Goal: Task Accomplishment & Management: Manage account settings

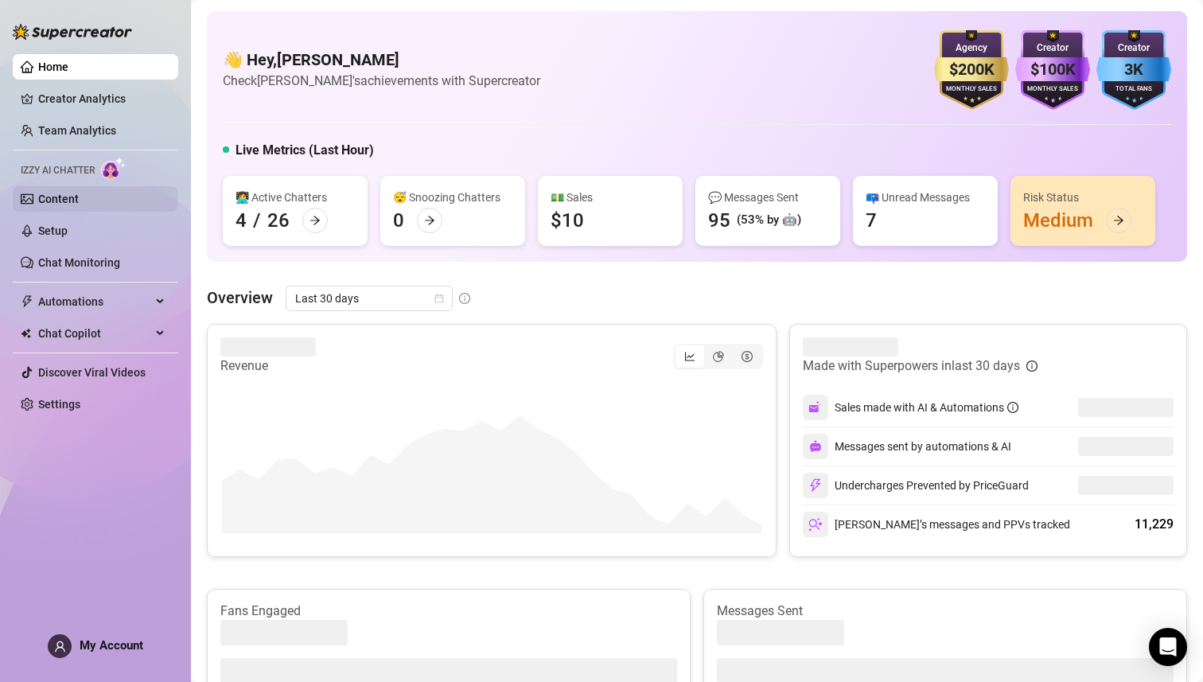
click at [59, 194] on link "Content" at bounding box center [58, 199] width 41 height 13
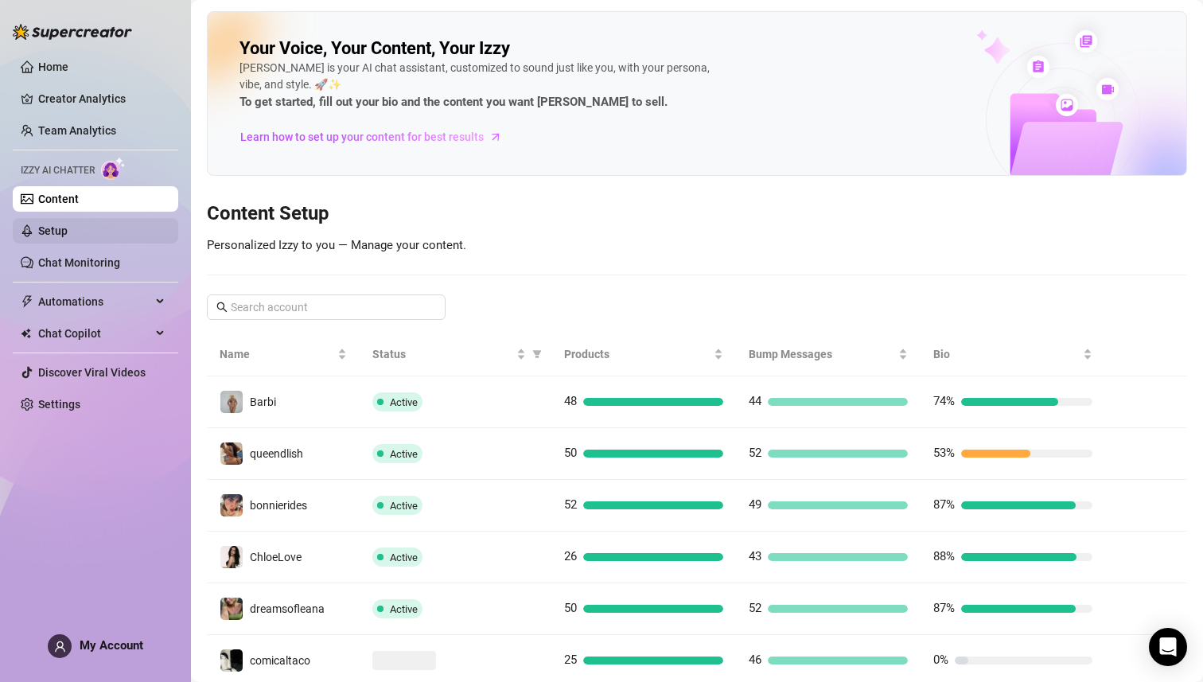
click at [68, 232] on link "Setup" at bounding box center [52, 230] width 29 height 13
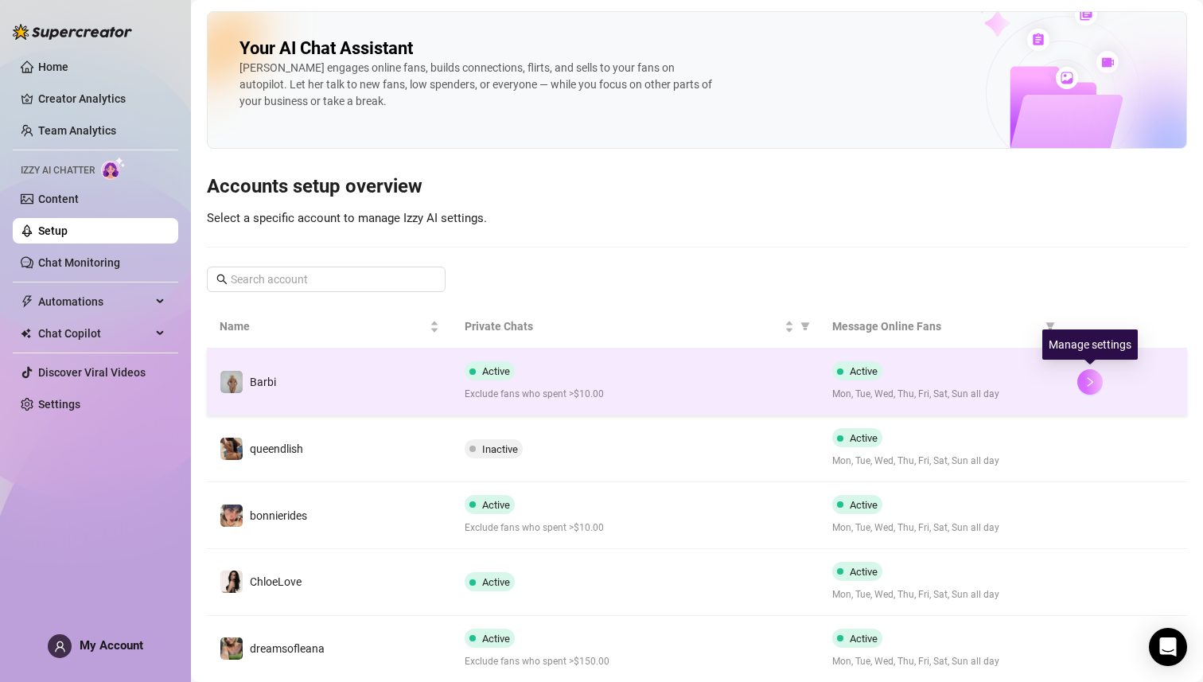
click at [1096, 384] on button "button" at bounding box center [1089, 381] width 25 height 25
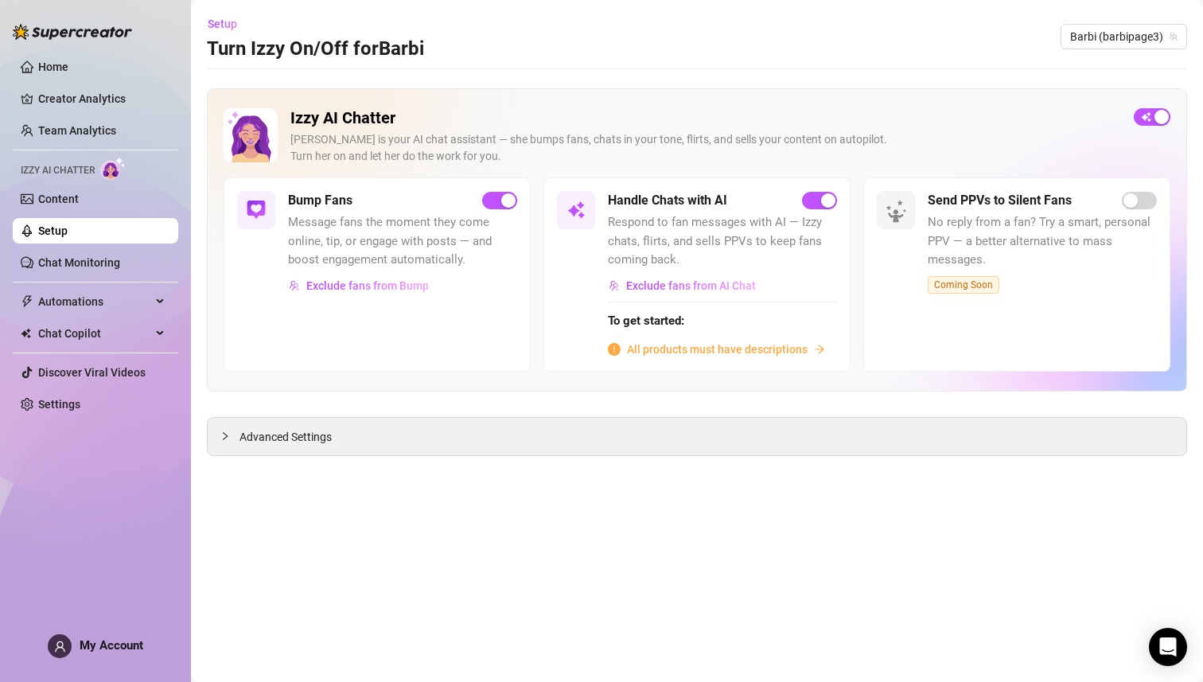
click at [261, 216] on img at bounding box center [256, 210] width 19 height 19
click at [345, 245] on span "Message fans the moment they come online, tip, or engage with posts — and boost…" at bounding box center [402, 241] width 229 height 56
click at [225, 442] on div at bounding box center [229, 436] width 19 height 18
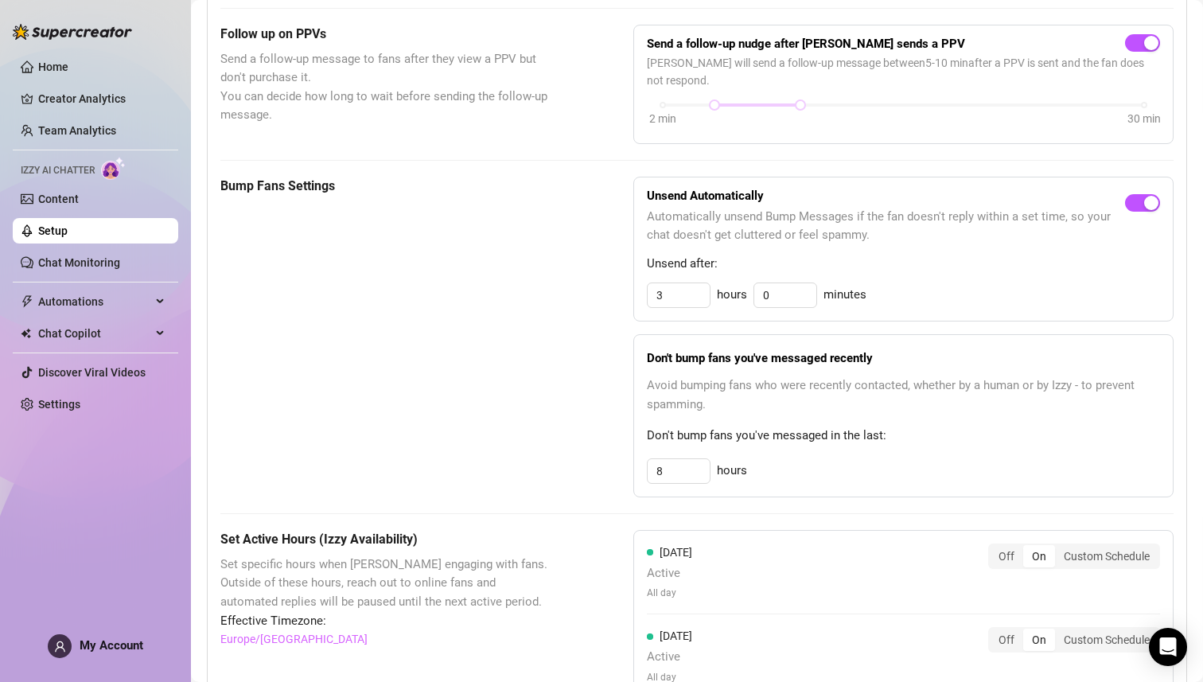
scroll to position [699, 0]
click at [485, 302] on div "Bump Fans Settings" at bounding box center [386, 334] width 333 height 321
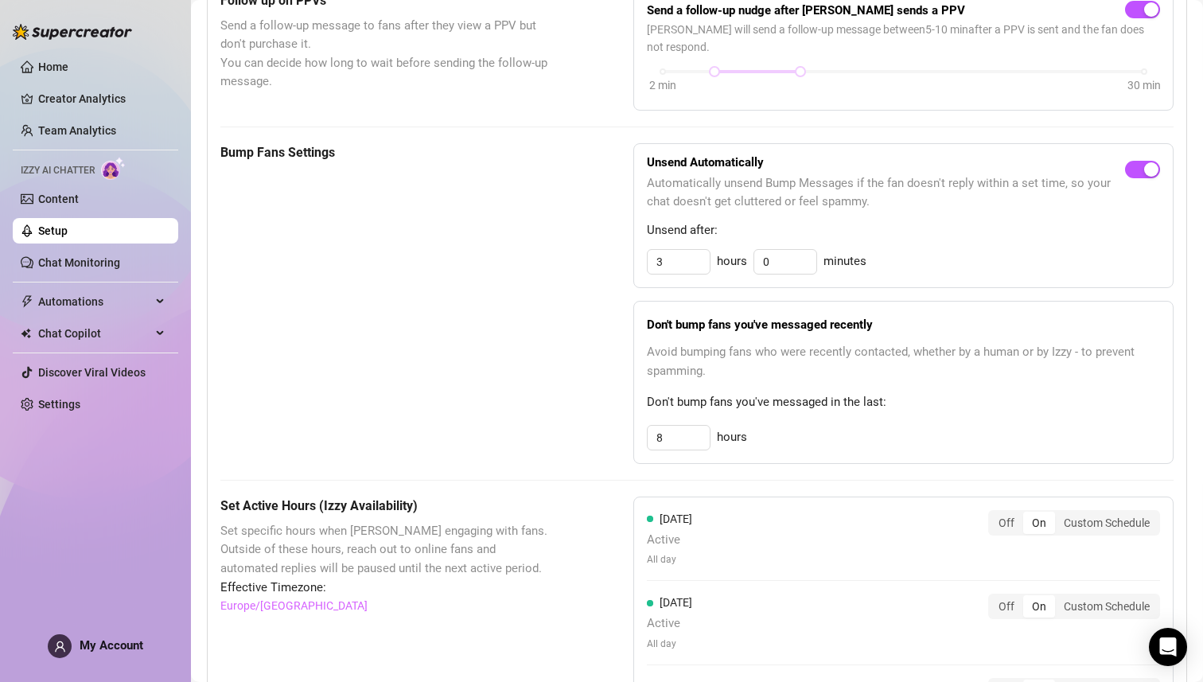
scroll to position [735, 0]
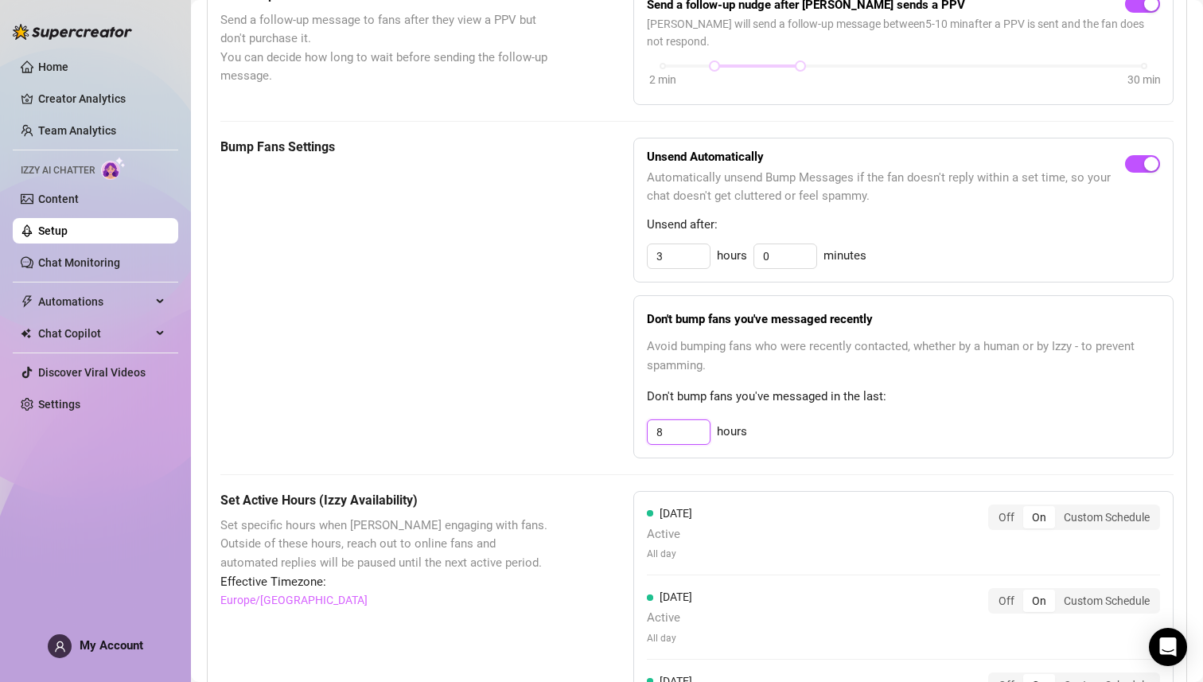
click at [686, 420] on input "8" at bounding box center [679, 432] width 62 height 24
type input "3"
click at [226, 312] on div "Bump Fans Settings" at bounding box center [386, 298] width 333 height 321
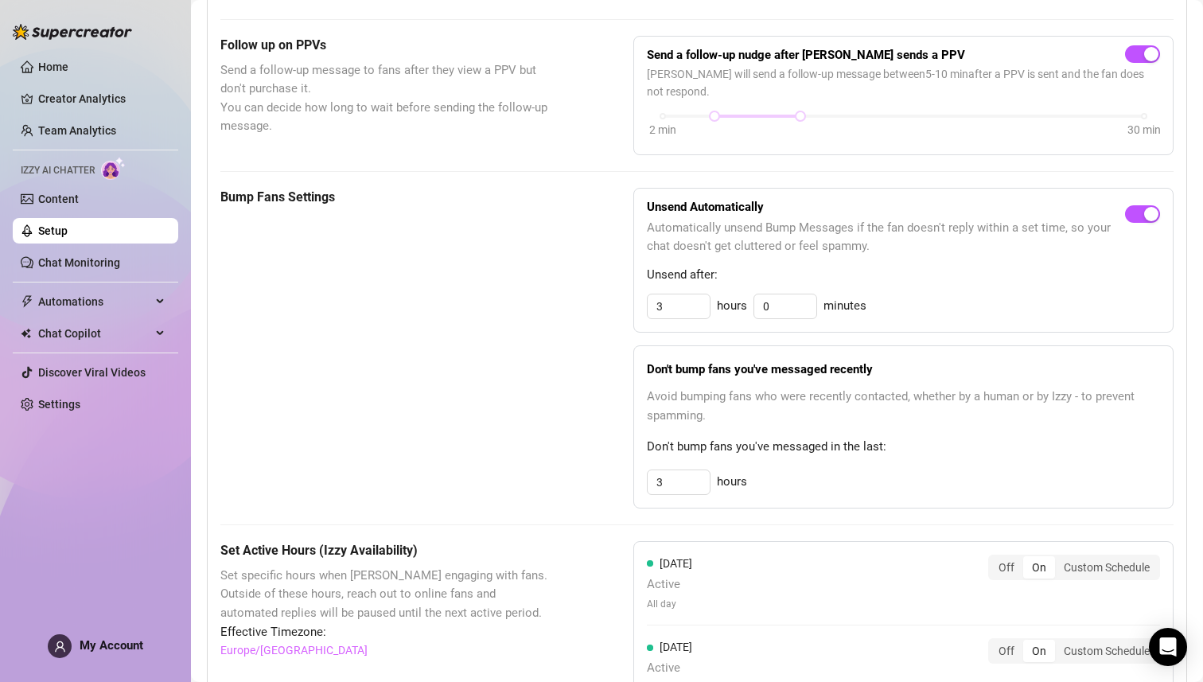
scroll to position [684, 0]
click at [55, 70] on link "Home" at bounding box center [53, 66] width 30 height 13
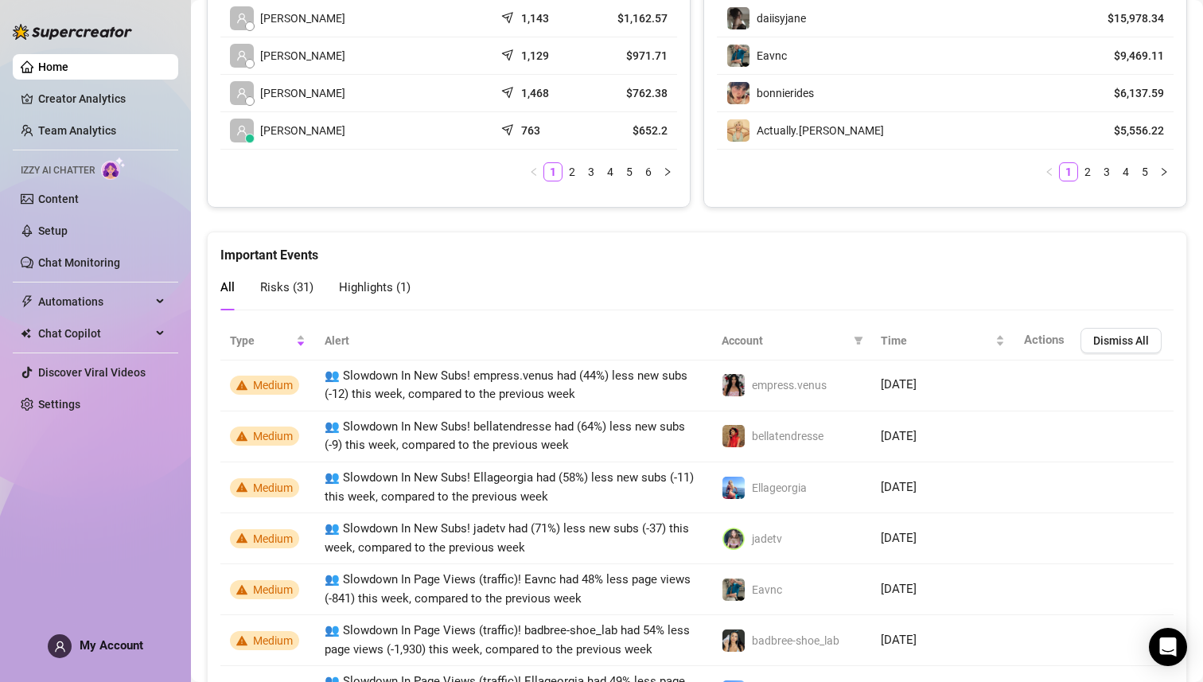
scroll to position [1078, 0]
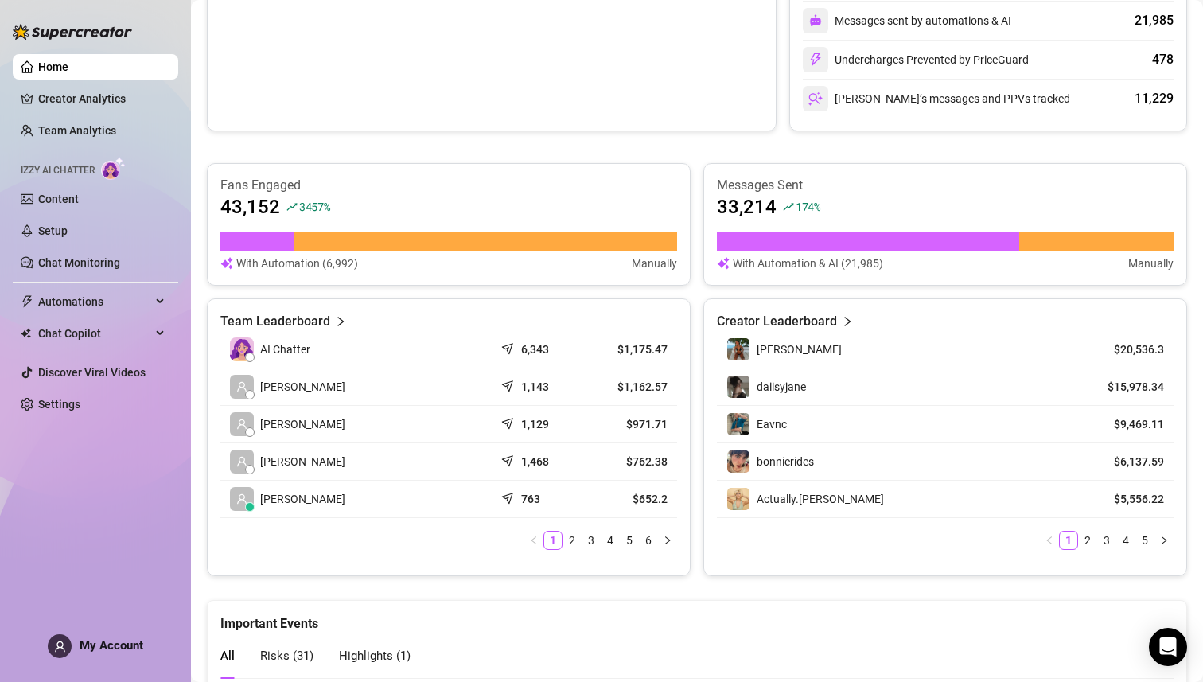
scroll to position [0, 0]
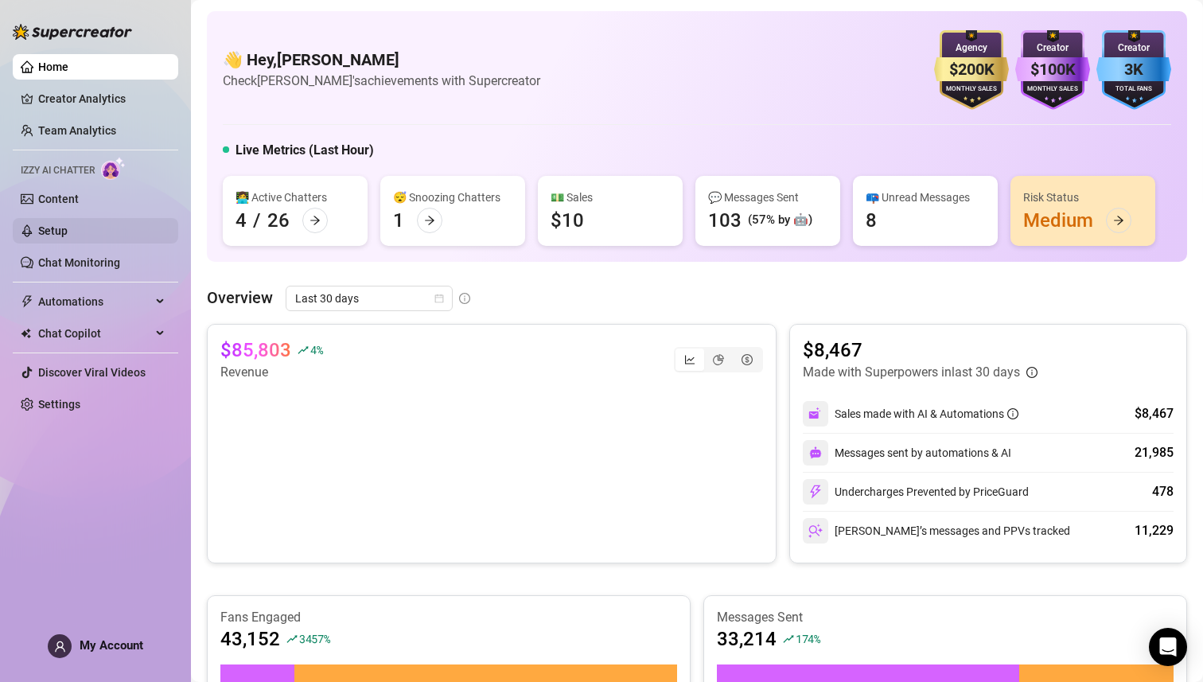
click at [68, 231] on link "Setup" at bounding box center [52, 230] width 29 height 13
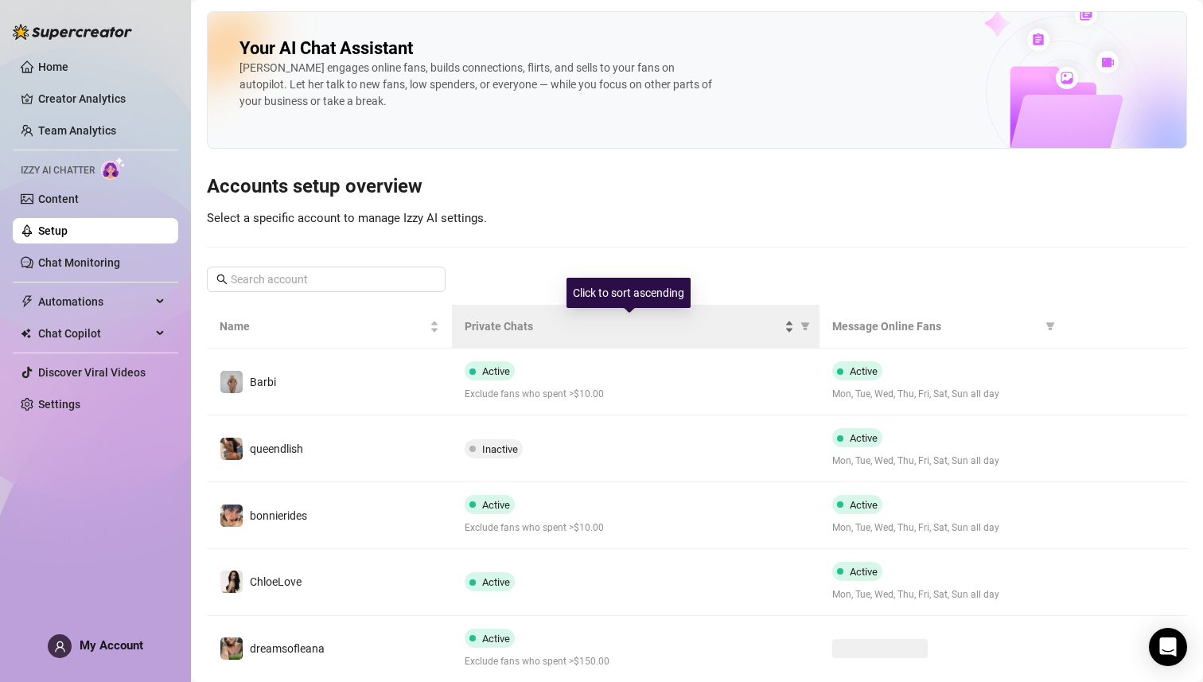
scroll to position [427, 0]
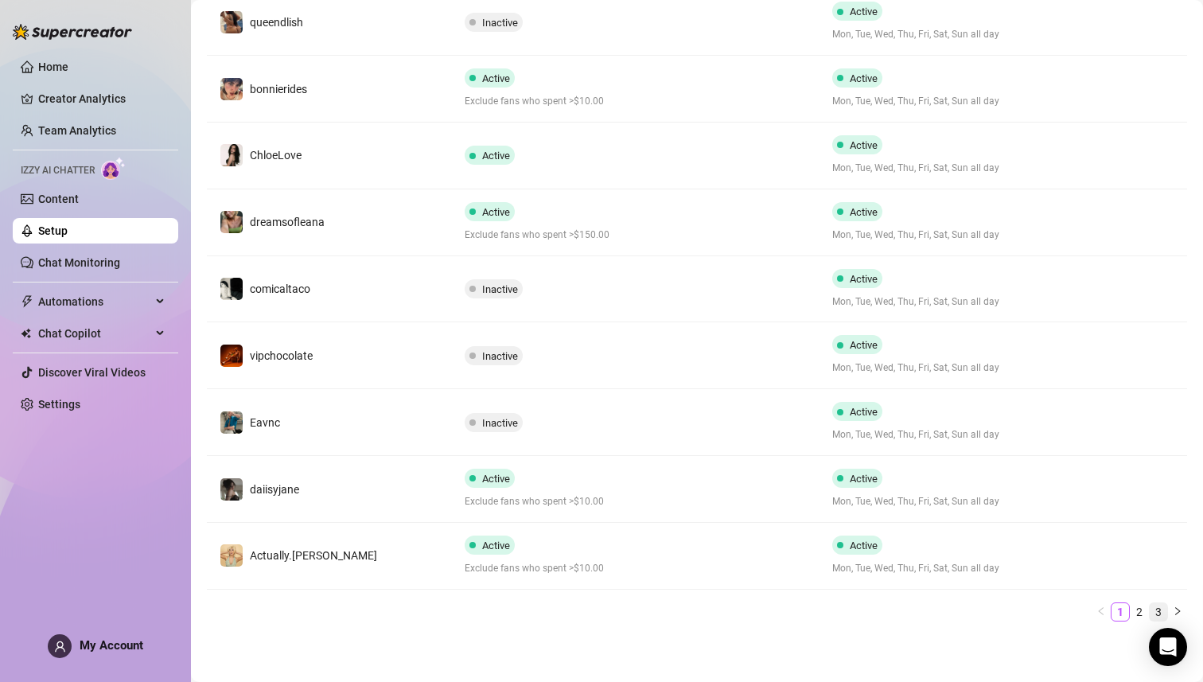
click at [1159, 610] on link "3" at bounding box center [1159, 612] width 18 height 18
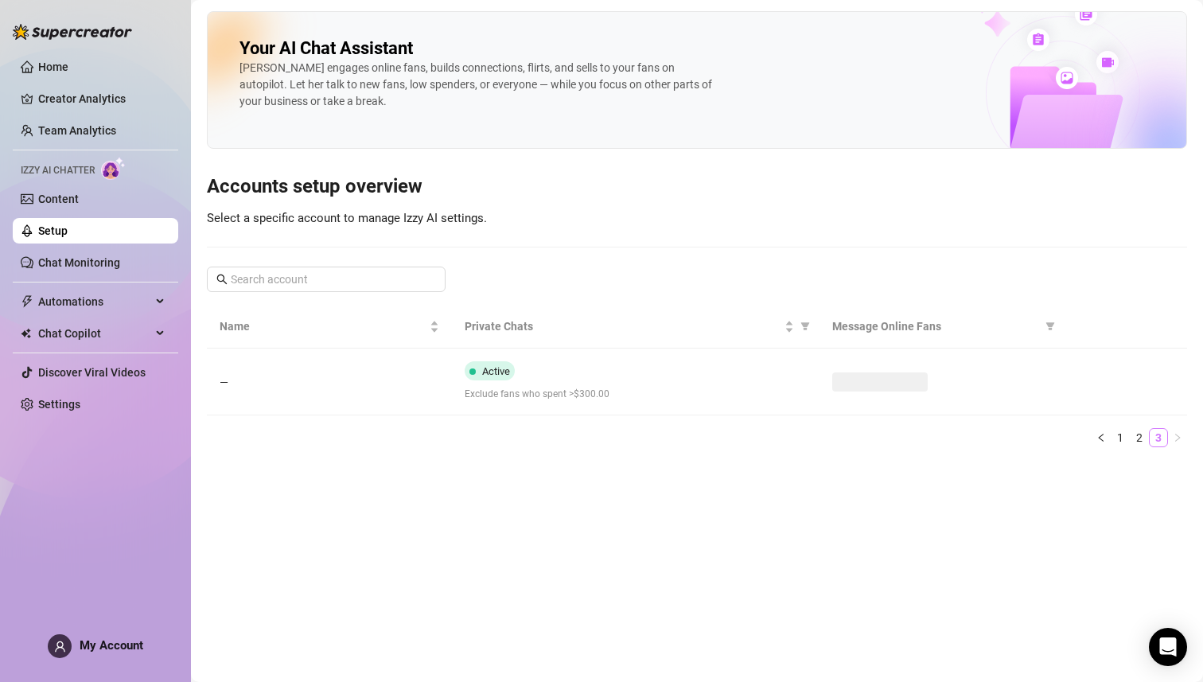
scroll to position [0, 0]
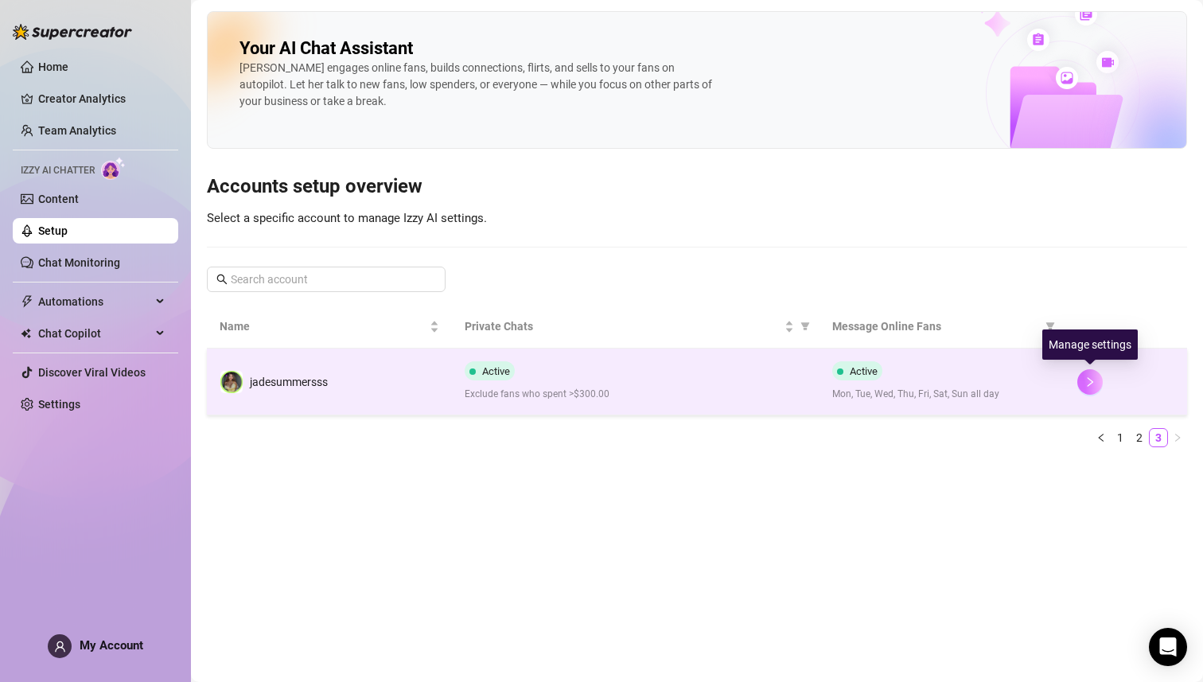
click at [1090, 384] on icon "right" at bounding box center [1091, 382] width 6 height 10
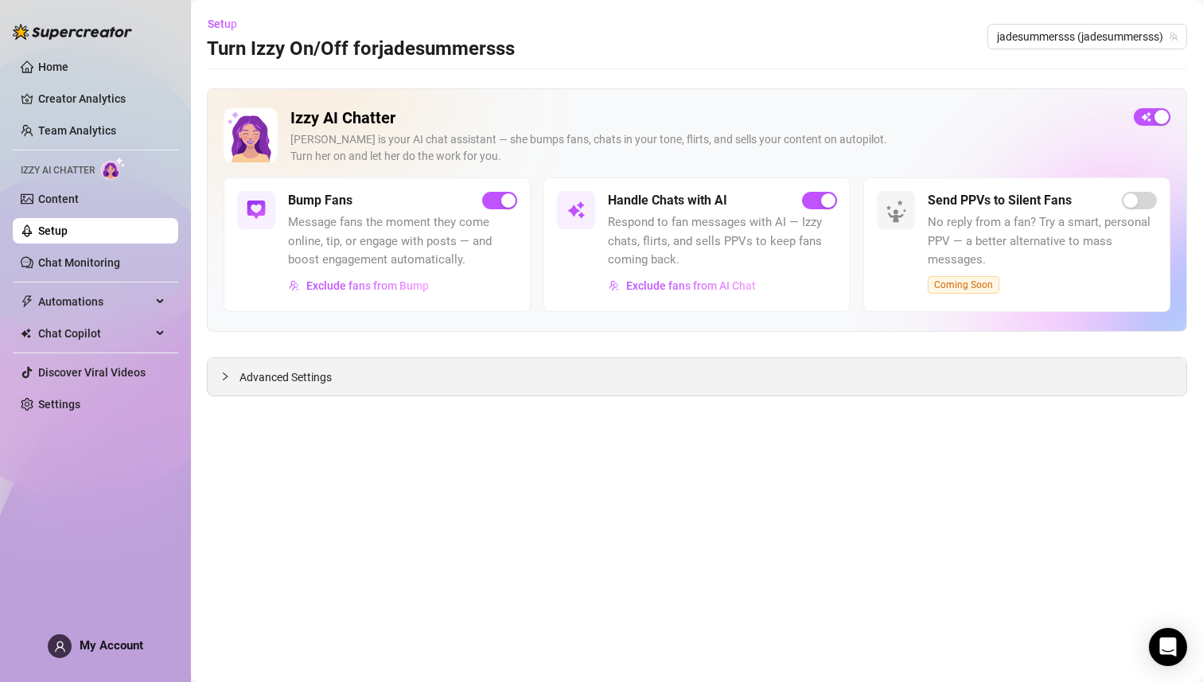
click at [228, 374] on icon "collapsed" at bounding box center [225, 377] width 10 height 10
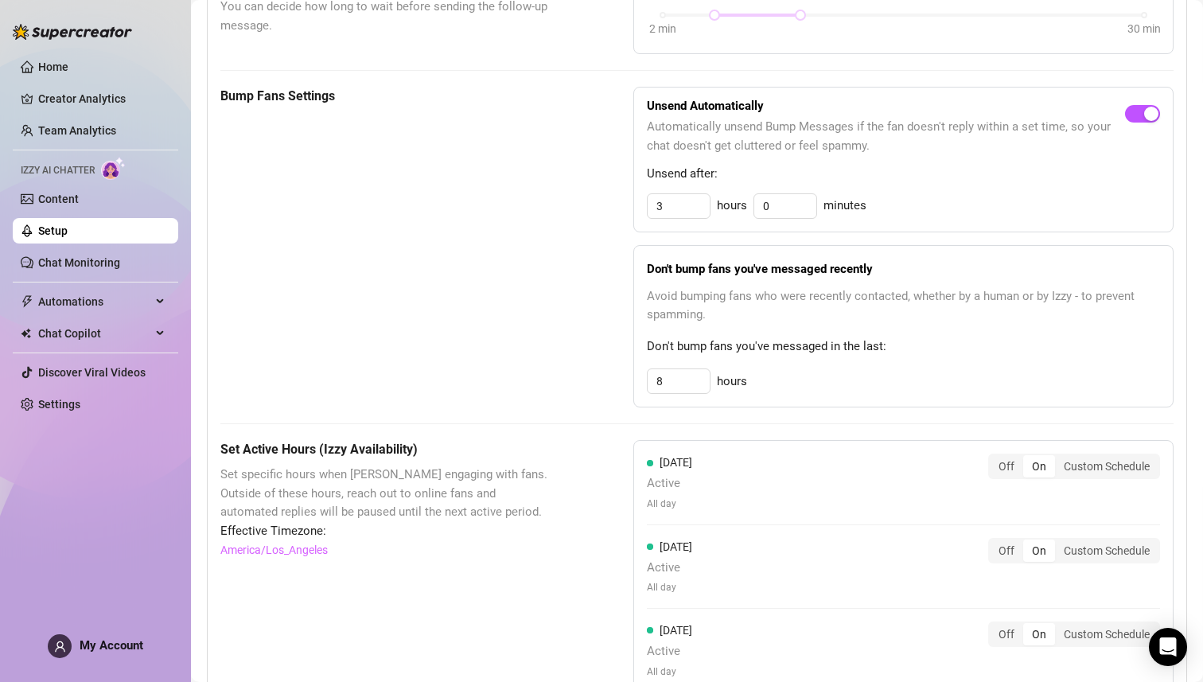
scroll to position [621, 0]
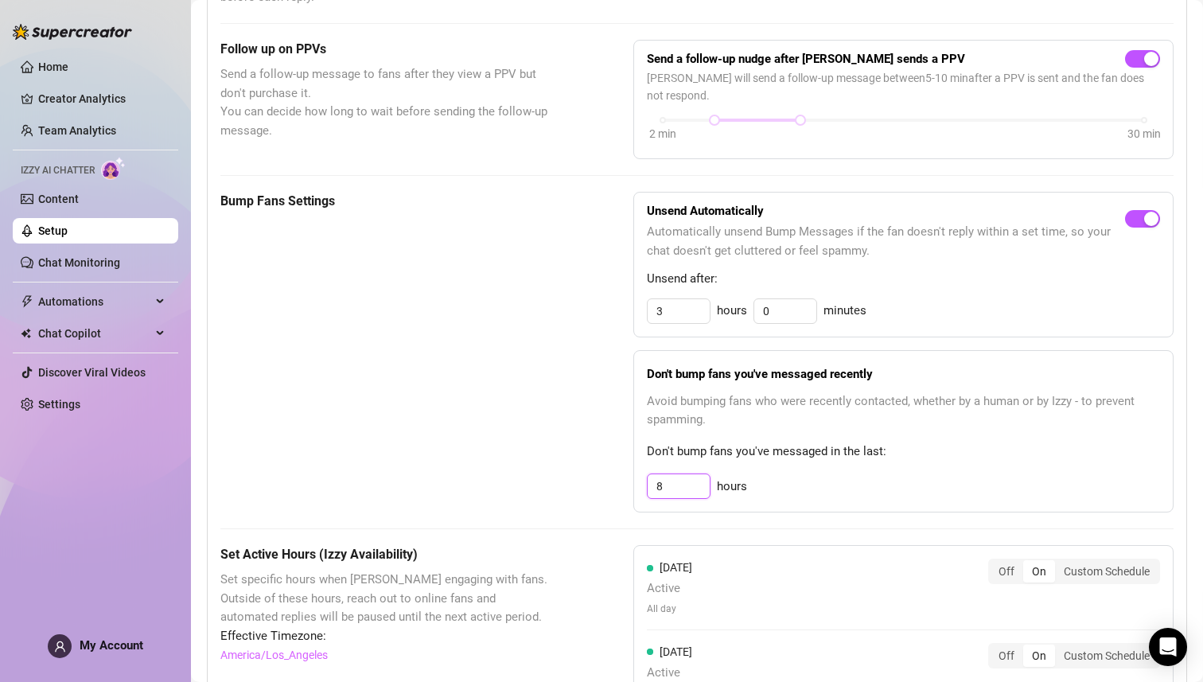
click at [675, 474] on input "8" at bounding box center [679, 486] width 62 height 24
type input "3"
click at [514, 475] on div "Bump Fans Settings" at bounding box center [386, 352] width 333 height 321
click at [497, 425] on div "Bump Fans Settings" at bounding box center [386, 352] width 333 height 321
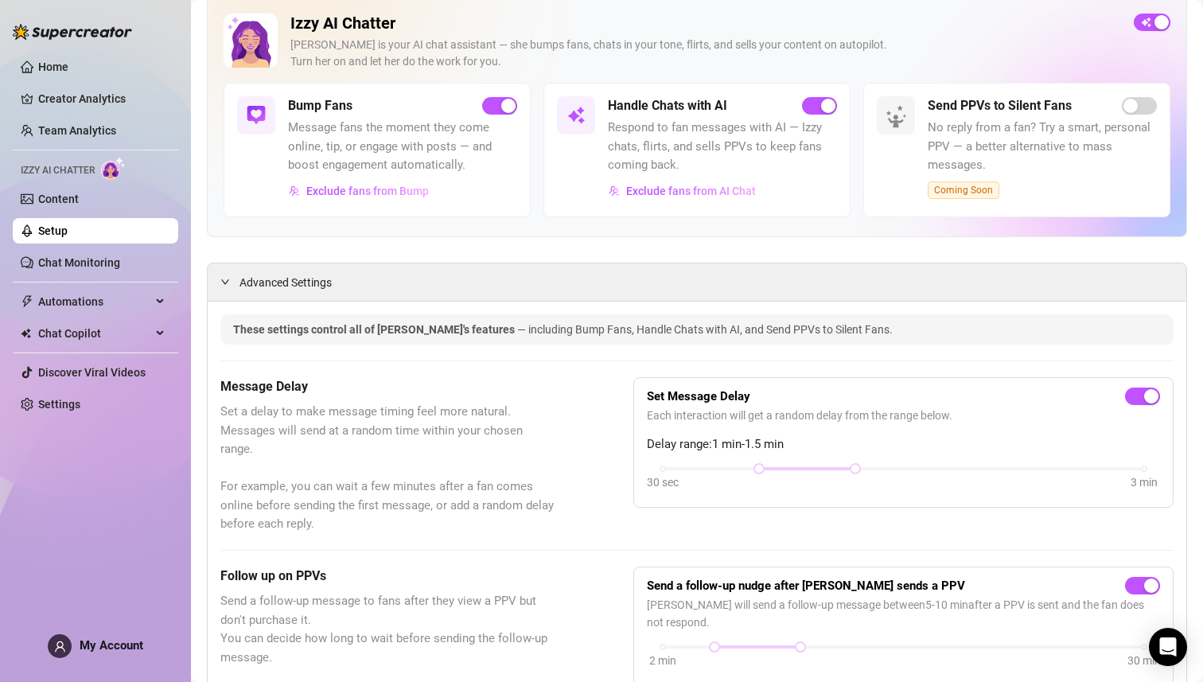
scroll to position [0, 0]
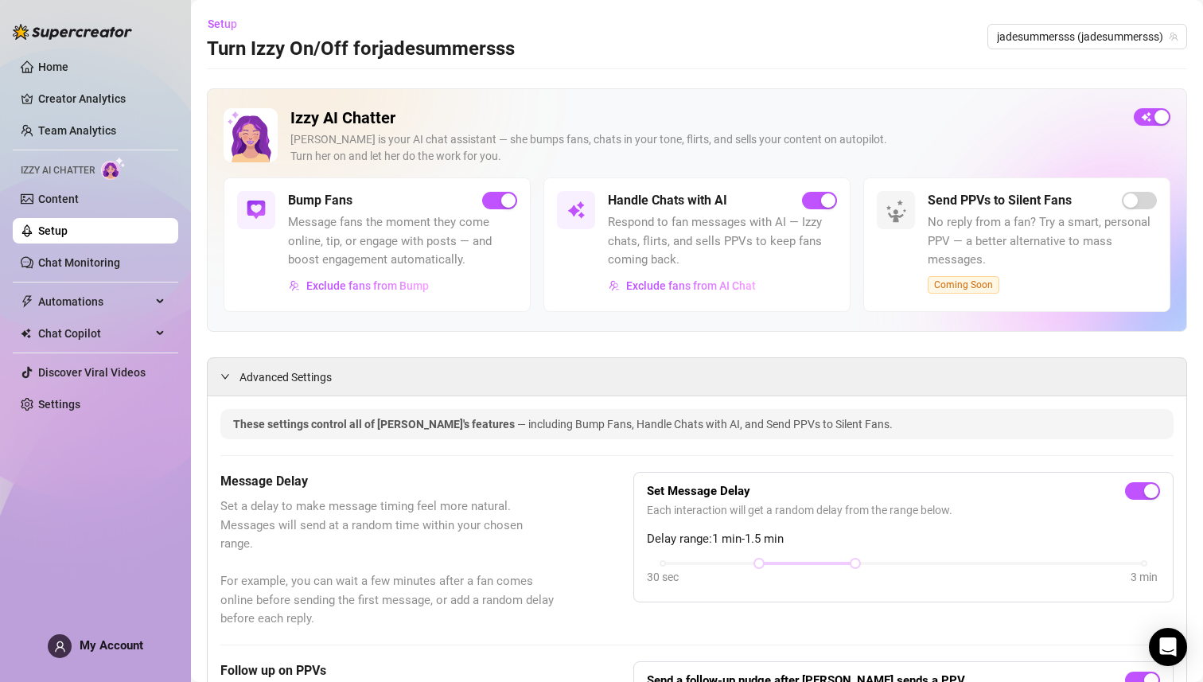
click at [68, 231] on link "Setup" at bounding box center [52, 230] width 29 height 13
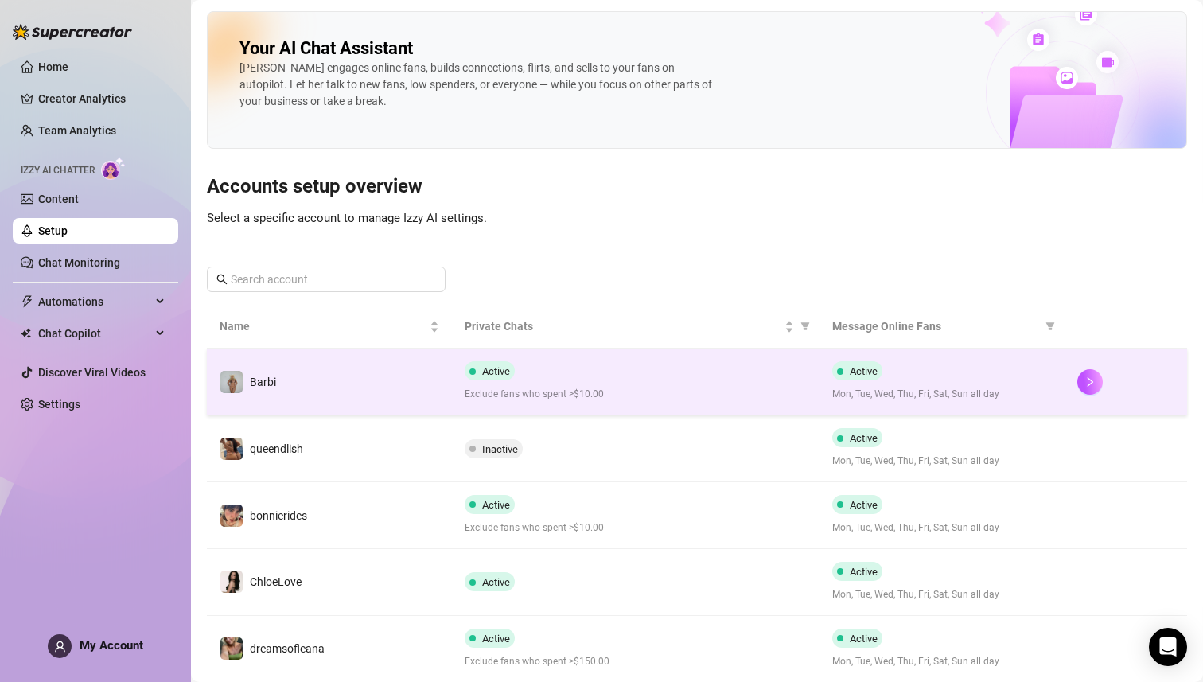
scroll to position [427, 0]
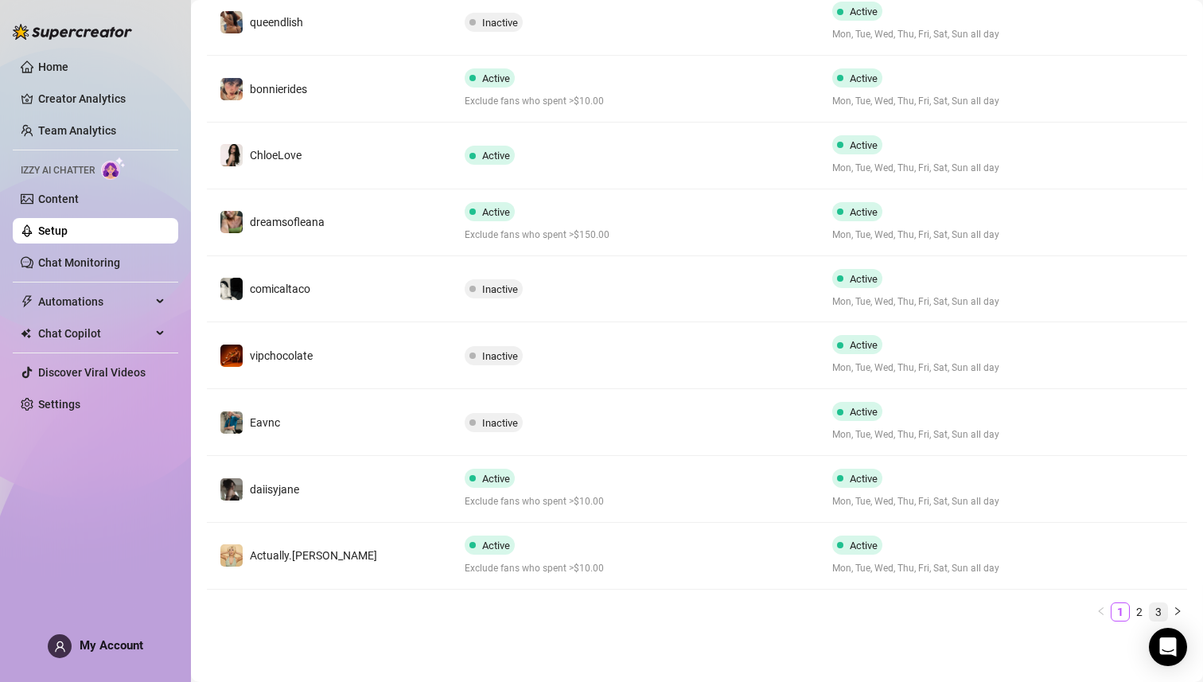
click at [1161, 609] on link "3" at bounding box center [1159, 612] width 18 height 18
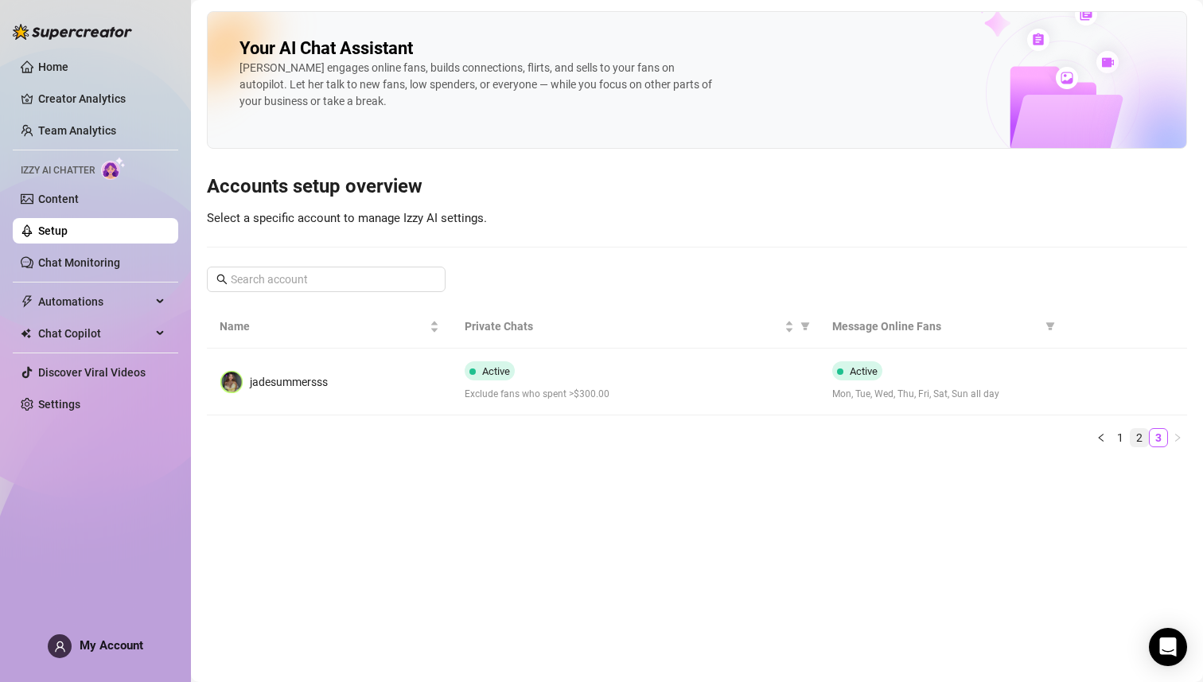
click at [1140, 434] on link "2" at bounding box center [1140, 438] width 18 height 18
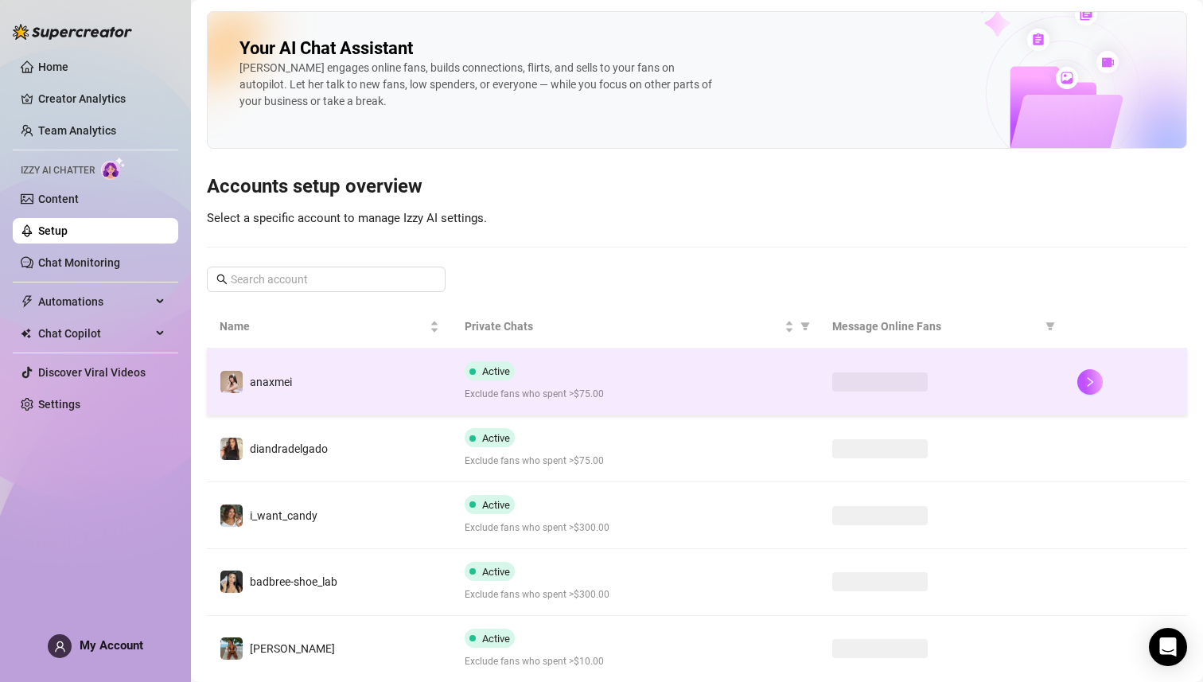
scroll to position [381, 0]
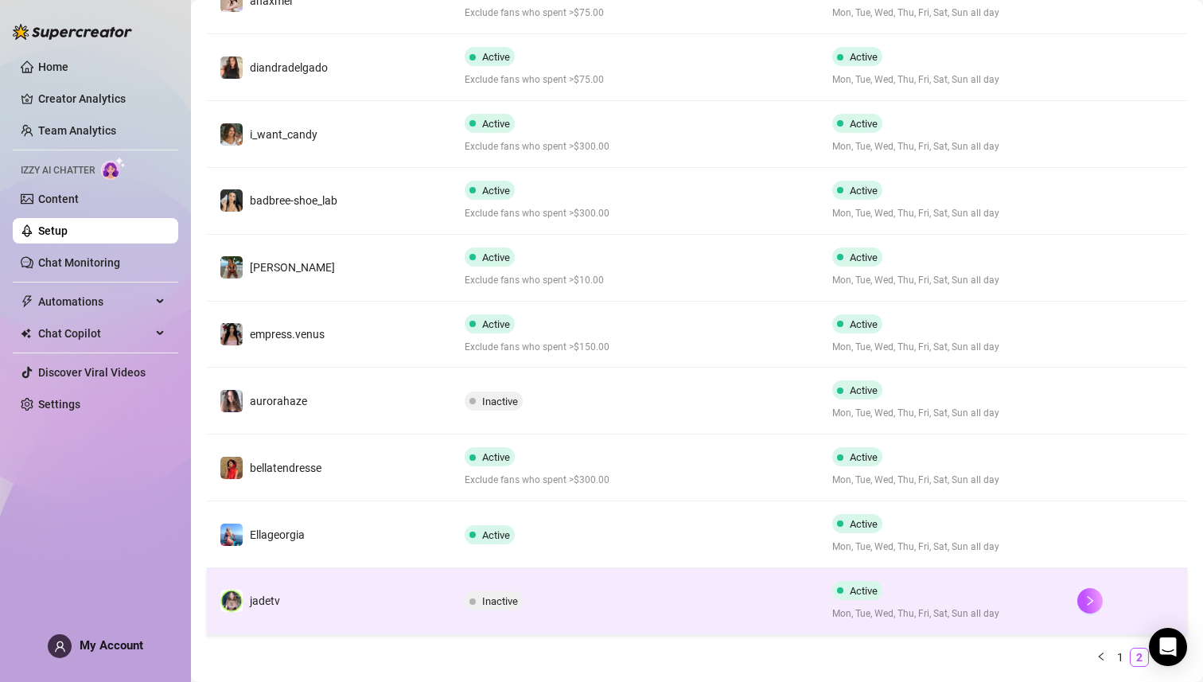
click at [578, 591] on div "Inactive" at bounding box center [636, 600] width 342 height 19
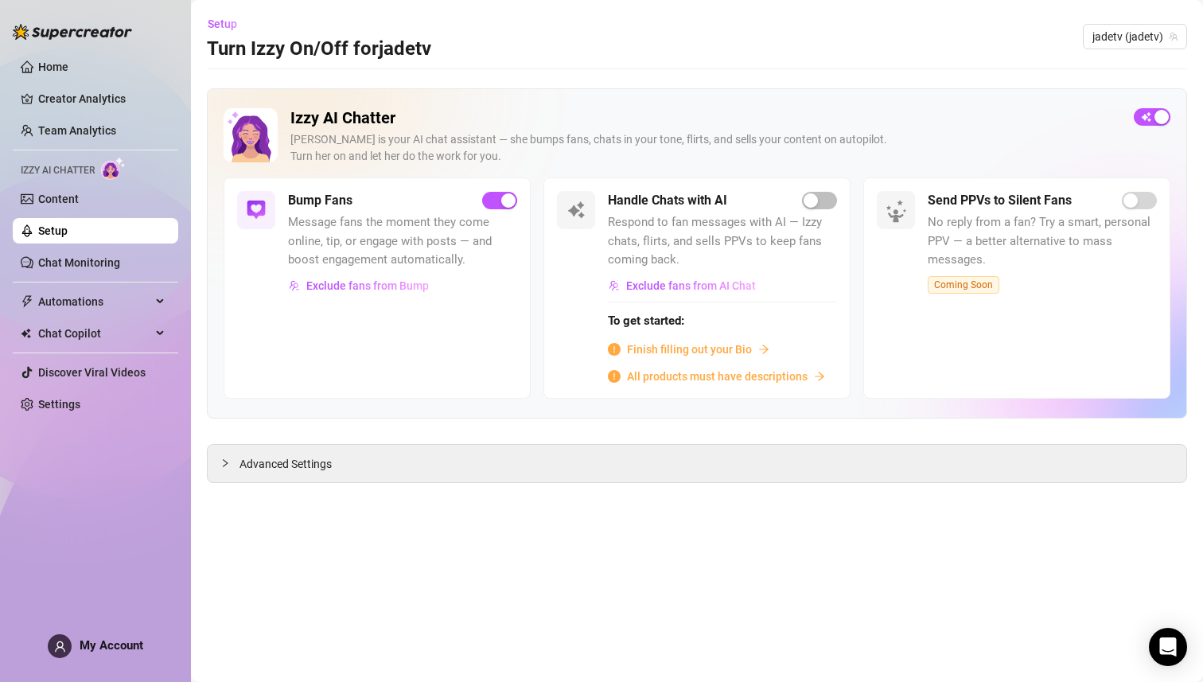
click at [418, 524] on main "Setup Turn Izzy On/Off for jadetv jadetv (jadetv) Izzy AI Chatter [PERSON_NAME]…" at bounding box center [697, 341] width 1012 height 682
click at [227, 462] on icon "collapsed" at bounding box center [225, 462] width 5 height 8
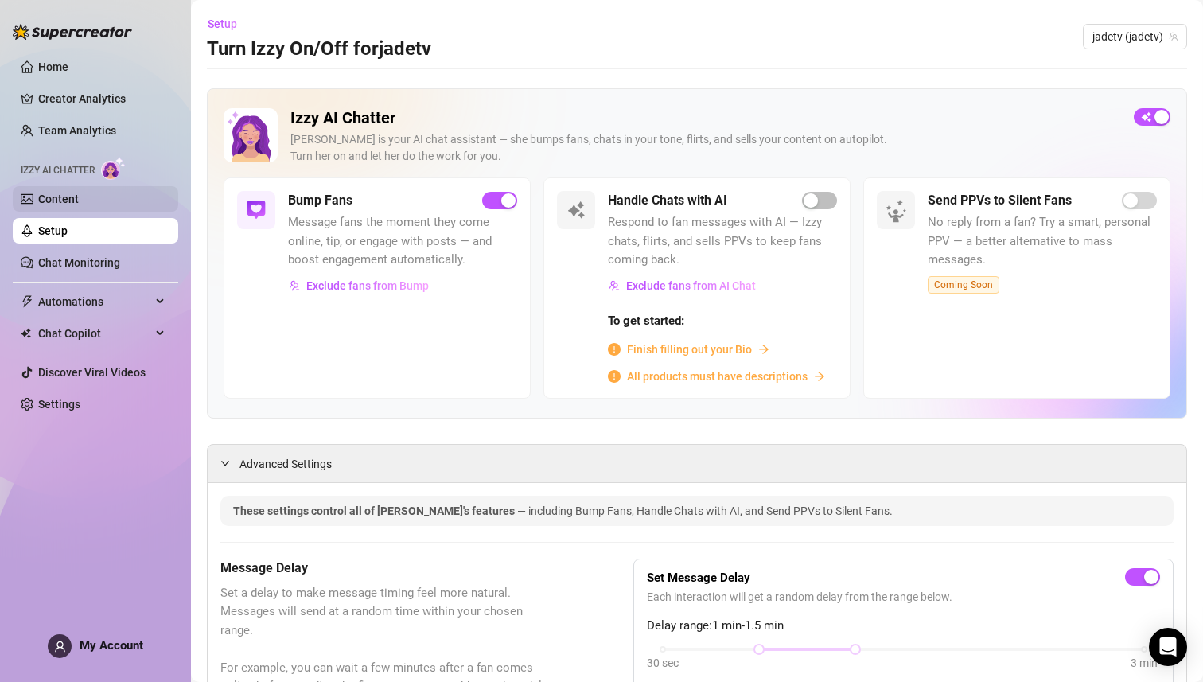
click at [60, 201] on link "Content" at bounding box center [58, 199] width 41 height 13
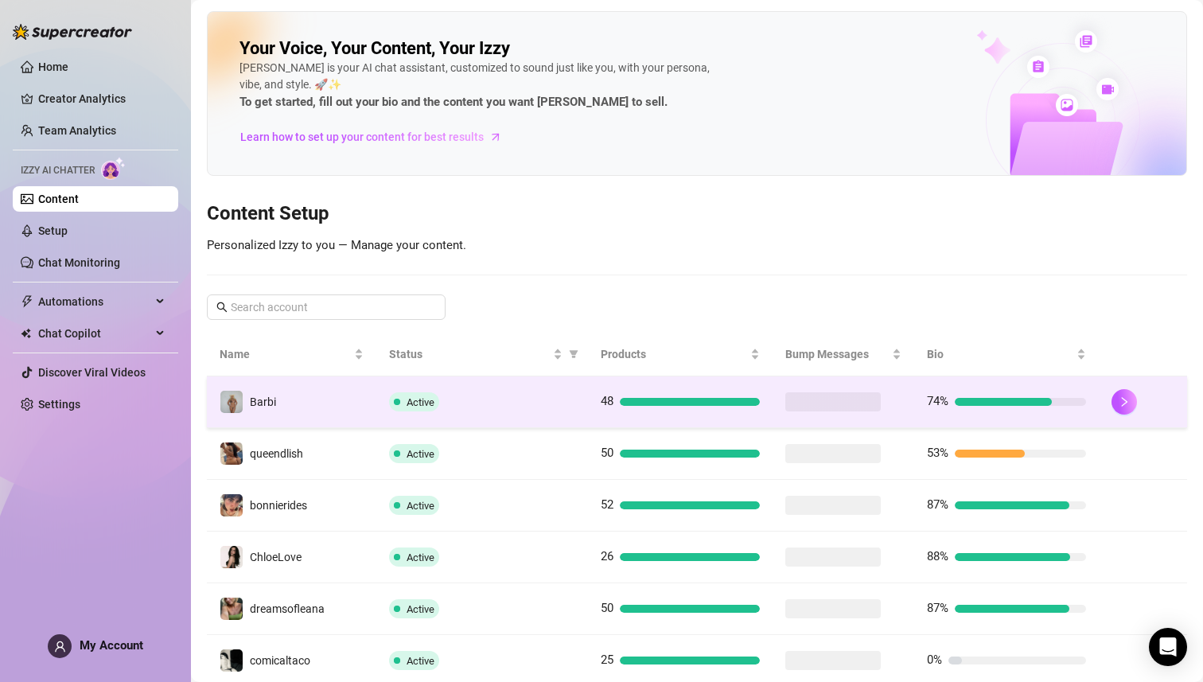
scroll to position [304, 0]
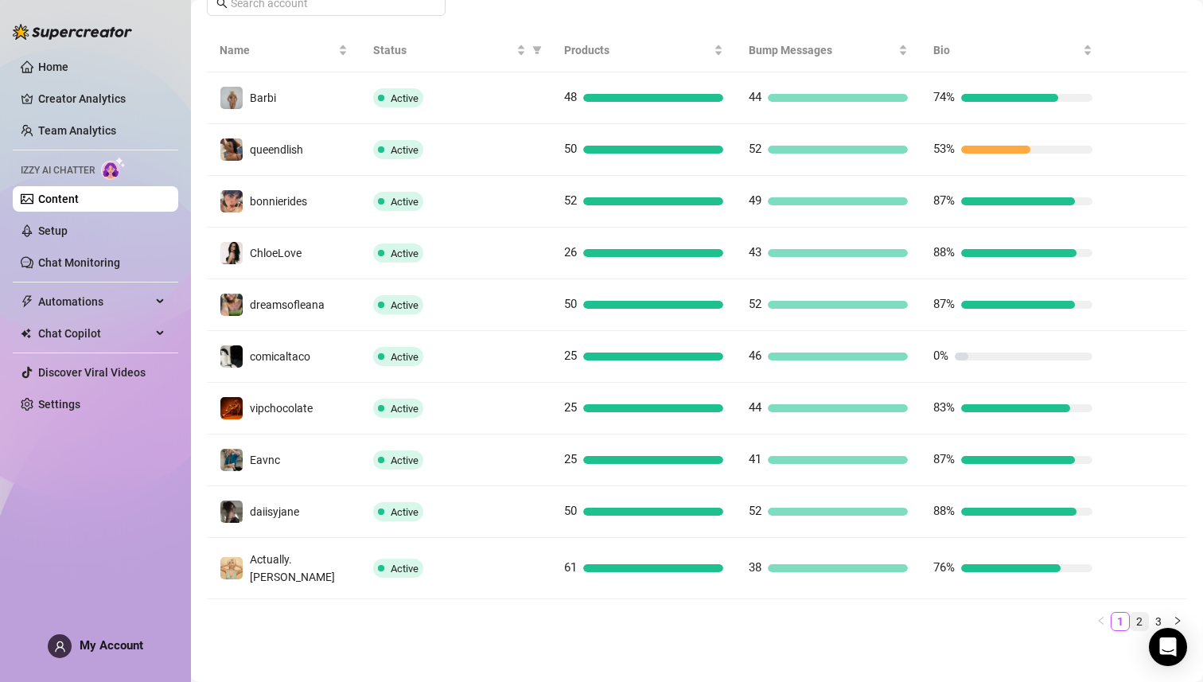
click at [1143, 613] on link "2" at bounding box center [1140, 622] width 18 height 18
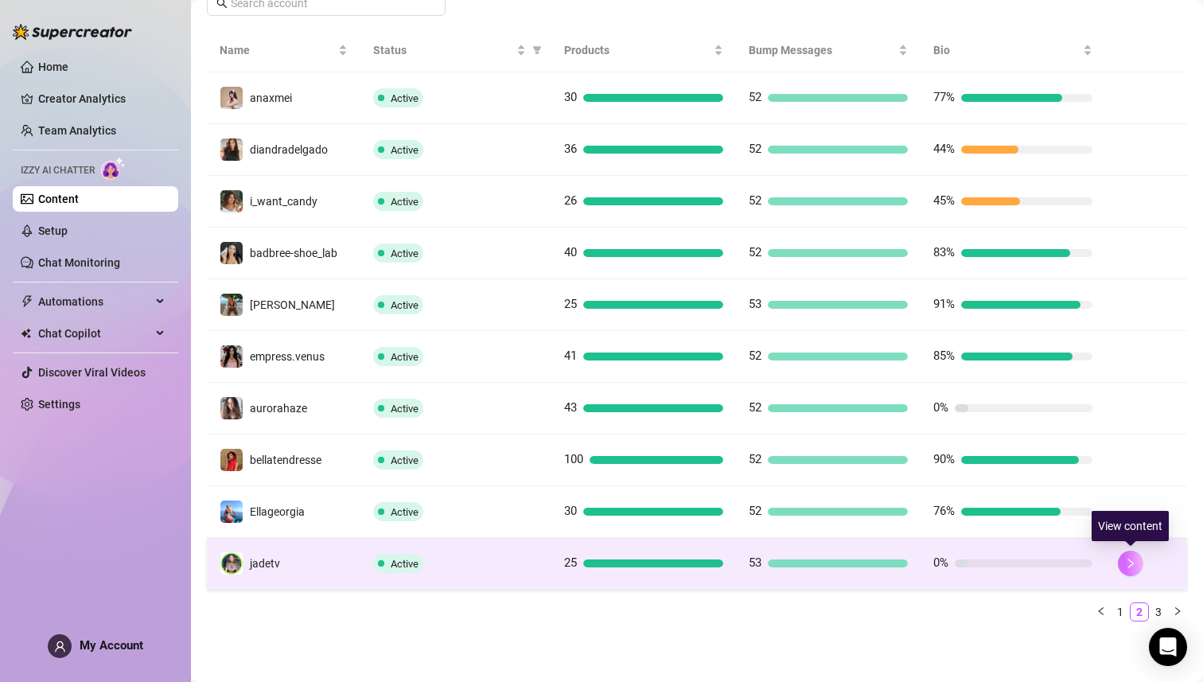
click at [1130, 565] on icon "right" at bounding box center [1131, 564] width 6 height 10
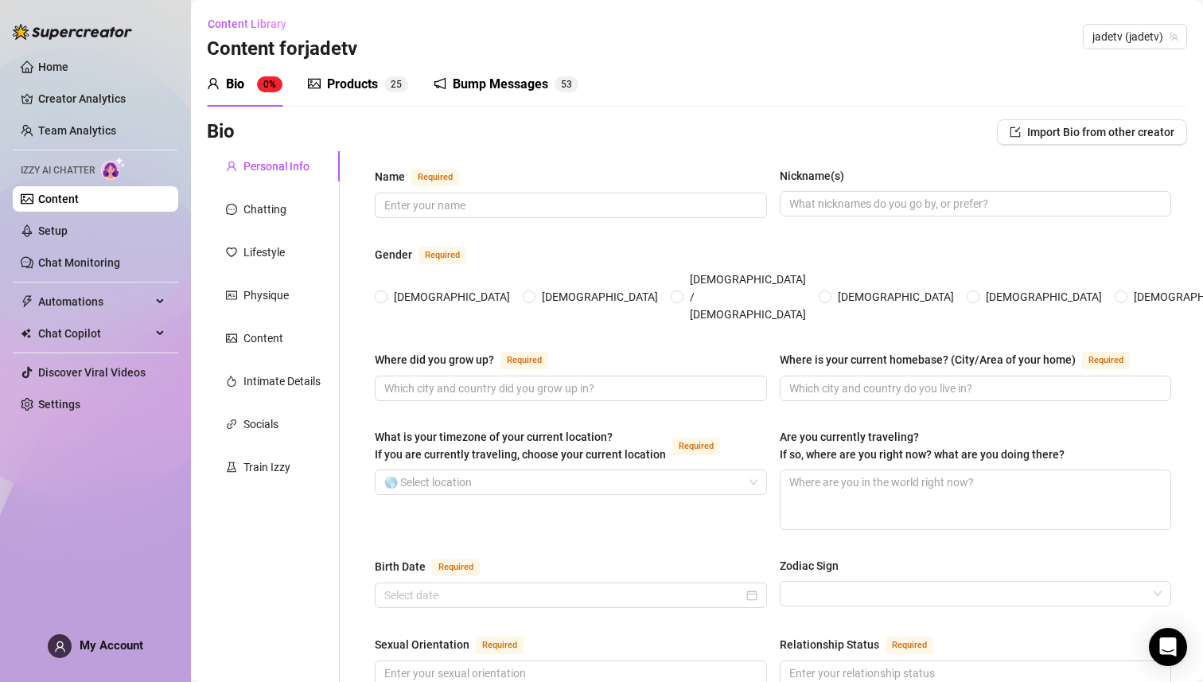
scroll to position [21, 0]
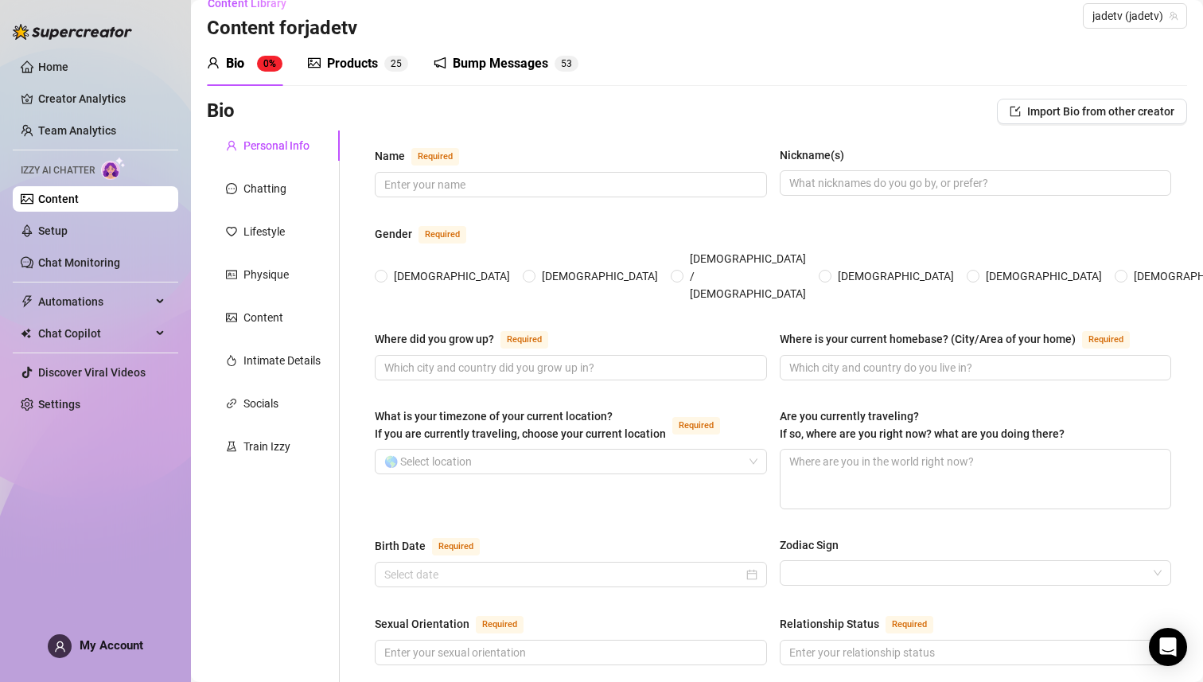
click at [77, 201] on link "Content" at bounding box center [58, 199] width 41 height 13
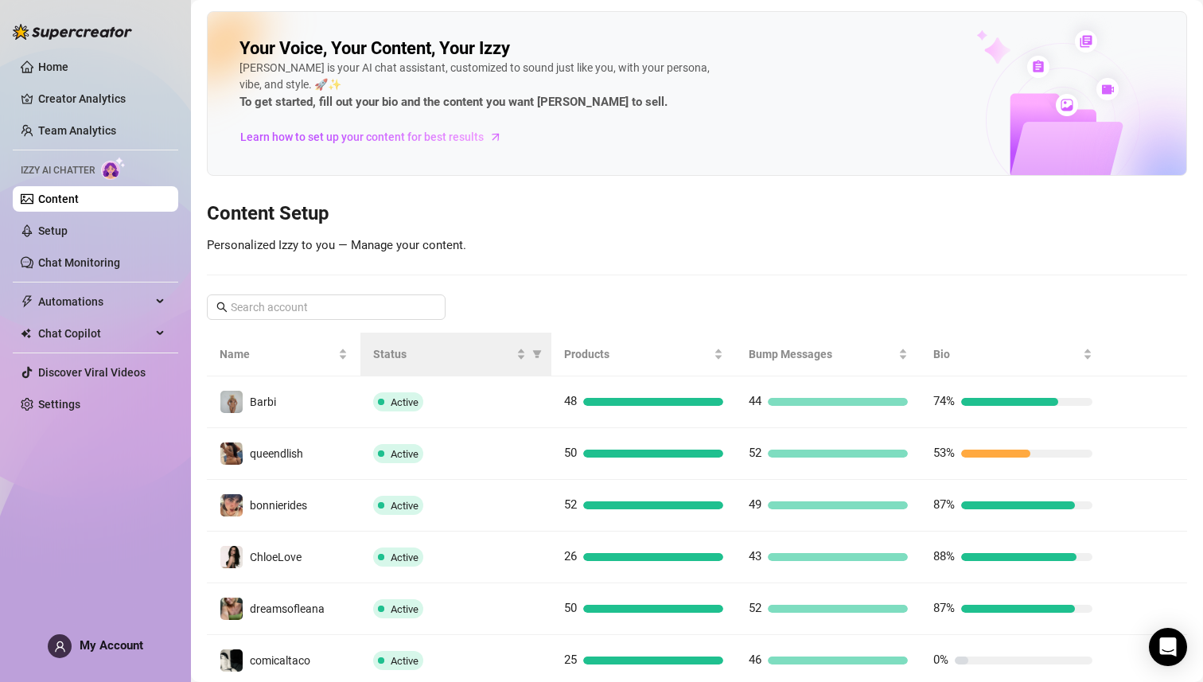
scroll to position [304, 0]
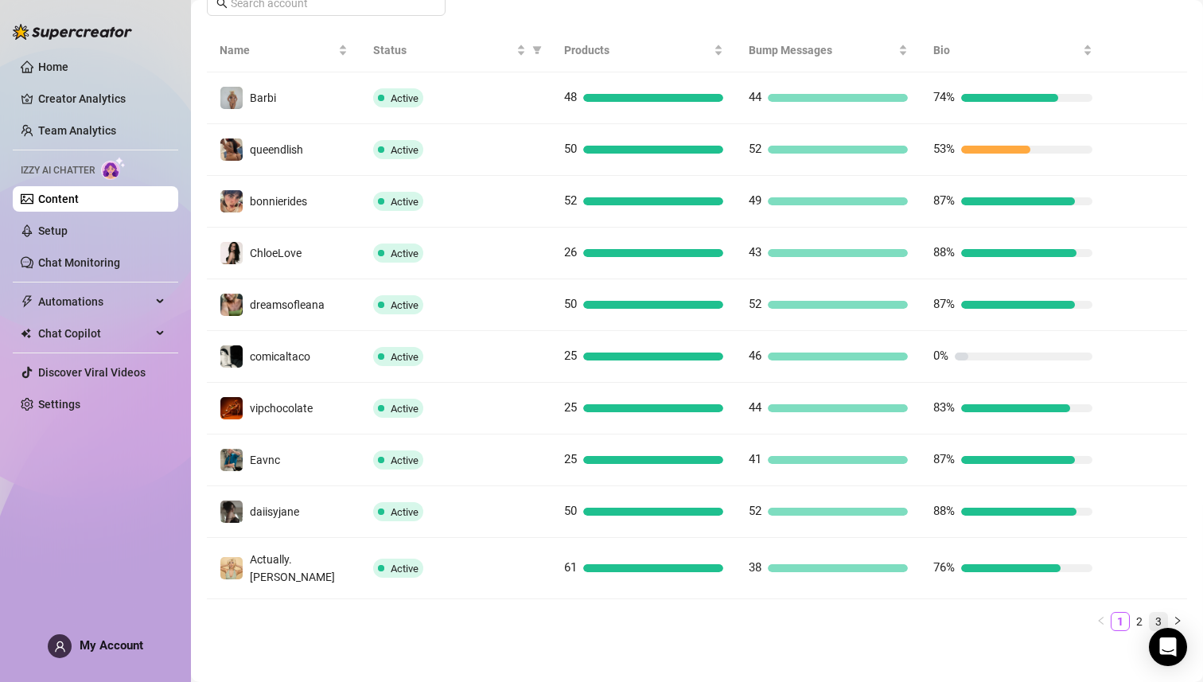
click at [1159, 613] on link "3" at bounding box center [1159, 622] width 18 height 18
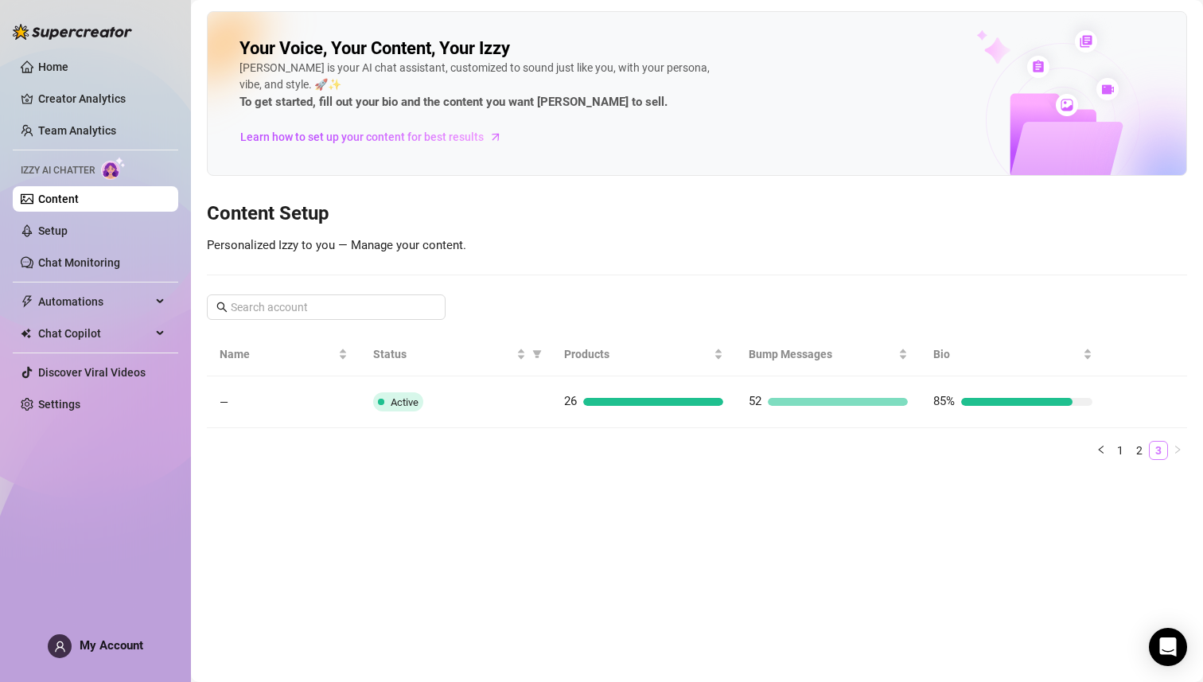
scroll to position [0, 0]
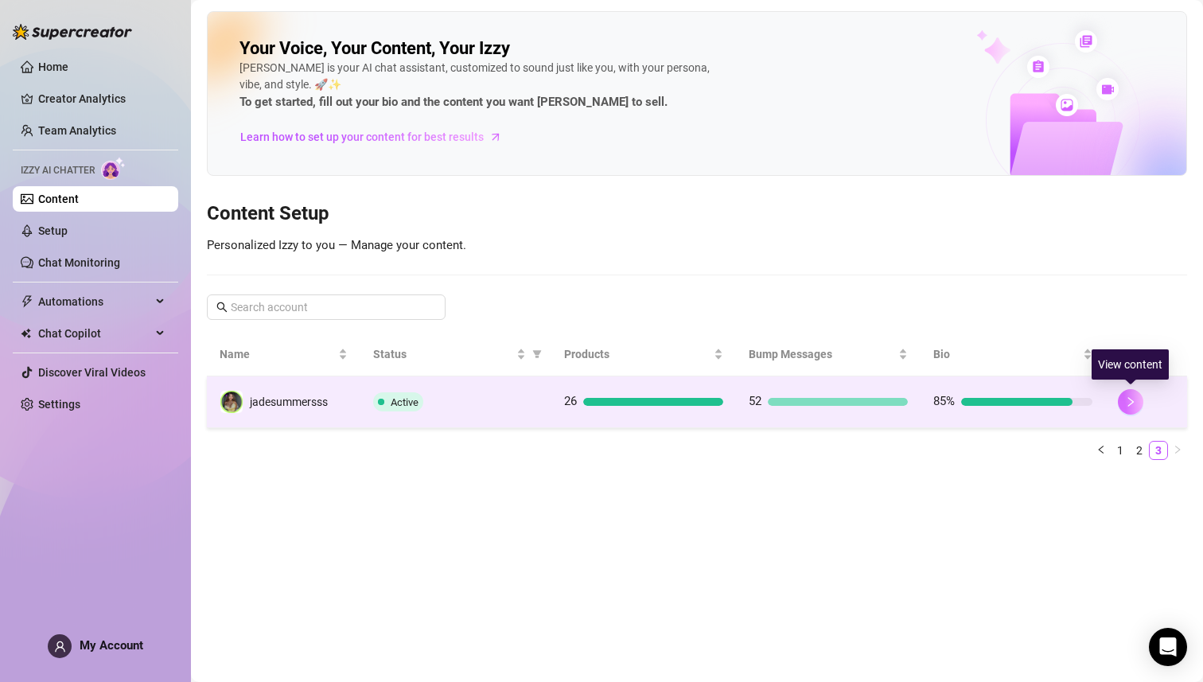
click at [1136, 407] on button "button" at bounding box center [1130, 401] width 25 height 25
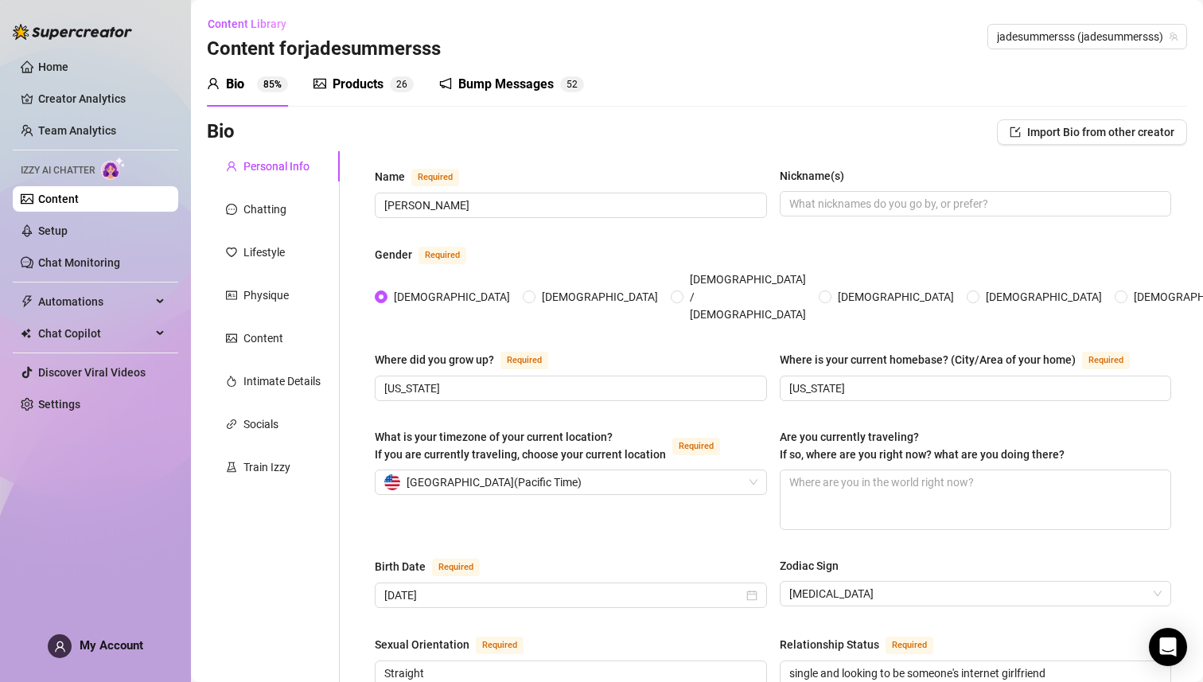
click at [79, 203] on link "Content" at bounding box center [58, 199] width 41 height 13
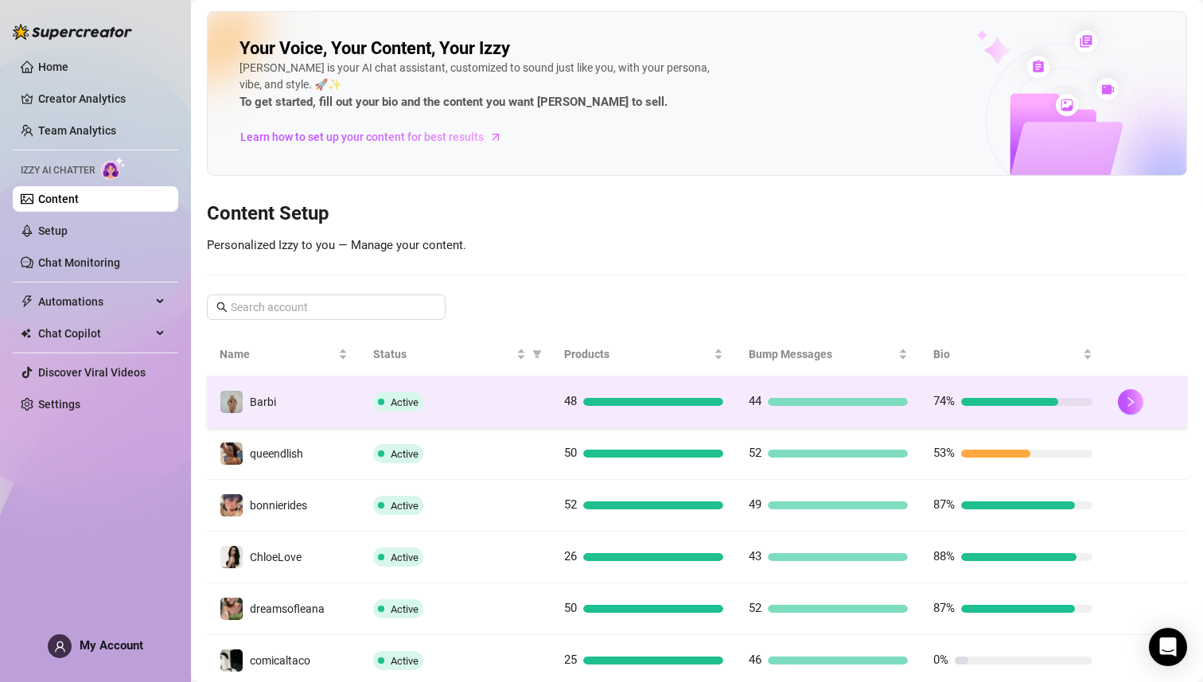
scroll to position [304, 0]
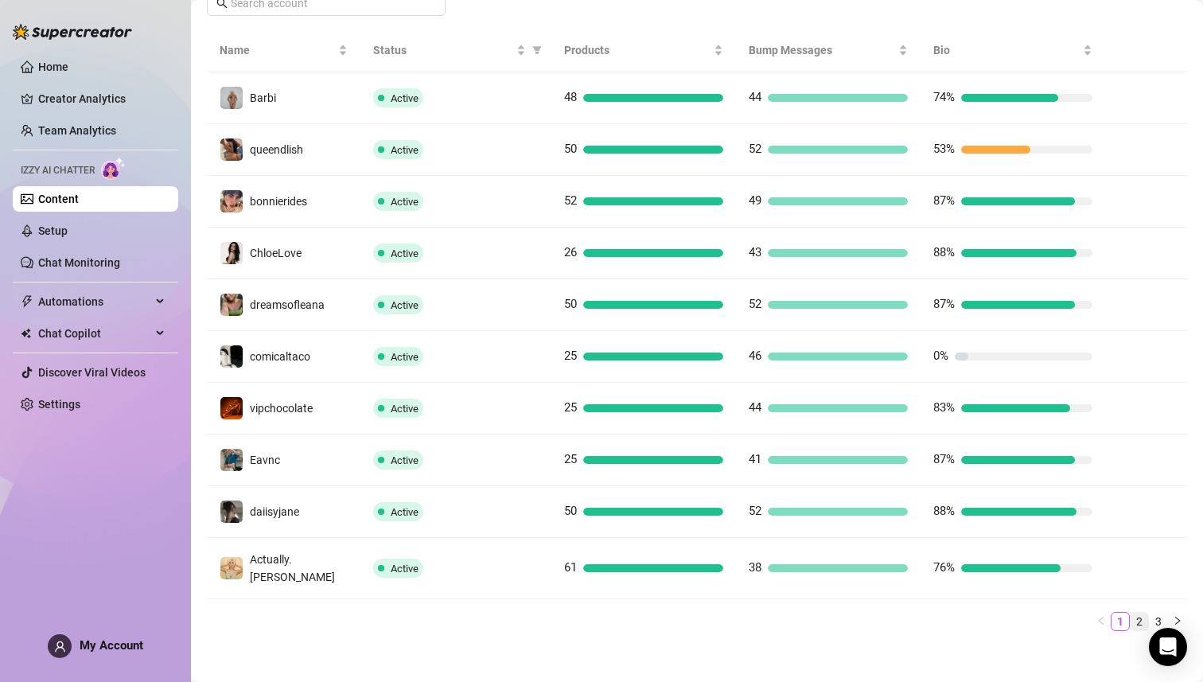
click at [1143, 614] on link "2" at bounding box center [1140, 622] width 18 height 18
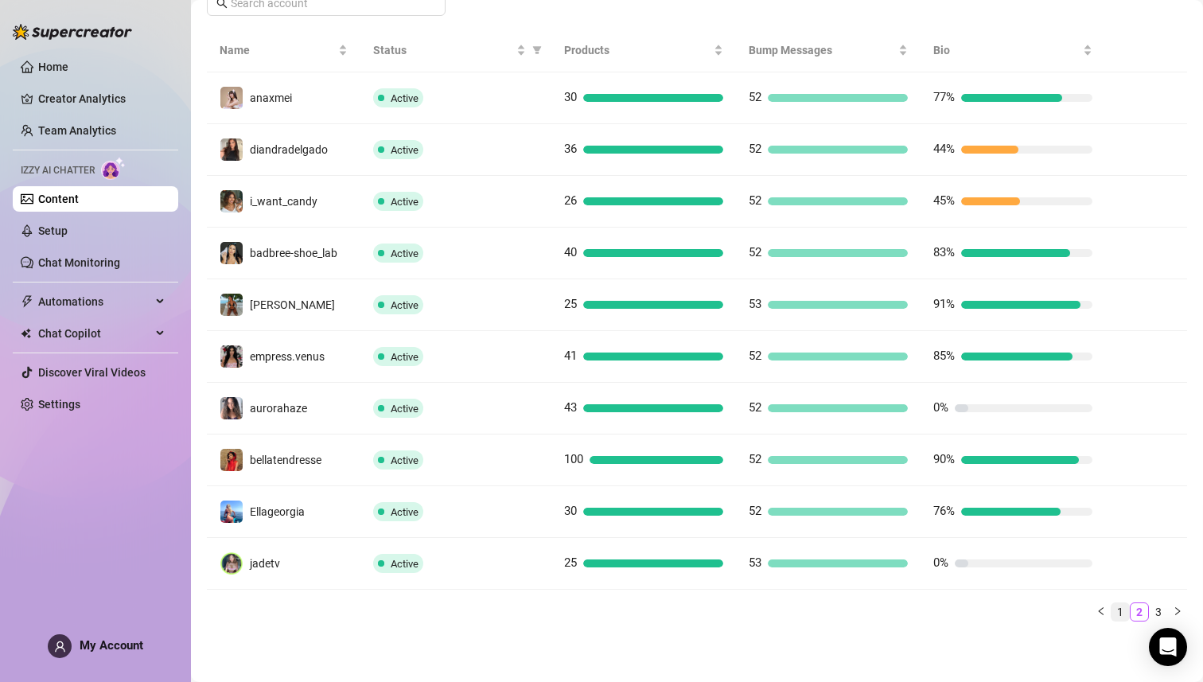
click at [1121, 615] on link "1" at bounding box center [1121, 612] width 18 height 18
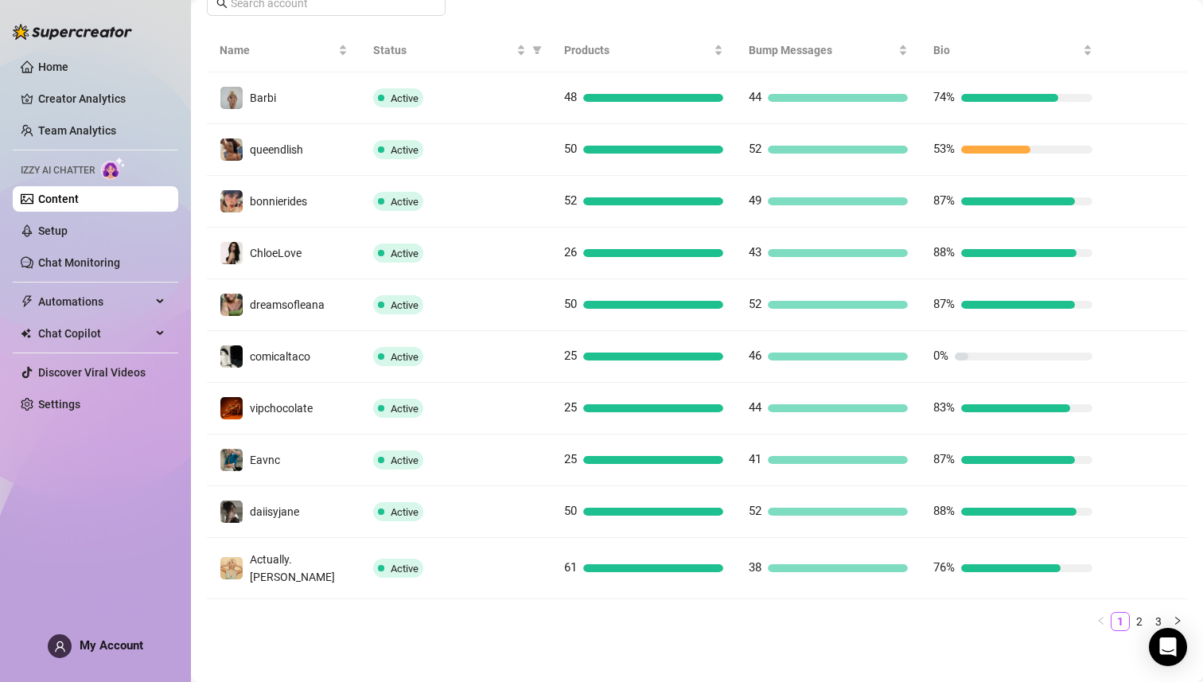
click at [947, 621] on ul "1 2 3" at bounding box center [697, 621] width 980 height 19
click at [1160, 615] on link "3" at bounding box center [1159, 622] width 18 height 18
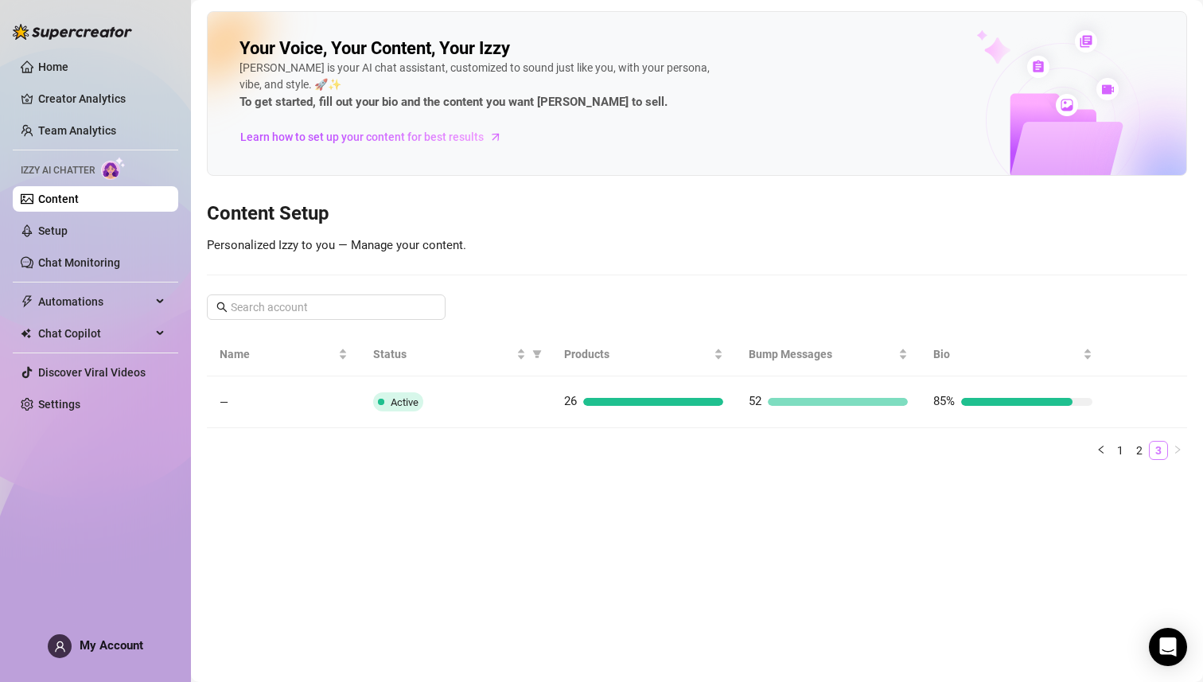
scroll to position [0, 0]
click at [1139, 450] on link "2" at bounding box center [1140, 451] width 18 height 18
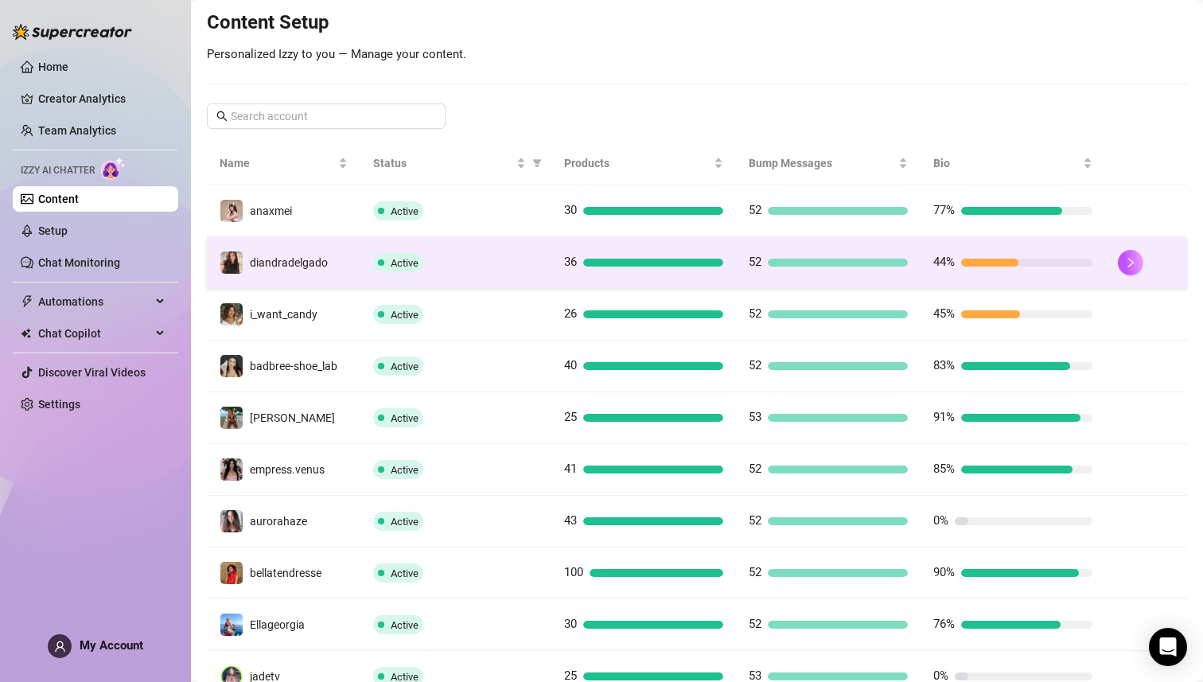
scroll to position [304, 0]
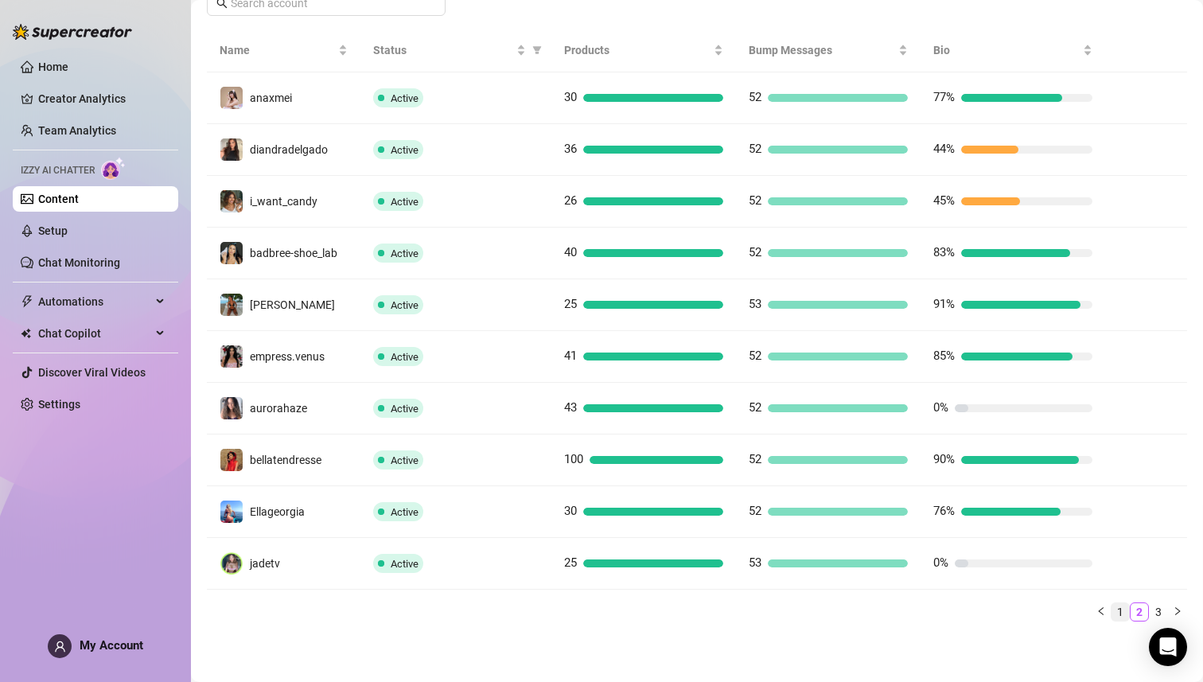
click at [1122, 612] on link "1" at bounding box center [1121, 612] width 18 height 18
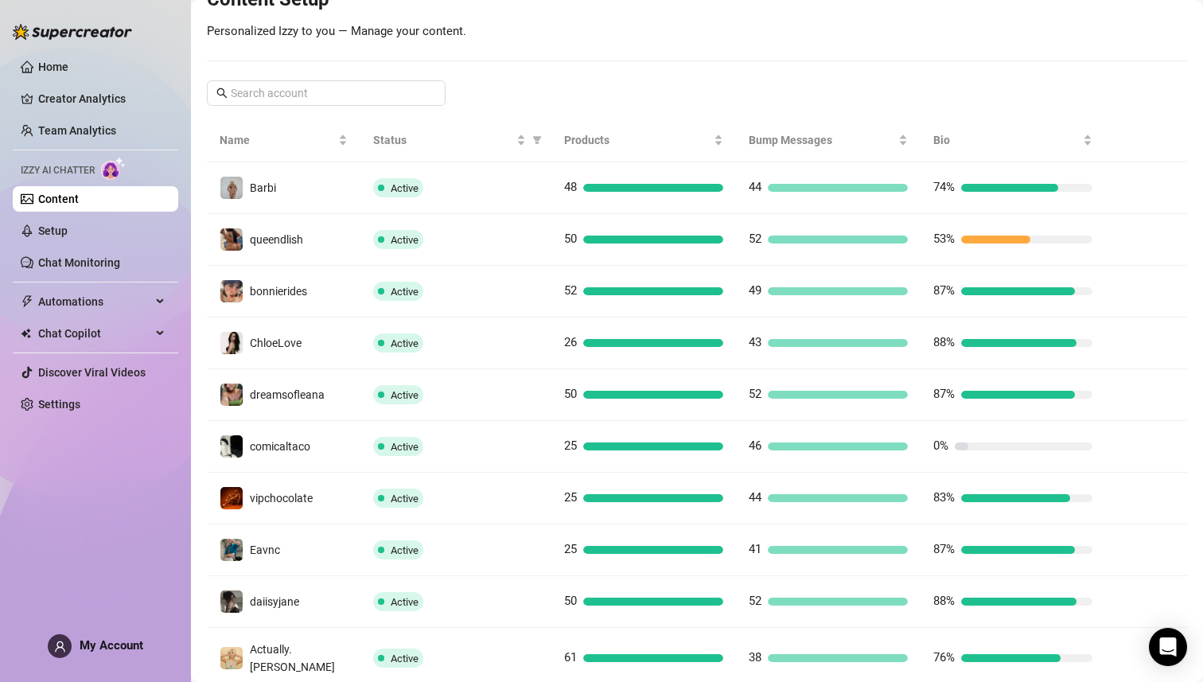
scroll to position [0, 0]
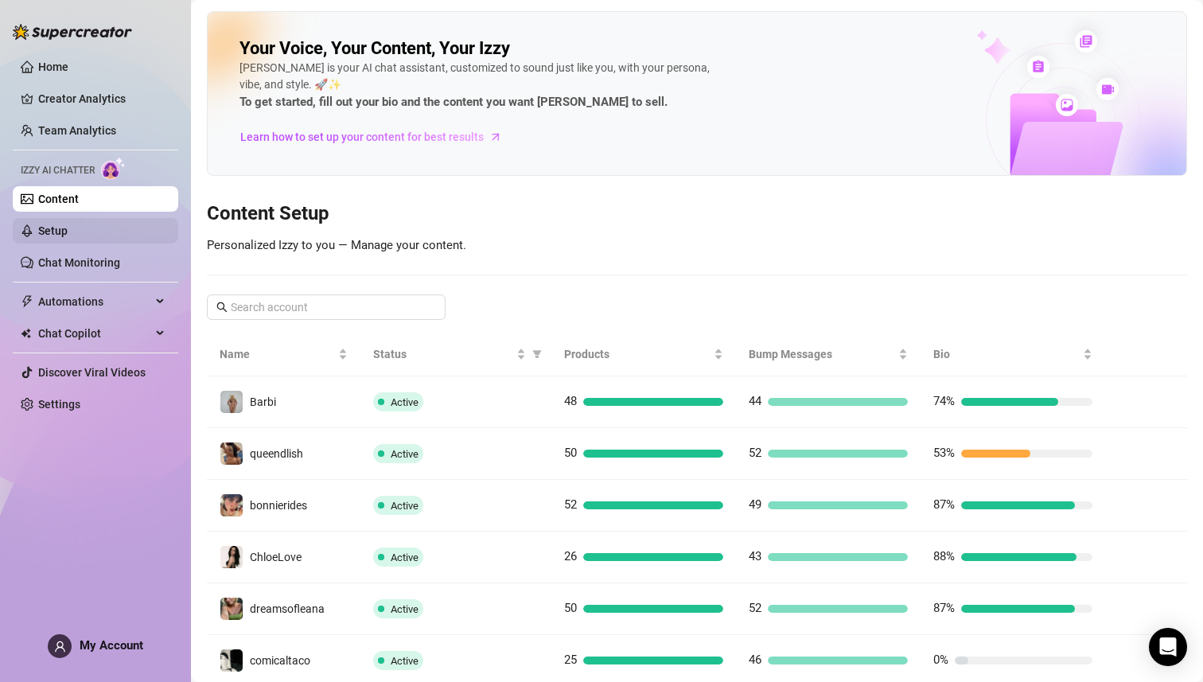
click at [60, 233] on link "Setup" at bounding box center [52, 230] width 29 height 13
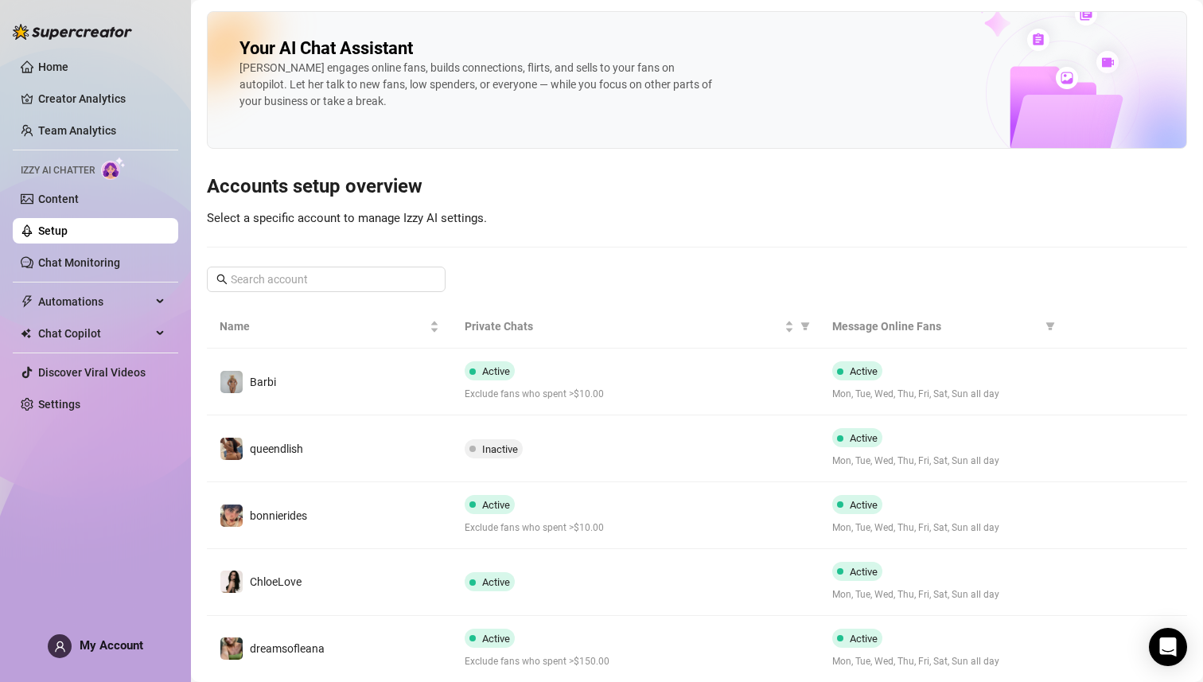
click at [619, 247] on div "Your AI Chat Assistant [PERSON_NAME] engages online fans, builds connections, f…" at bounding box center [697, 536] width 980 height 1050
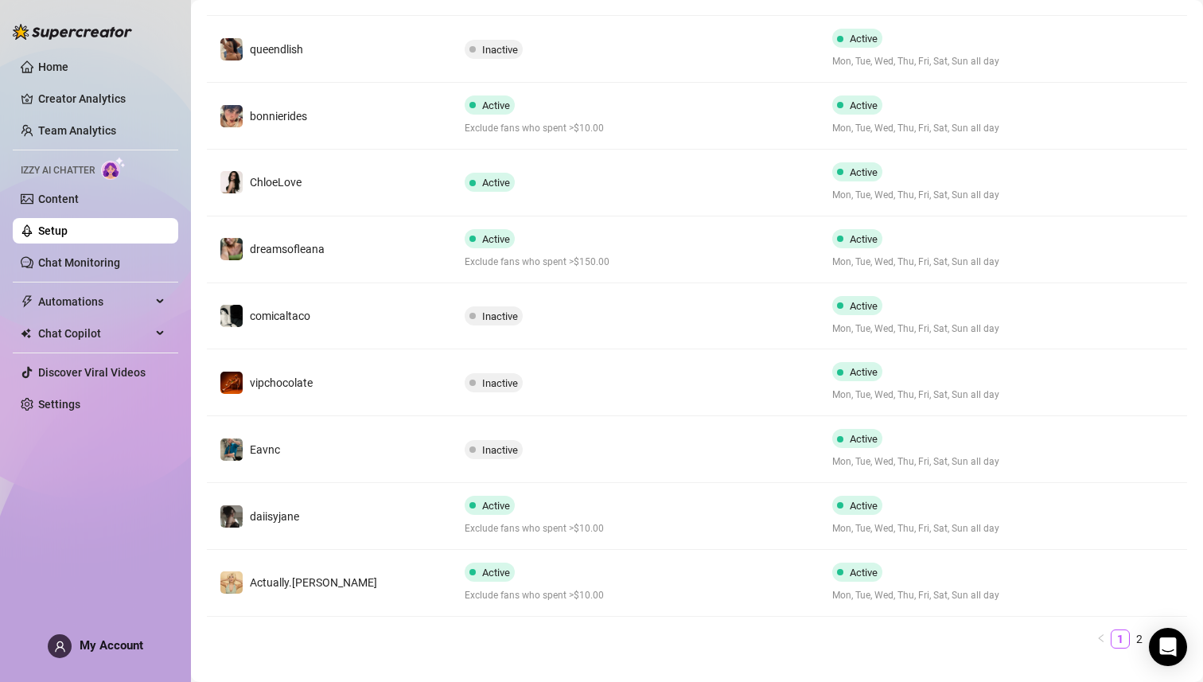
scroll to position [401, 0]
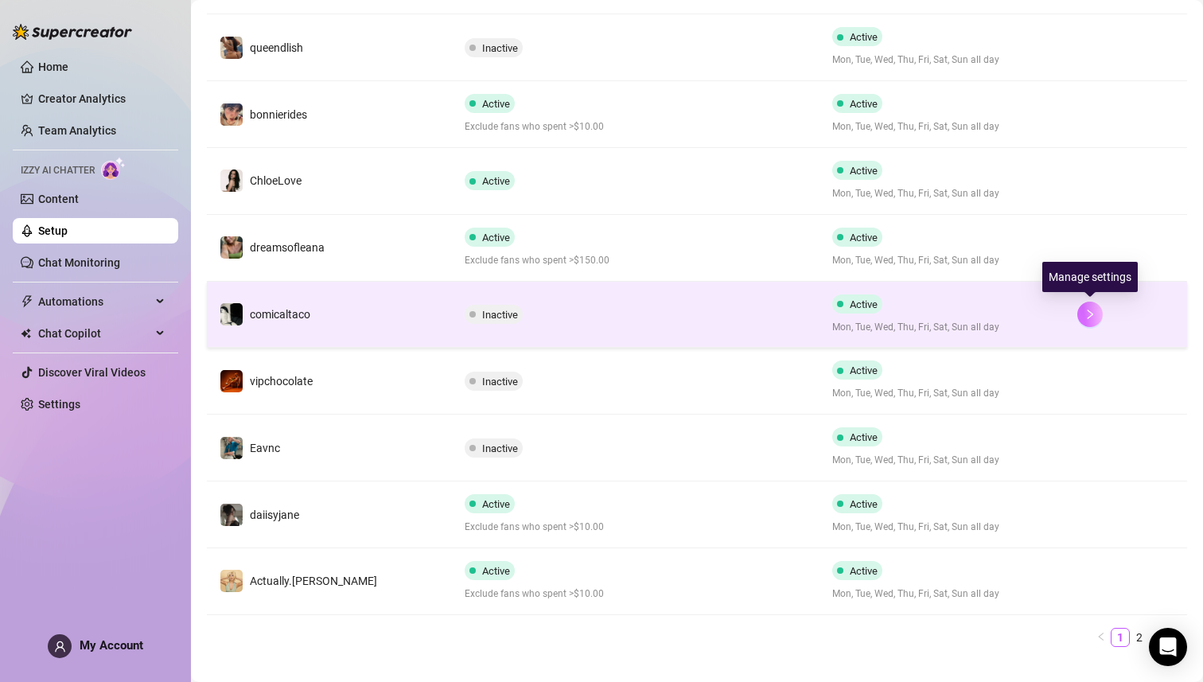
click at [1089, 320] on button "button" at bounding box center [1089, 314] width 25 height 25
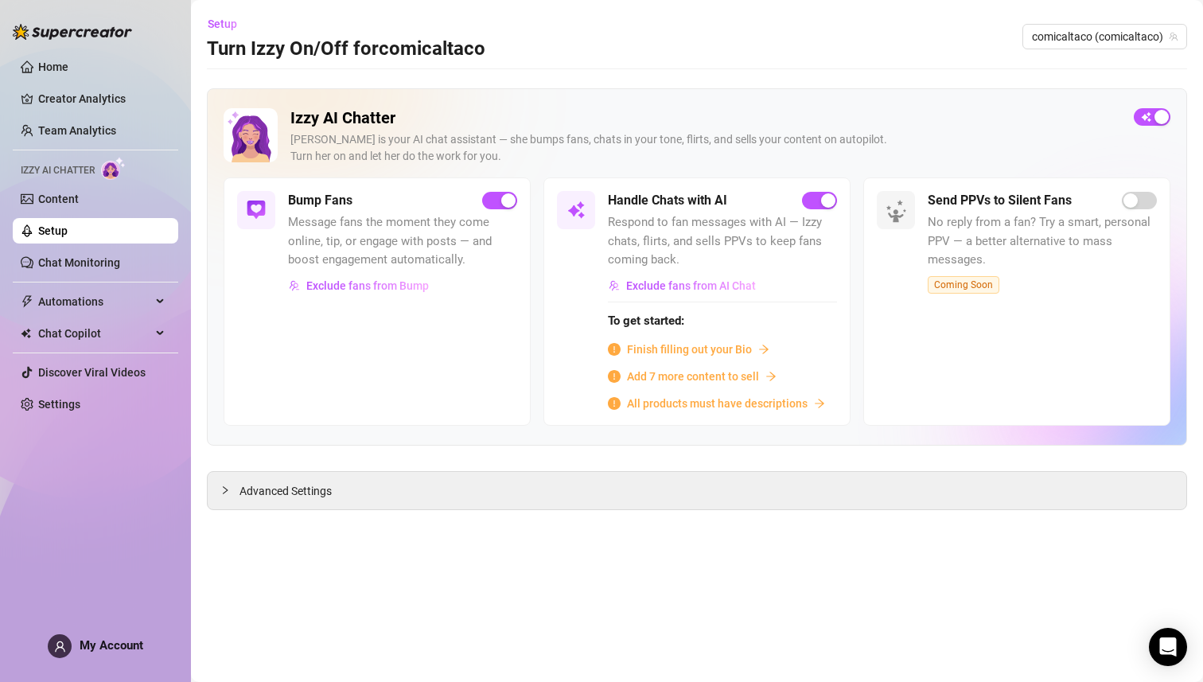
click at [772, 409] on span "All products must have descriptions" at bounding box center [717, 404] width 181 height 18
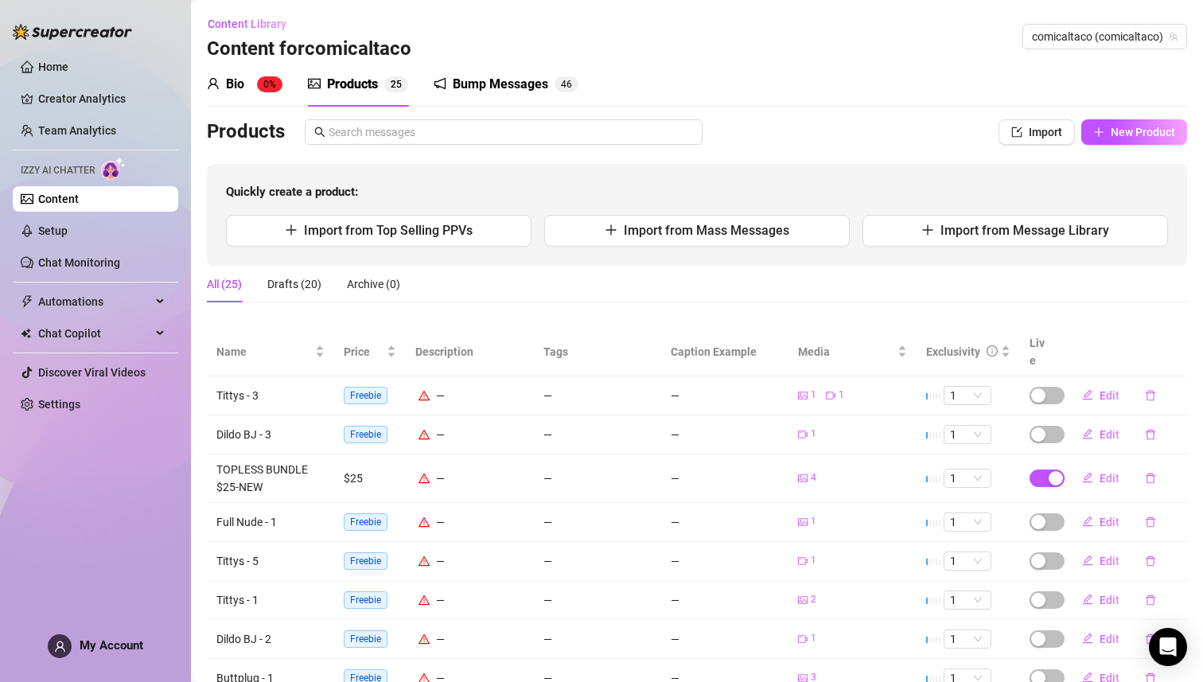
click at [61, 205] on link "Content" at bounding box center [58, 199] width 41 height 13
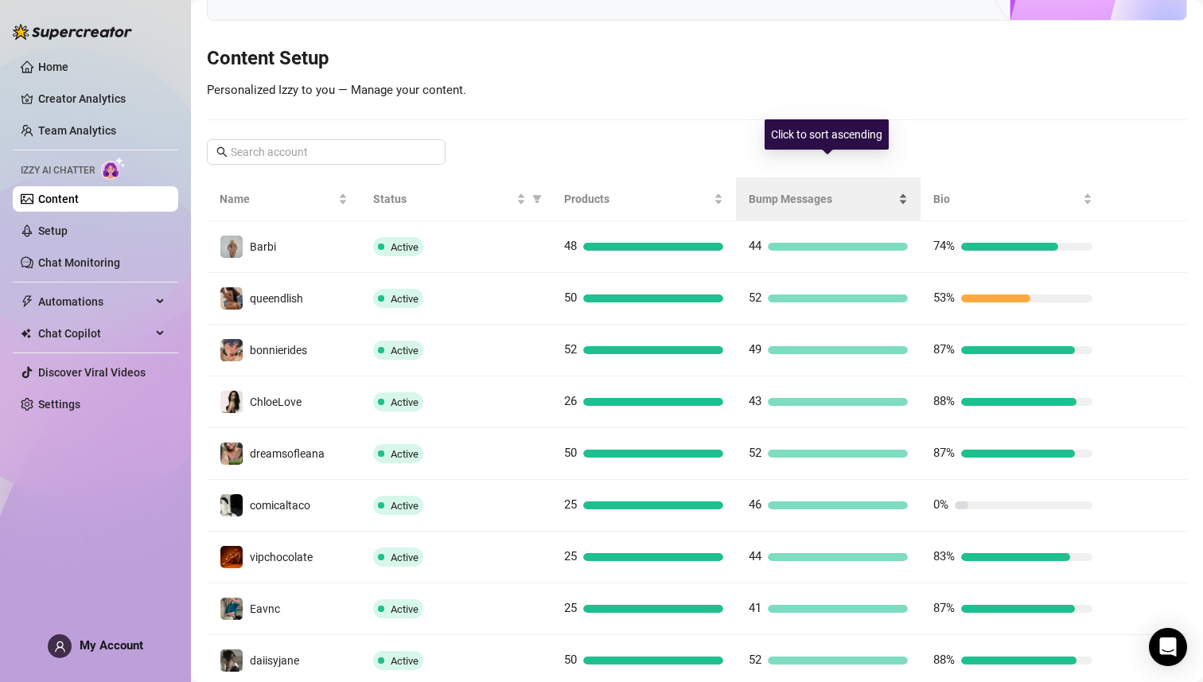
scroll to position [304, 0]
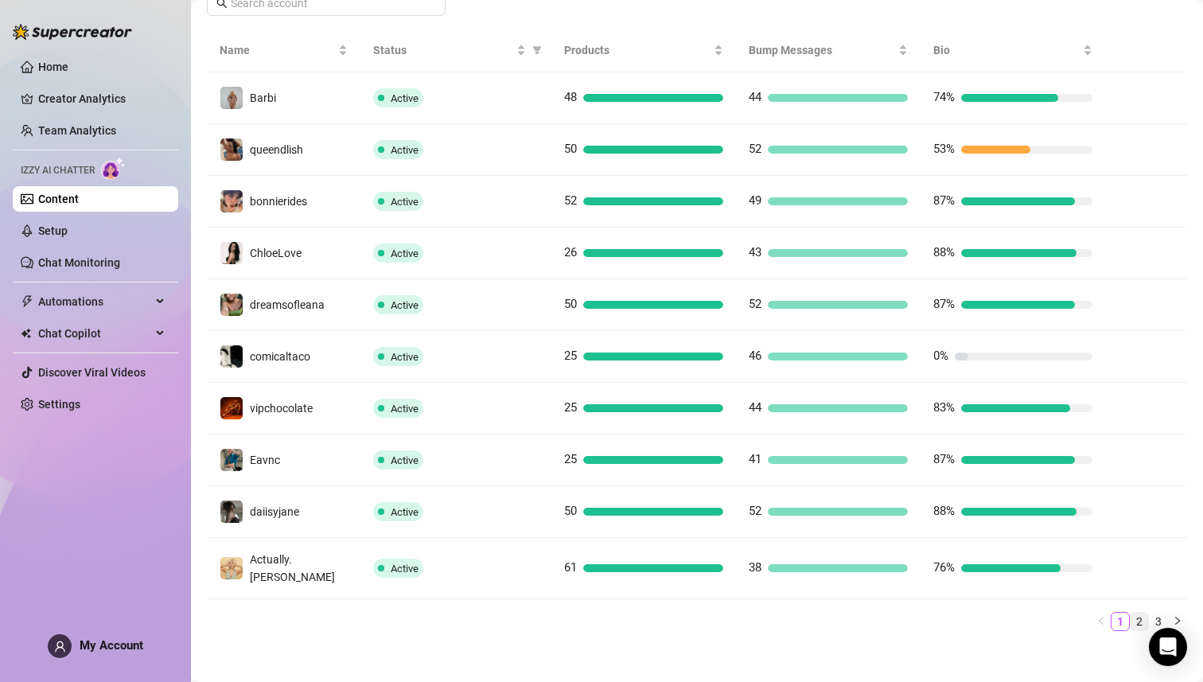
click at [1146, 616] on link "2" at bounding box center [1140, 622] width 18 height 18
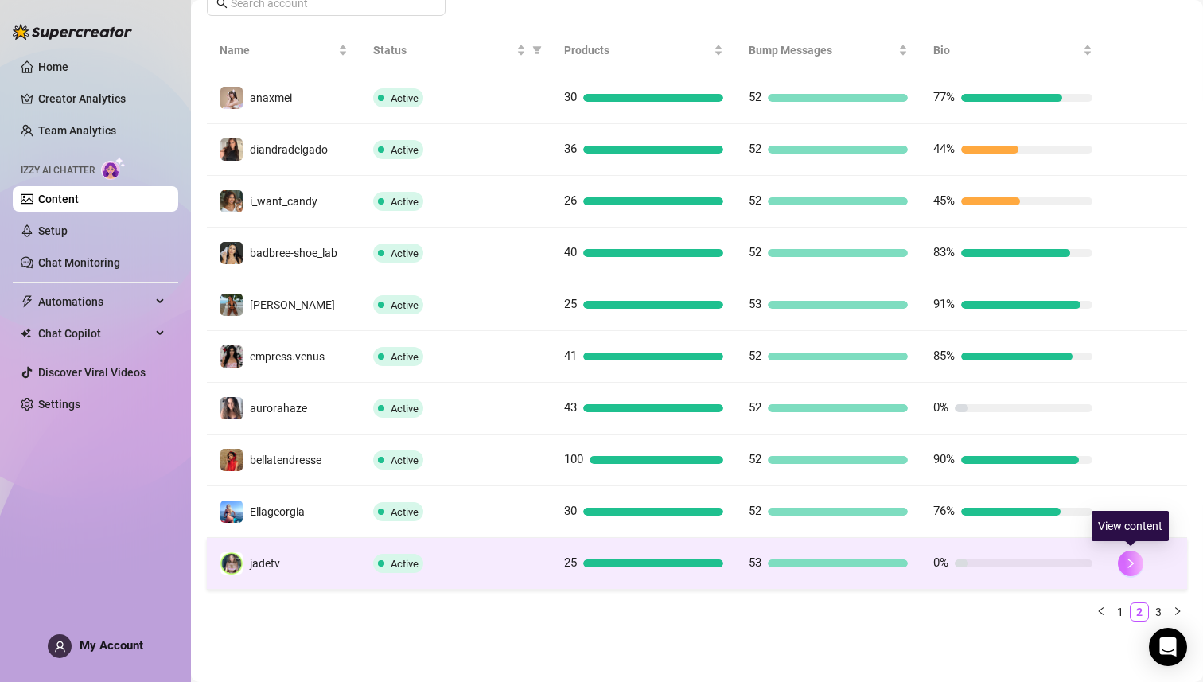
click at [1132, 571] on button "button" at bounding box center [1130, 563] width 25 height 25
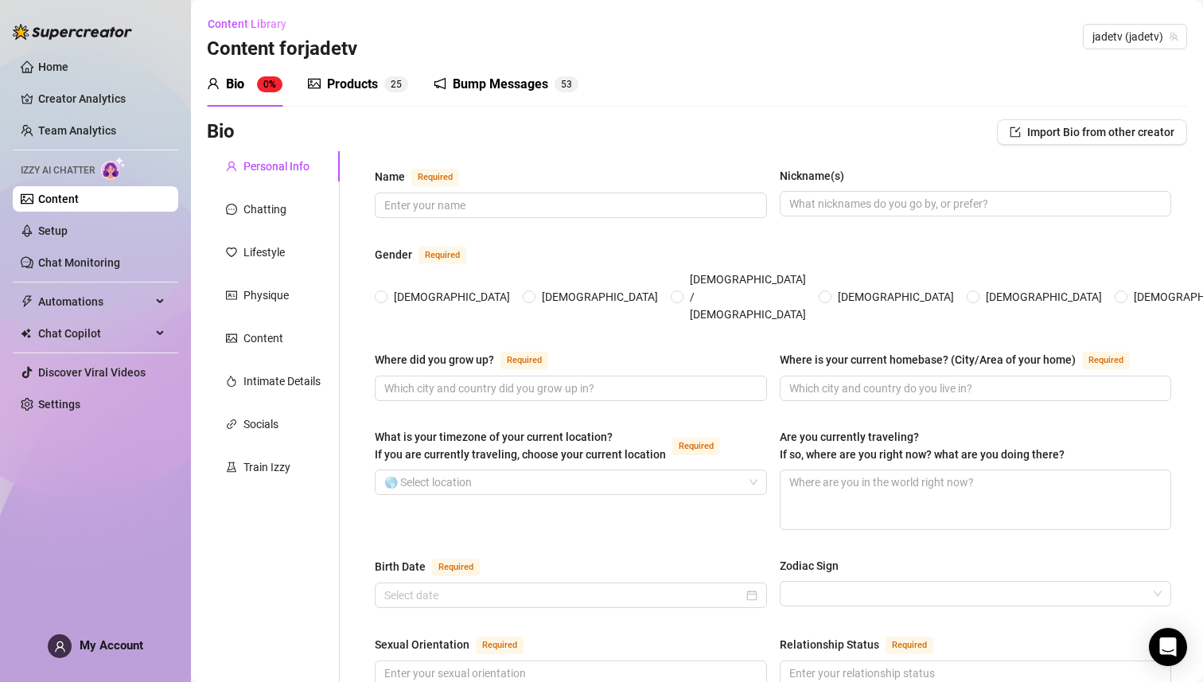
click at [351, 89] on div "Products" at bounding box center [352, 84] width 51 height 19
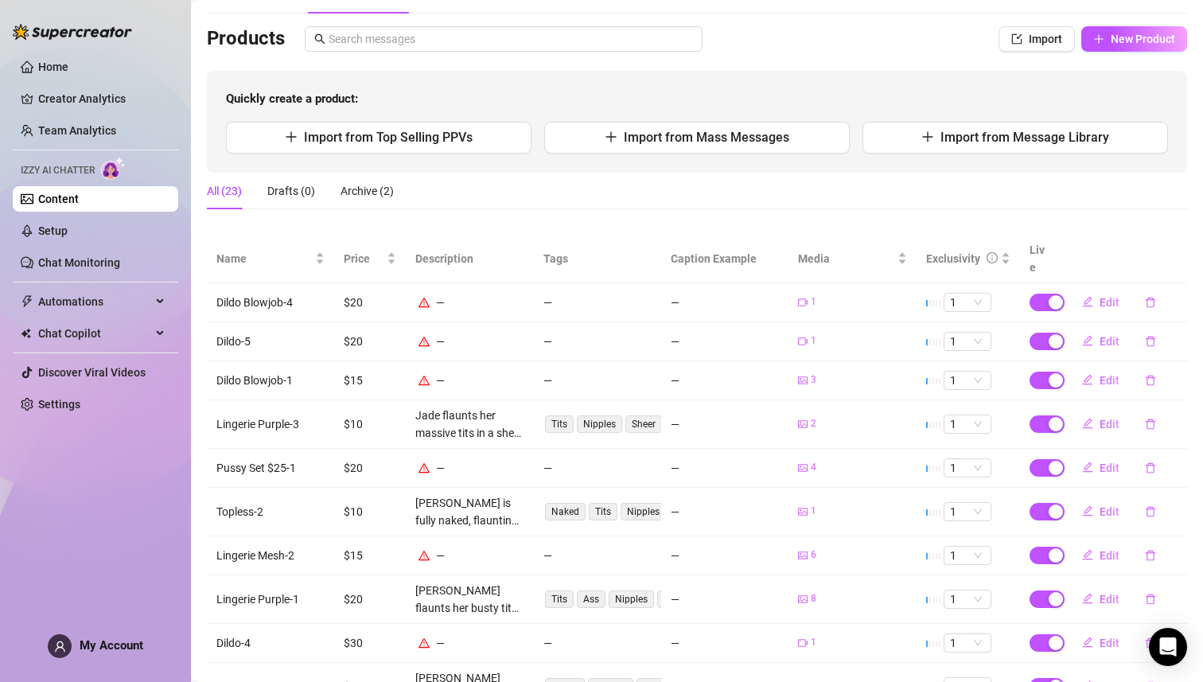
scroll to position [90, 0]
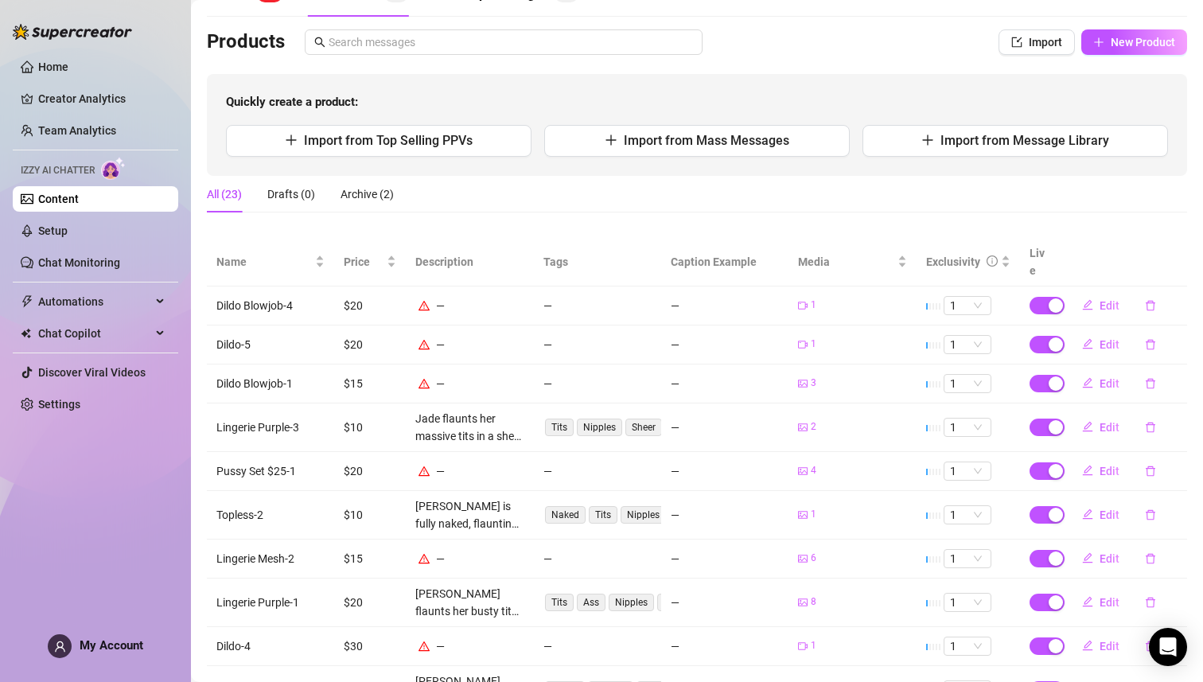
click at [426, 297] on div "—" at bounding box center [469, 306] width 108 height 18
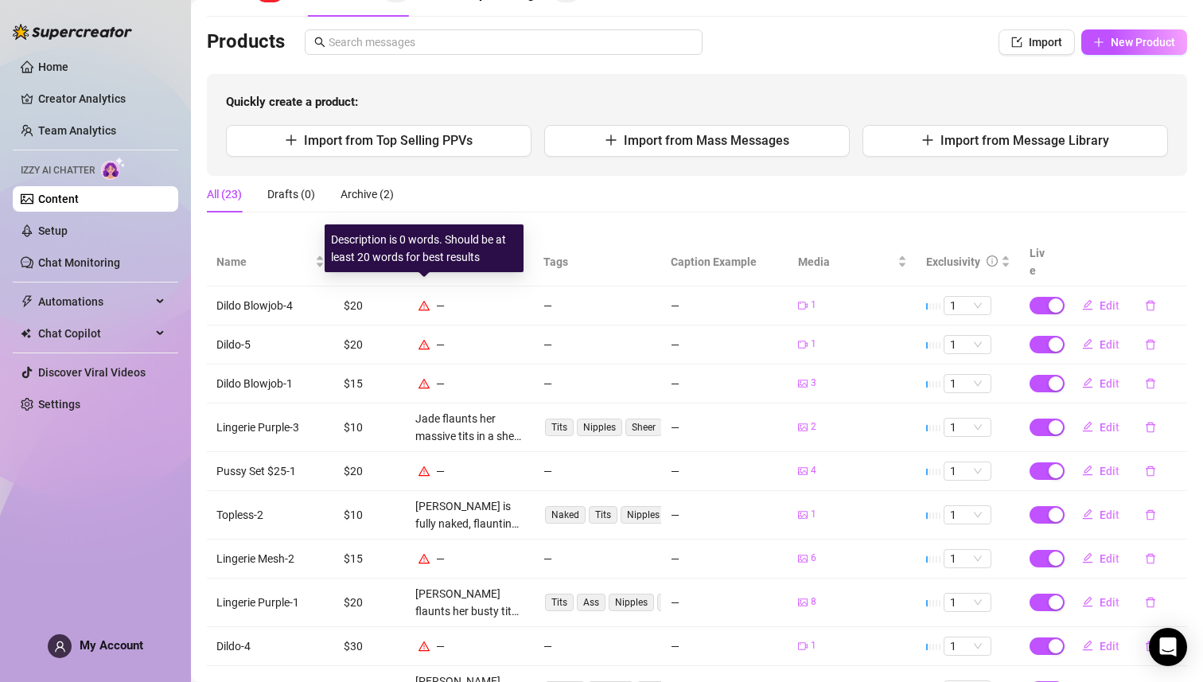
click at [426, 300] on icon "warning" at bounding box center [424, 305] width 11 height 11
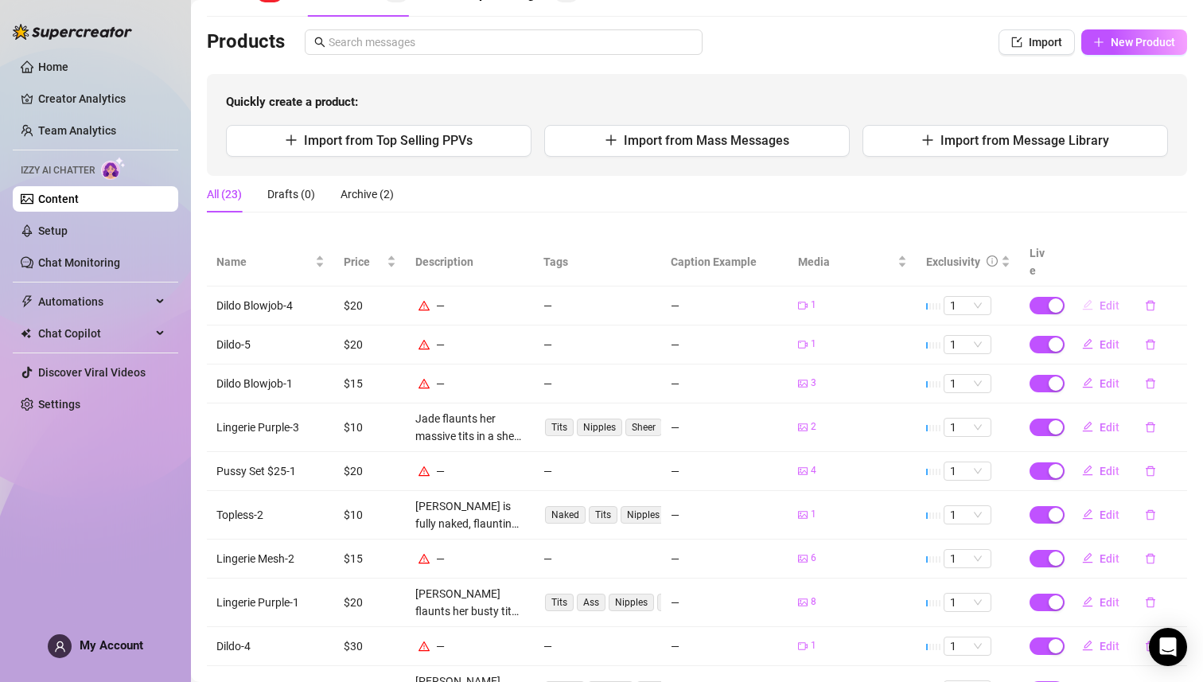
click at [1115, 299] on span "Edit" at bounding box center [1110, 305] width 20 height 13
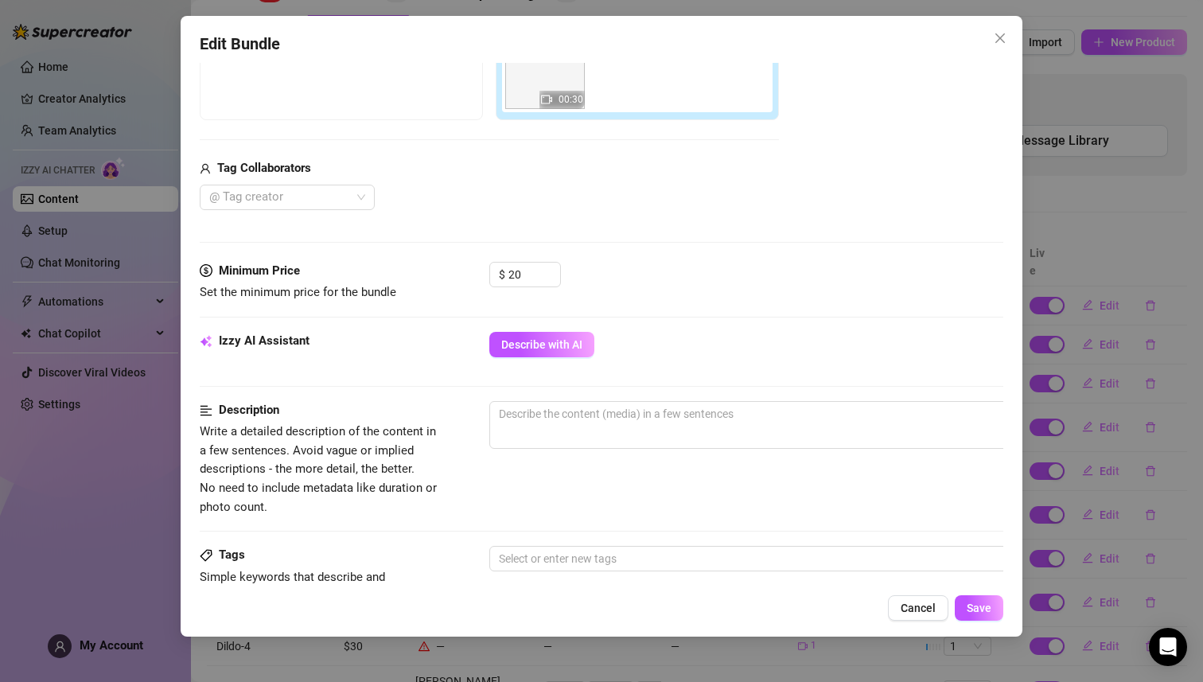
scroll to position [373, 0]
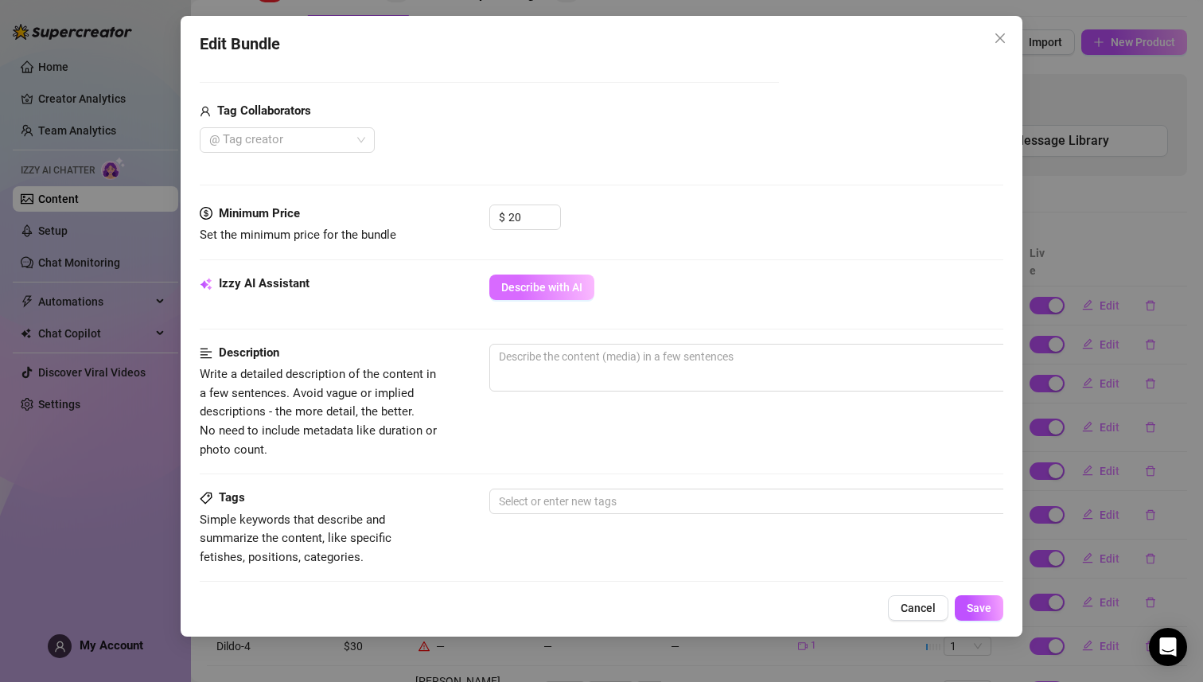
click at [560, 290] on span "Describe with AI" at bounding box center [541, 287] width 81 height 13
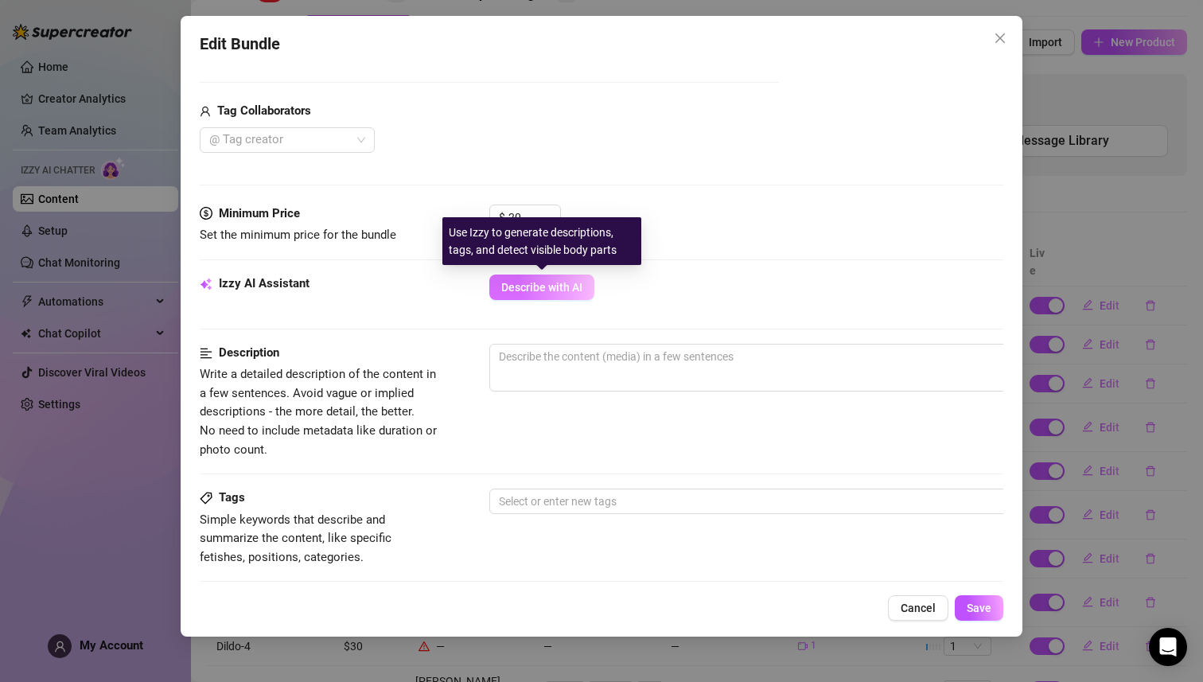
click at [571, 290] on span "Describe with AI" at bounding box center [541, 287] width 81 height 13
click at [559, 292] on span "Describe with AI" at bounding box center [541, 287] width 81 height 13
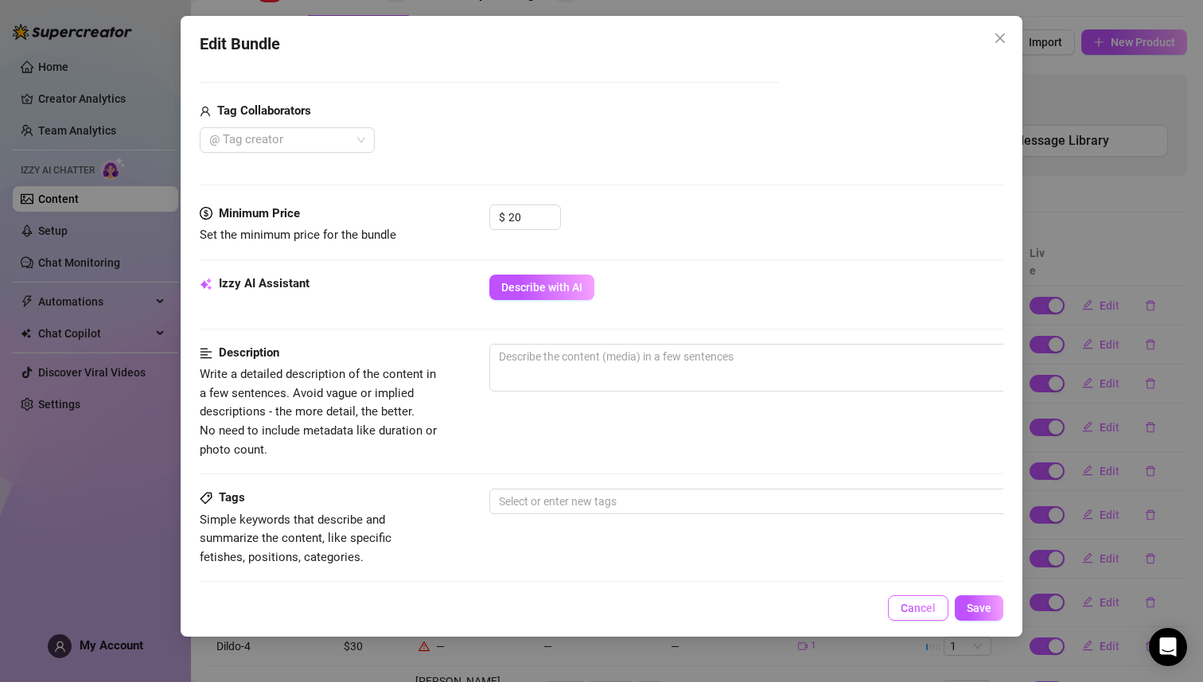
click at [927, 606] on span "Cancel" at bounding box center [918, 608] width 35 height 13
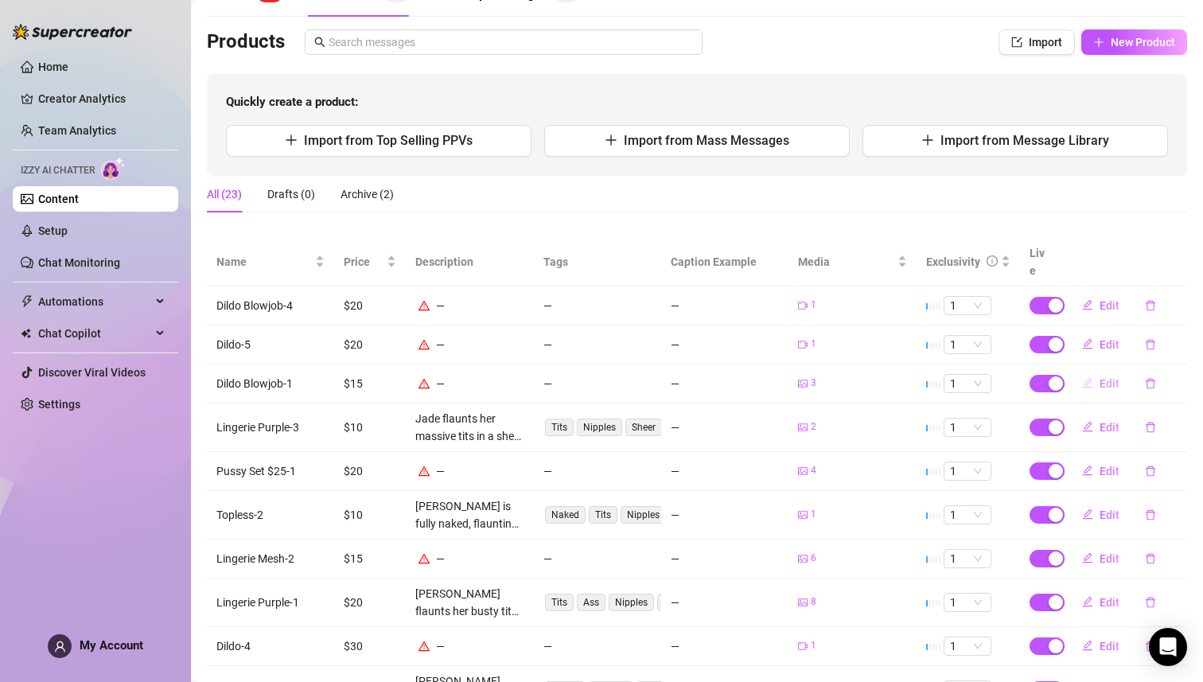
click at [1112, 377] on span "Edit" at bounding box center [1110, 383] width 20 height 13
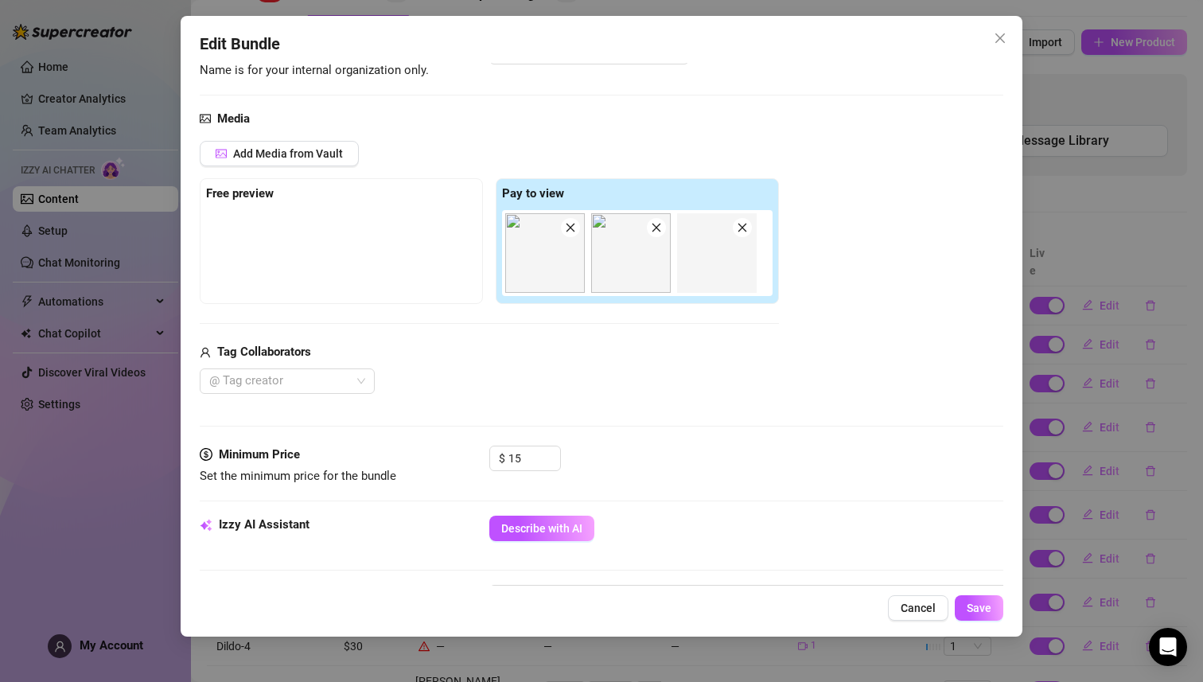
scroll to position [134, 0]
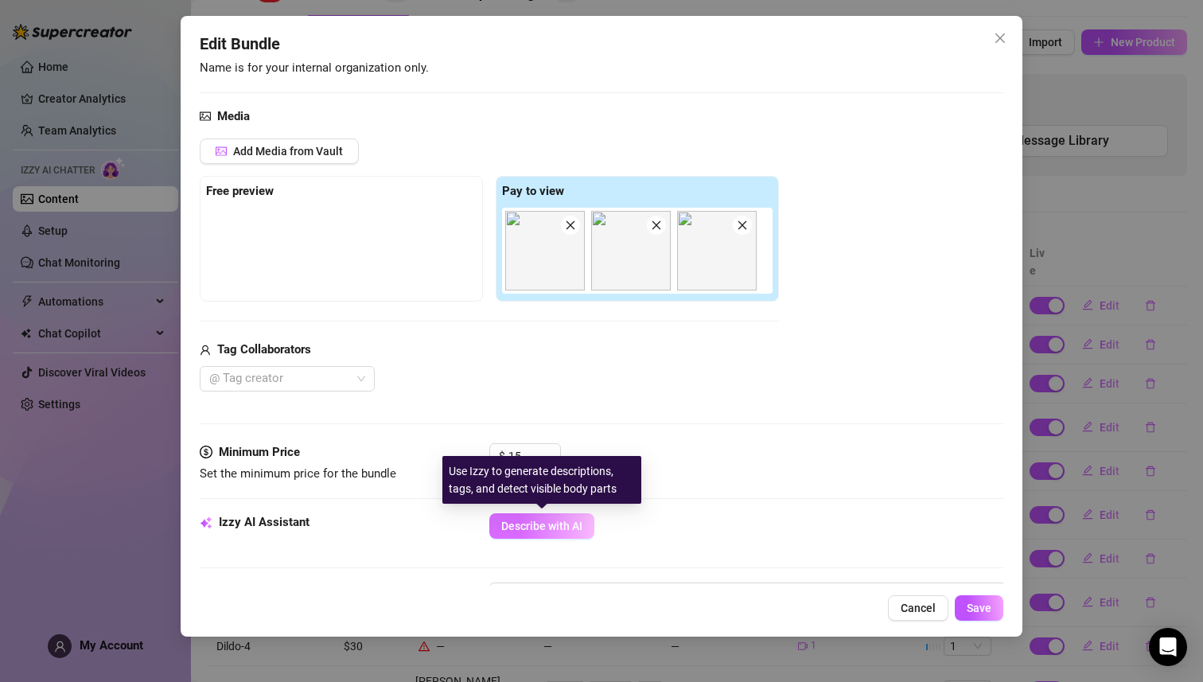
click at [577, 525] on span "Describe with AI" at bounding box center [541, 526] width 81 height 13
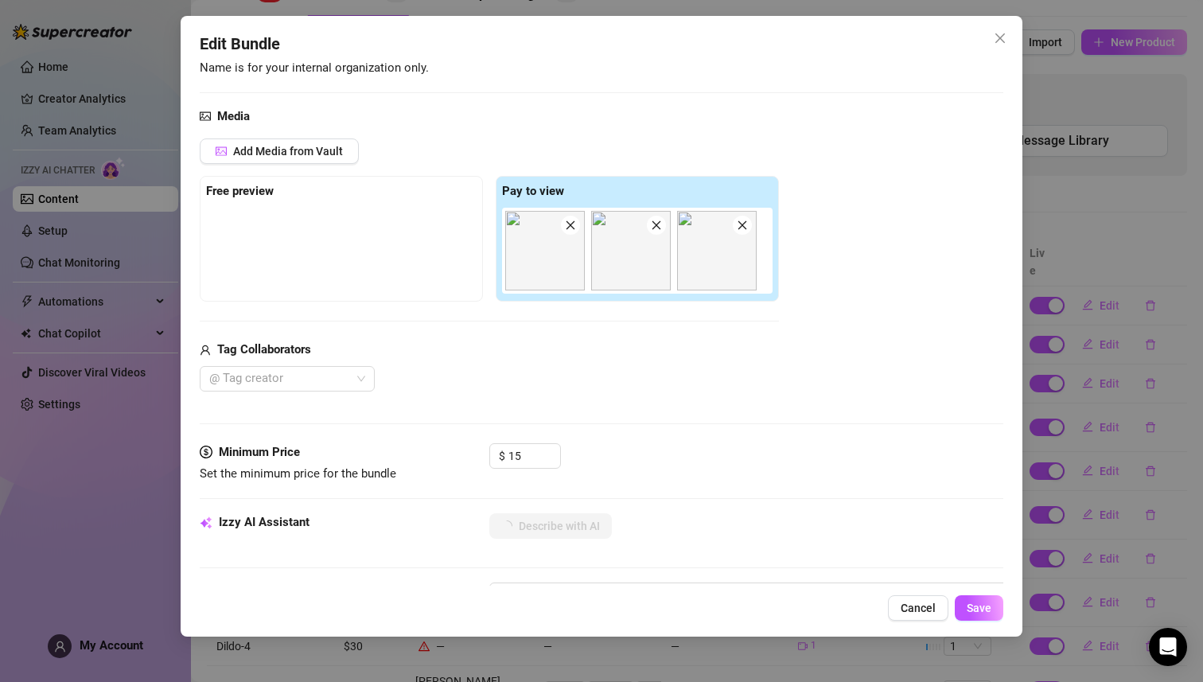
type textarea "[PERSON_NAME]"
type textarea "Jade is"
type textarea "Jade is topless"
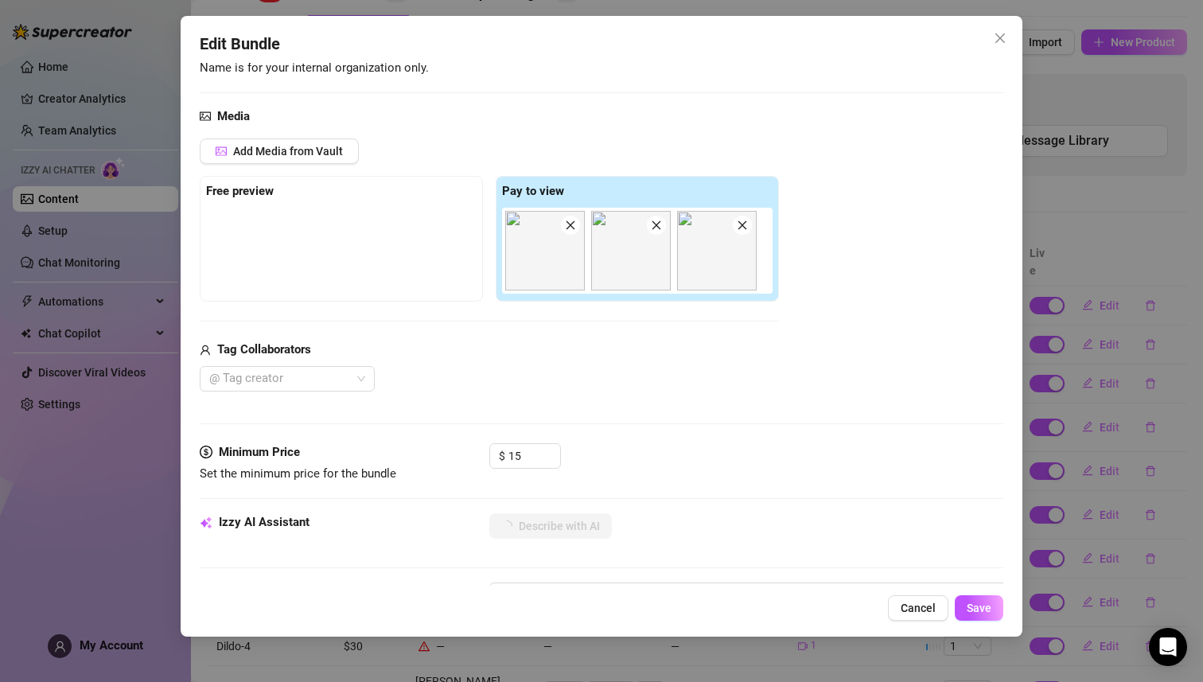
type textarea "Jade is topless"
type textarea "[PERSON_NAME] is topless in"
type textarea "[PERSON_NAME] is topless in bed"
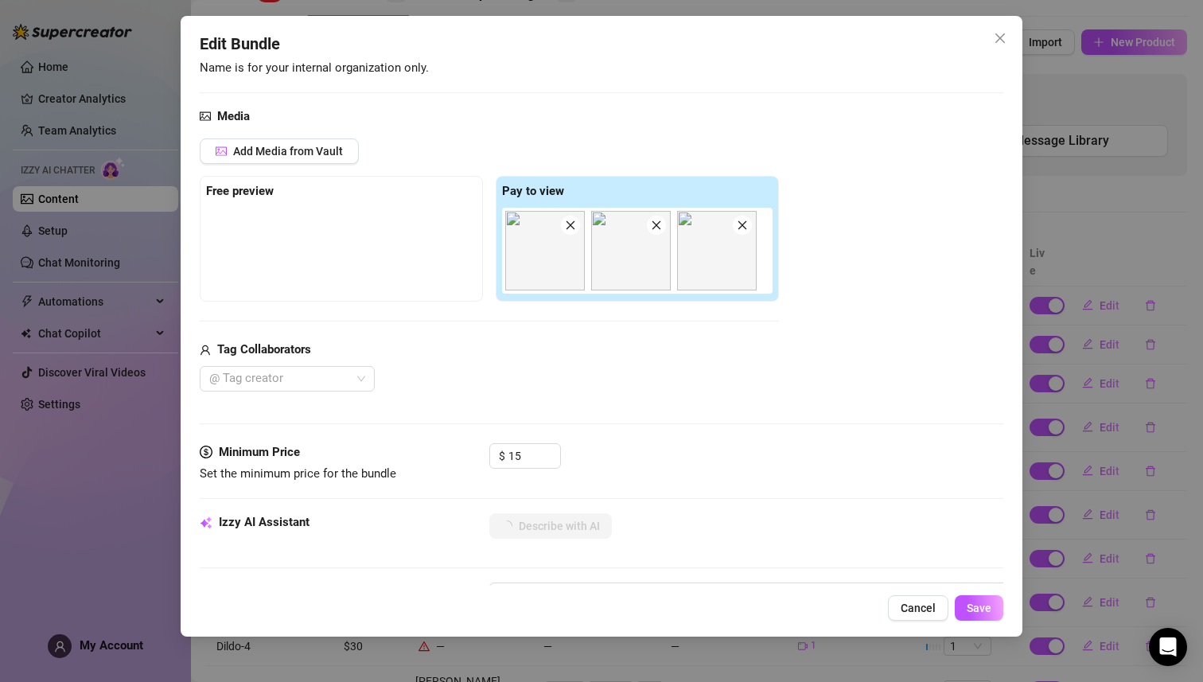
type textarea "[PERSON_NAME] is topless in bed wearing"
type textarea "[PERSON_NAME] is topless in bed wearing only"
type textarea "[PERSON_NAME] is topless in bed wearing only tiny"
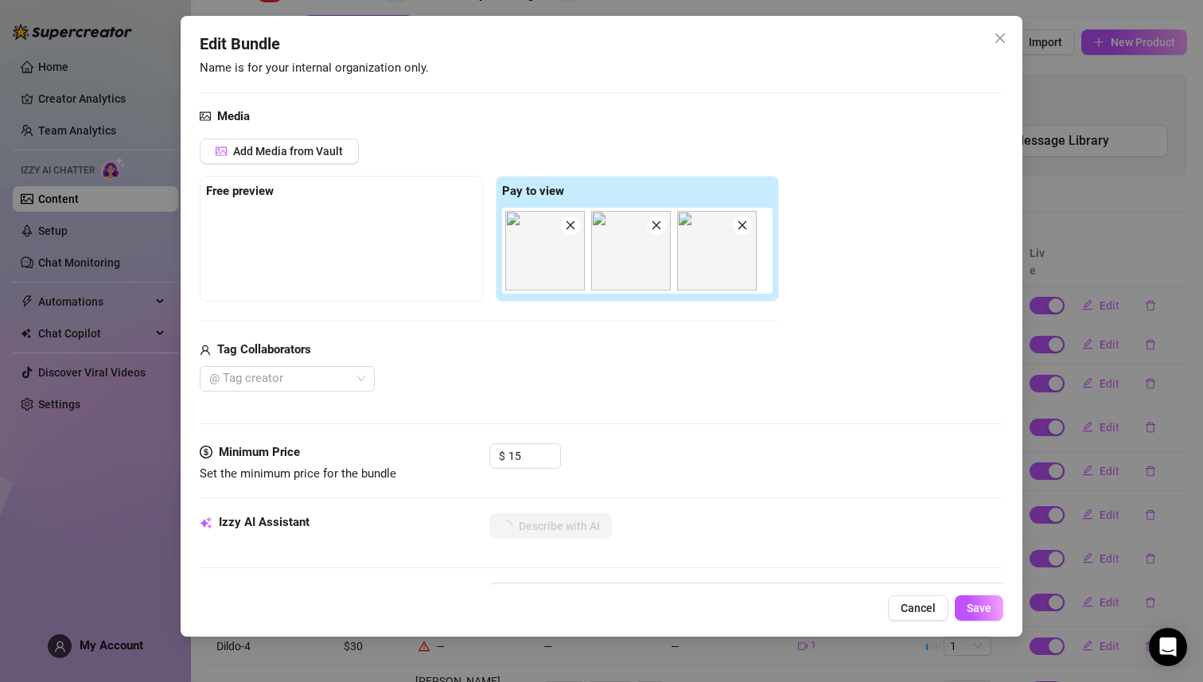
type textarea "[PERSON_NAME] is topless in bed wearing only tiny"
type textarea "[PERSON_NAME] is topless in bed wearing only tiny pink"
type textarea "[PERSON_NAME] is topless in bed wearing only tiny pink panties,"
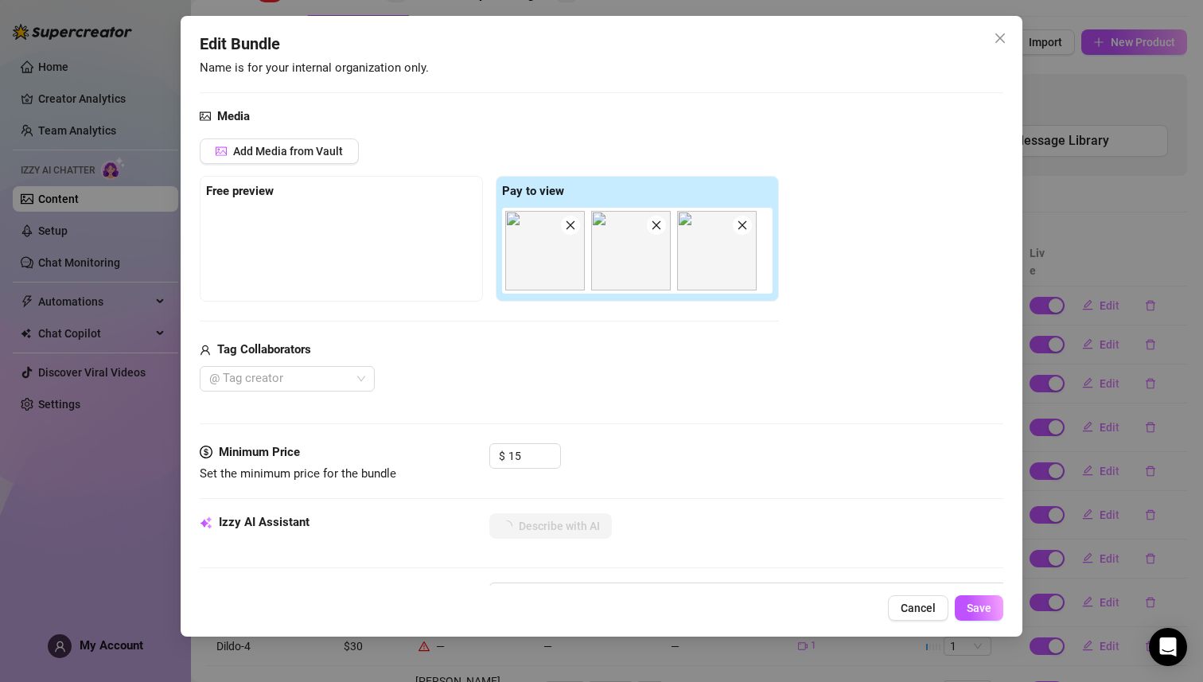
type textarea "[PERSON_NAME] is topless in bed wearing only tiny pink panties, showing"
type textarea "[PERSON_NAME] is topless in bed wearing only tiny pink panties, showing off"
type textarea "[PERSON_NAME] is topless in bed wearing only tiny pink panties, showing off her"
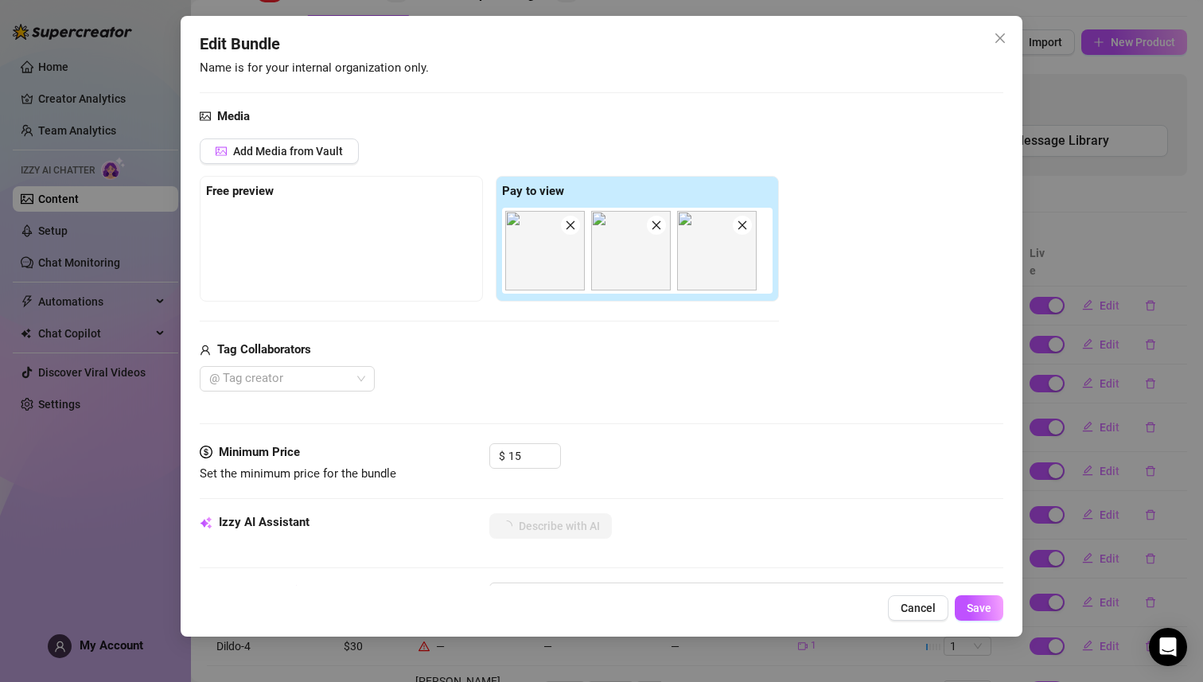
type textarea "[PERSON_NAME] is topless in bed wearing only tiny pink panties, showing off her"
type textarea "[PERSON_NAME] is topless in bed wearing only tiny pink panties, showing off her…"
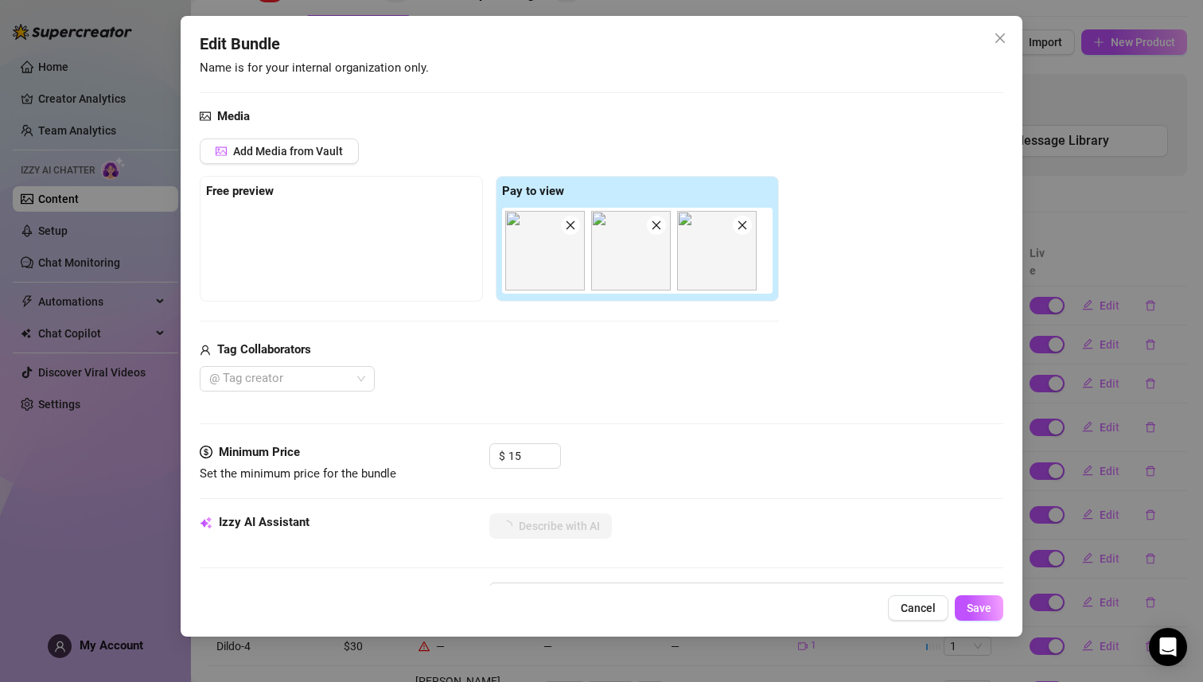
type textarea "[PERSON_NAME] is topless in bed wearing only tiny pink panties, showing off her…"
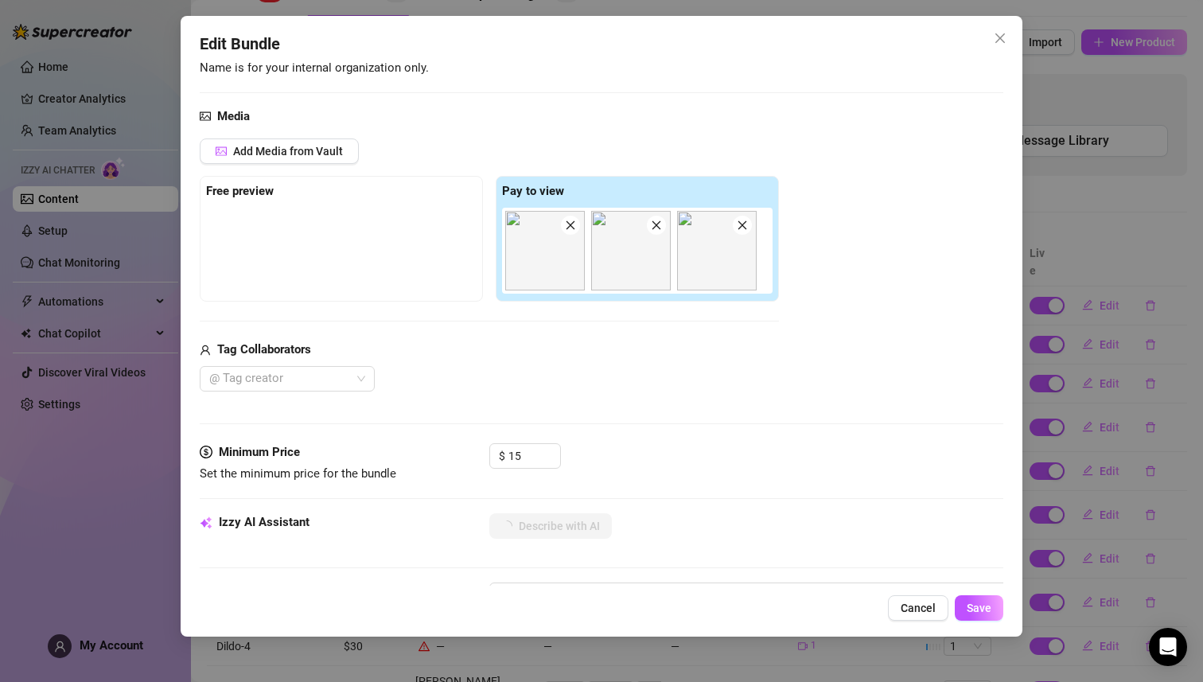
type textarea "[PERSON_NAME] is topless in bed wearing only tiny pink panties, showing off her…"
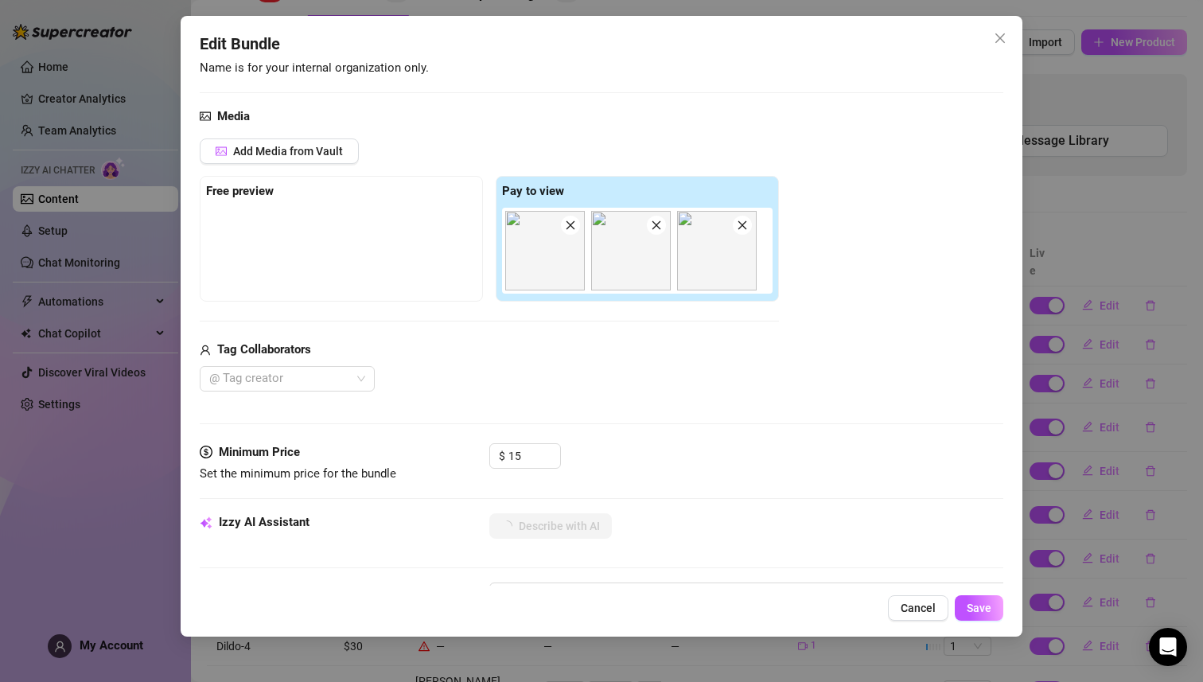
type textarea "[PERSON_NAME] is topless in bed wearing only tiny pink panties, showing off her…"
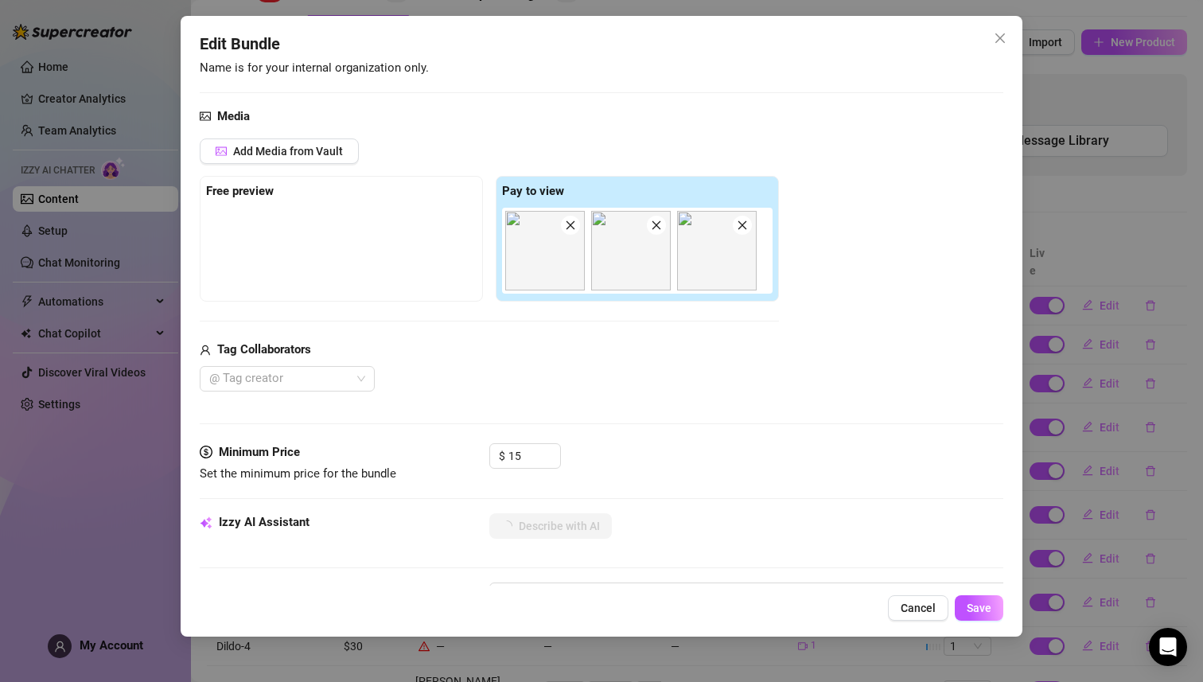
type textarea "[PERSON_NAME] is topless in bed wearing only tiny pink panties, showing off her…"
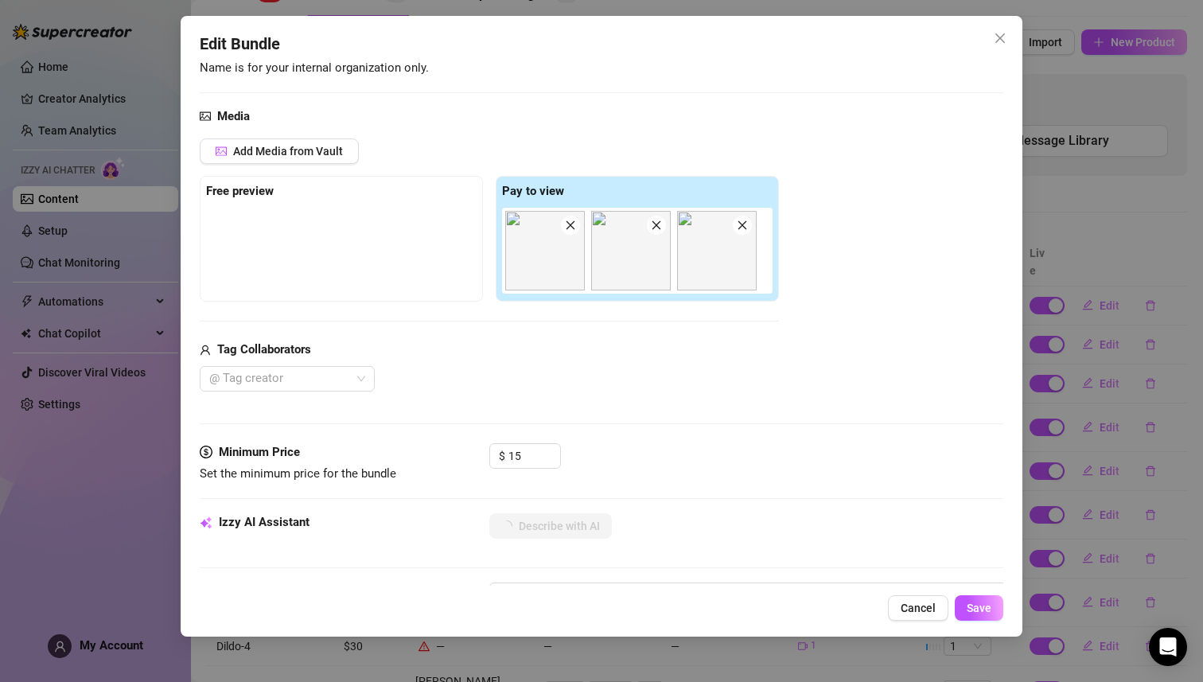
type textarea "[PERSON_NAME] is topless in bed wearing only tiny pink panties, showing off her…"
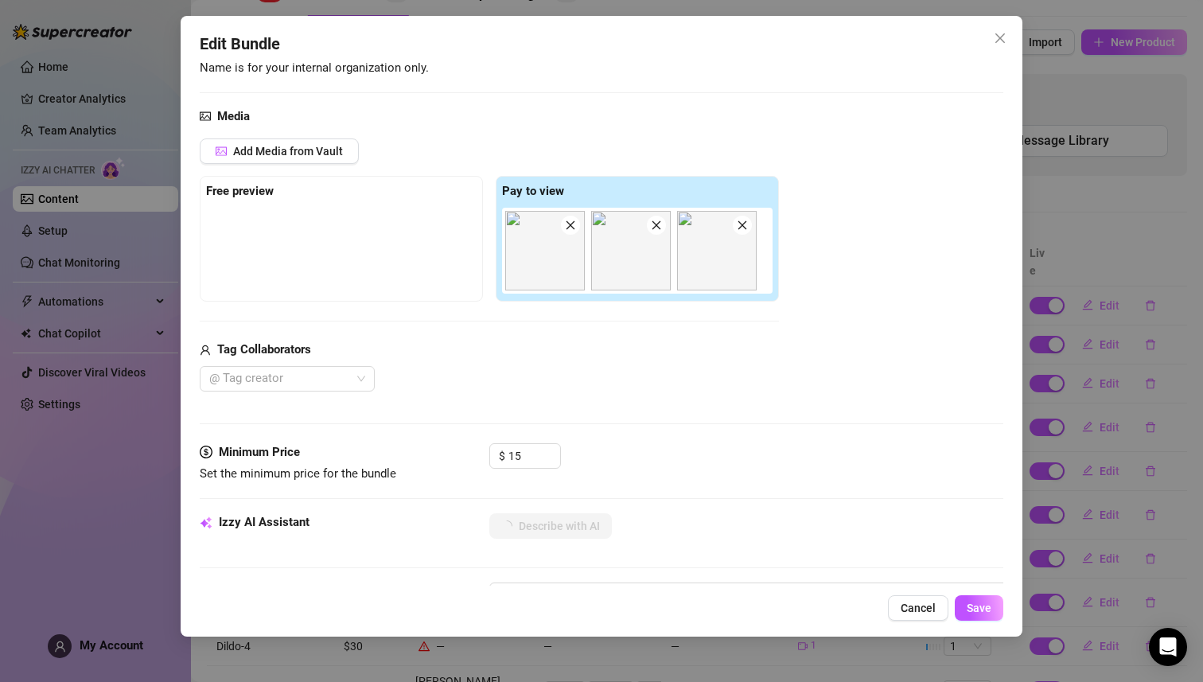
type textarea "[PERSON_NAME] is topless in bed wearing only tiny pink panties, showing off her…"
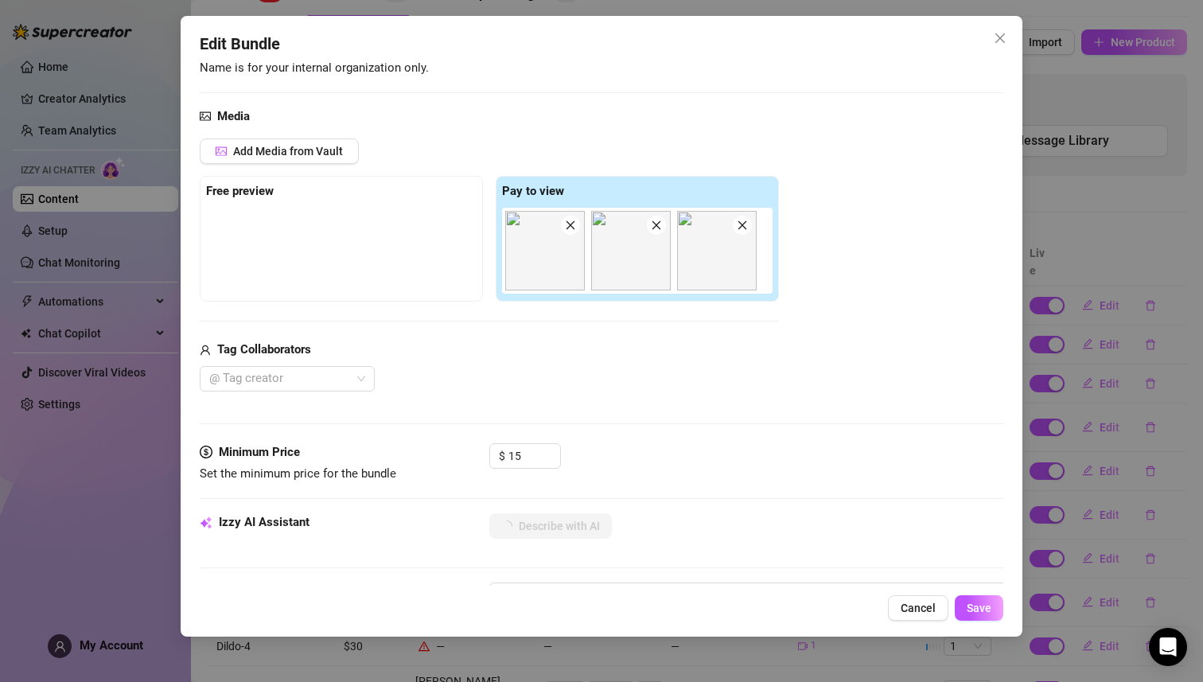
type textarea "[PERSON_NAME] is topless in bed wearing only tiny pink panties, showing off her…"
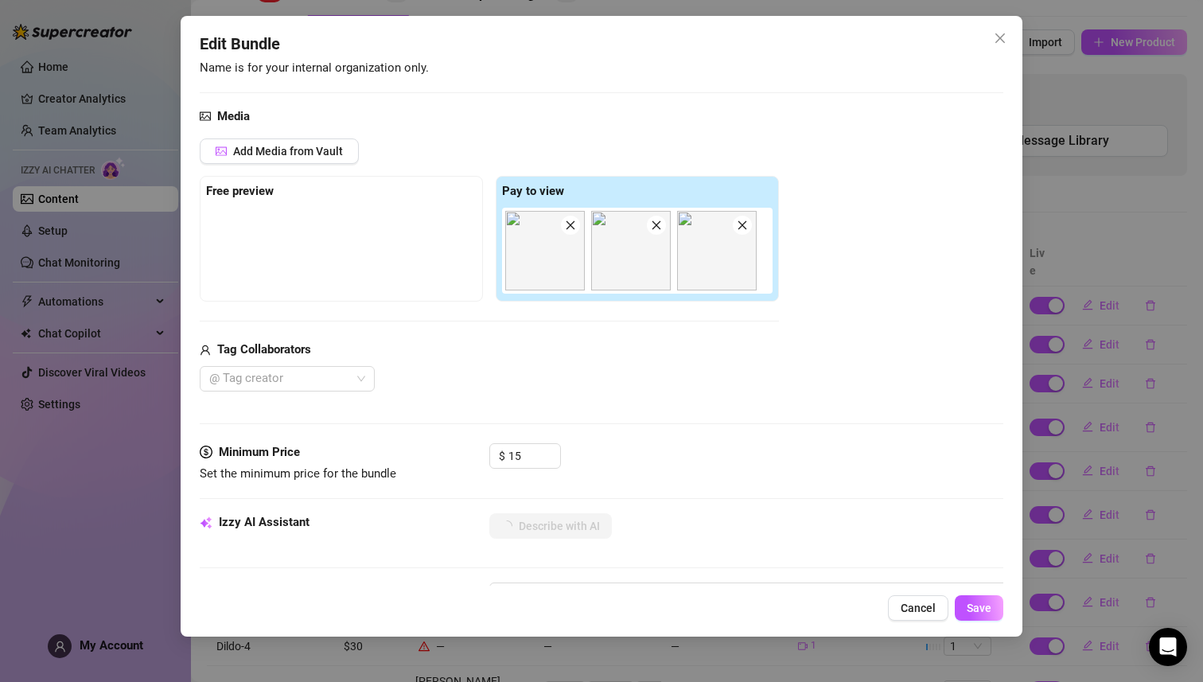
type textarea "[PERSON_NAME] is topless in bed wearing only tiny pink panties, showing off her…"
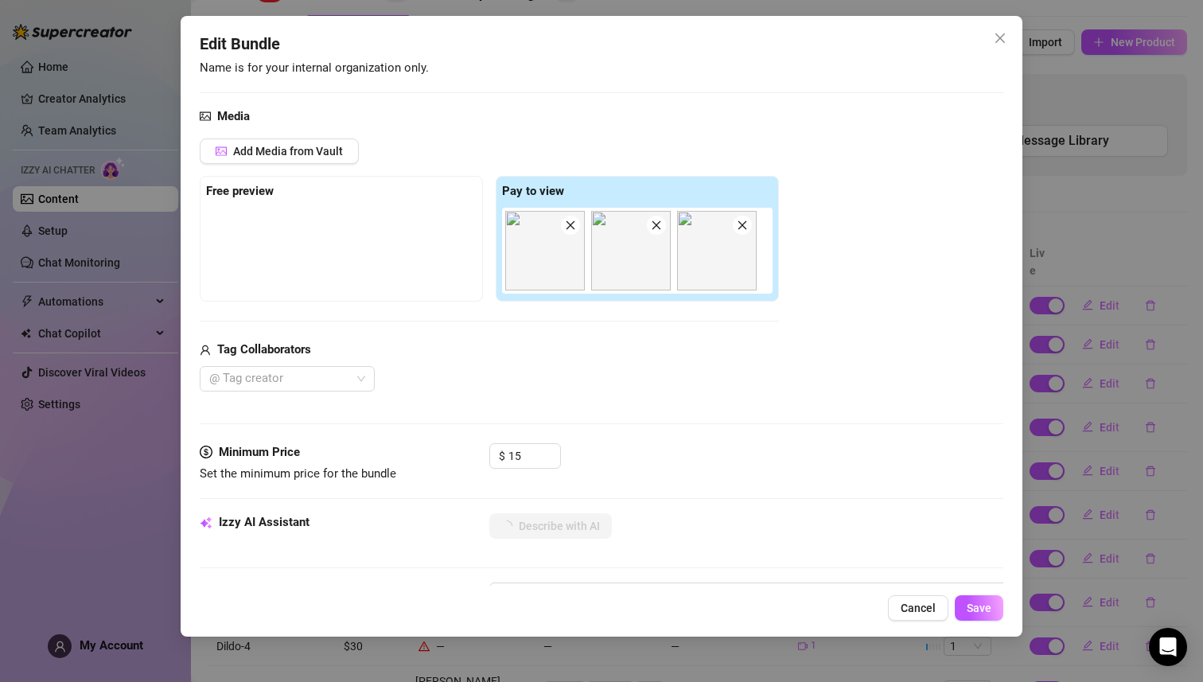
type textarea "[PERSON_NAME] is topless in bed wearing only tiny pink panties, showing off her…"
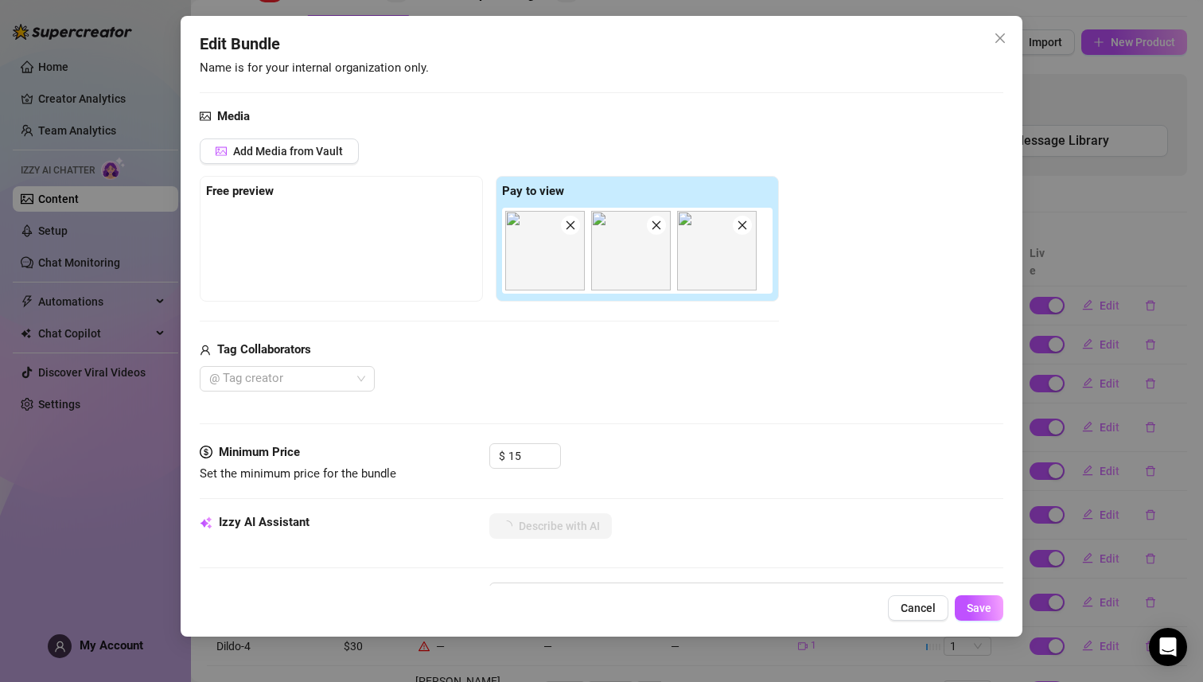
type textarea "[PERSON_NAME] is topless in bed wearing only tiny pink panties, showing off her…"
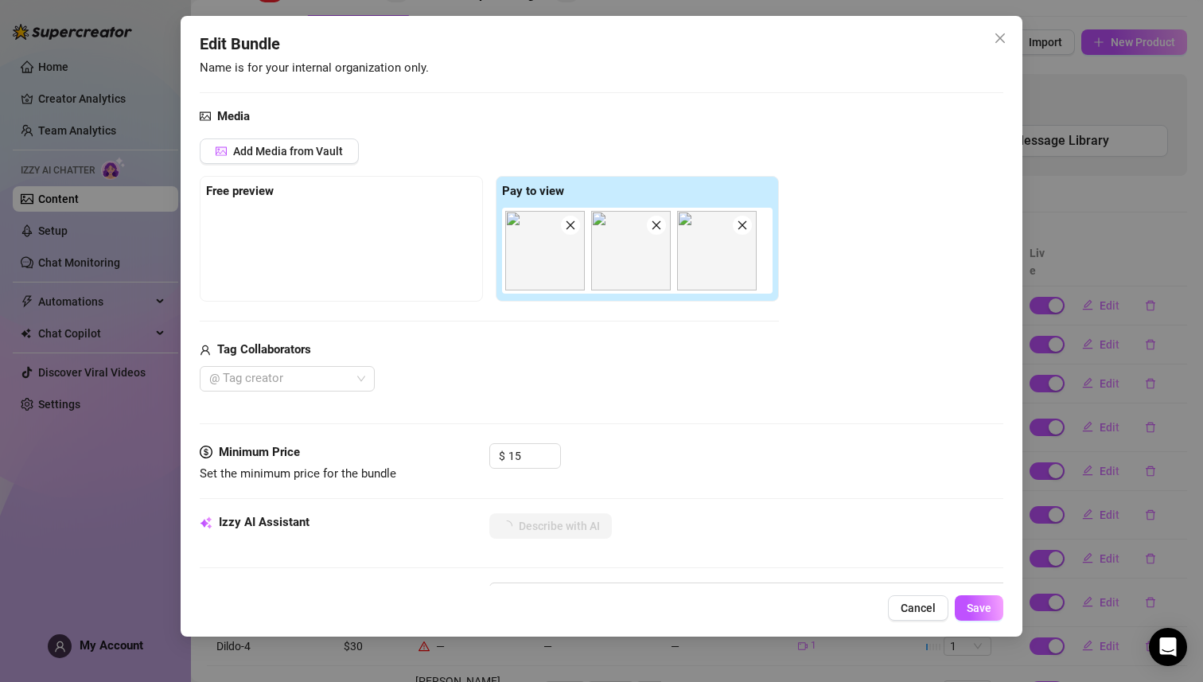
type textarea "[PERSON_NAME] is topless in bed wearing only tiny pink panties, showing off her…"
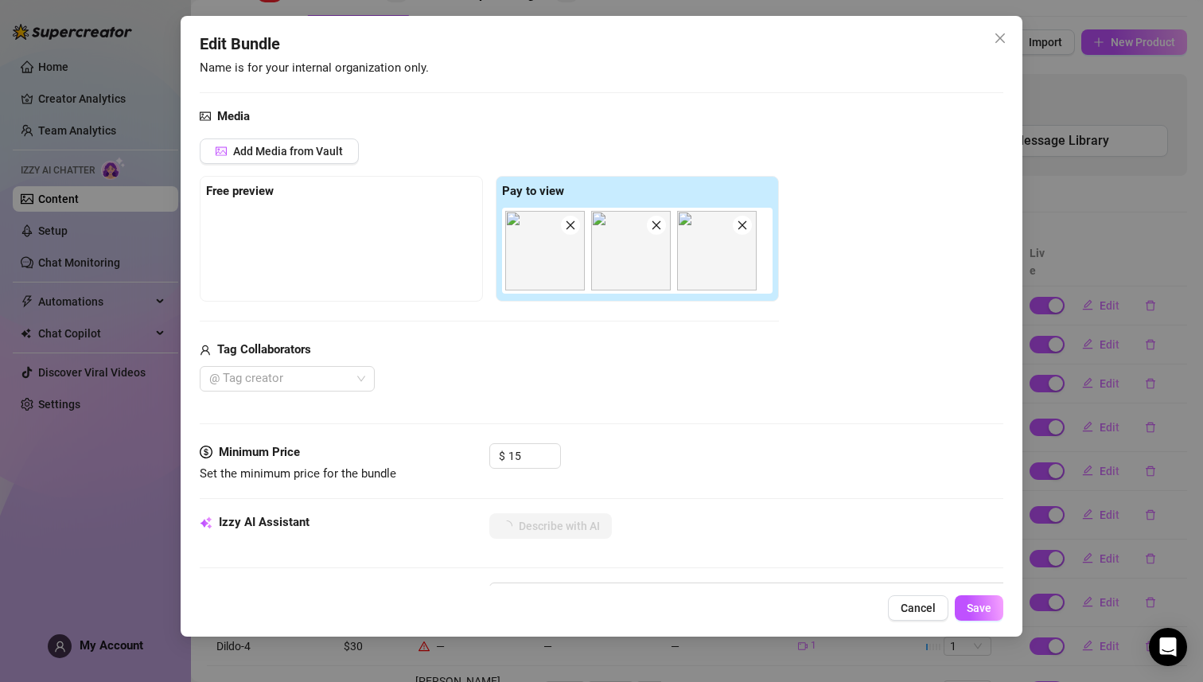
type textarea "[PERSON_NAME] is topless in bed wearing only tiny pink panties, showing off her…"
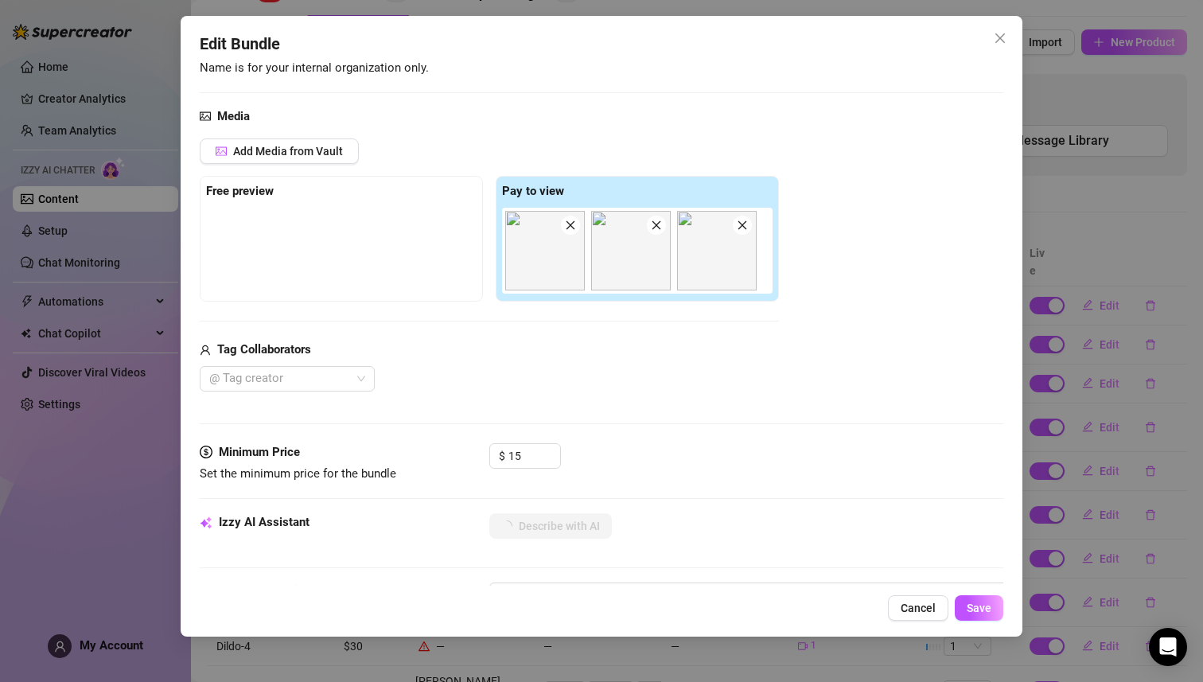
type textarea "[PERSON_NAME] is topless in bed wearing only tiny pink panties, showing off her…"
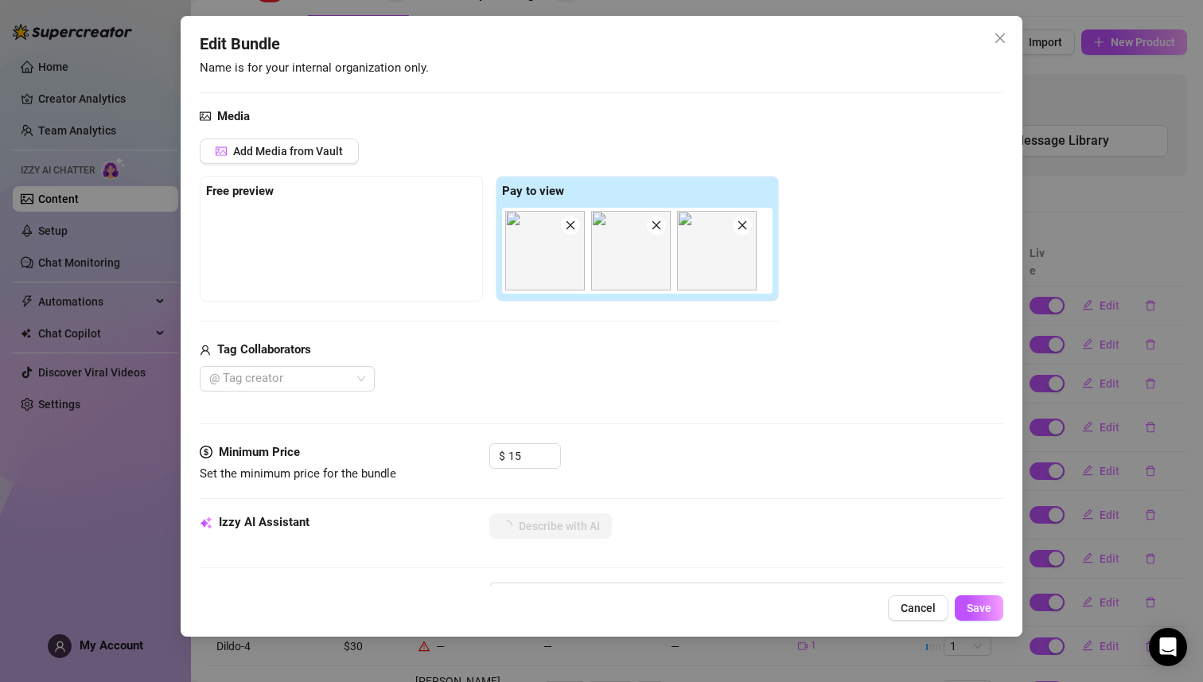
type textarea "[PERSON_NAME] is topless in bed wearing only tiny pink panties, showing off her…"
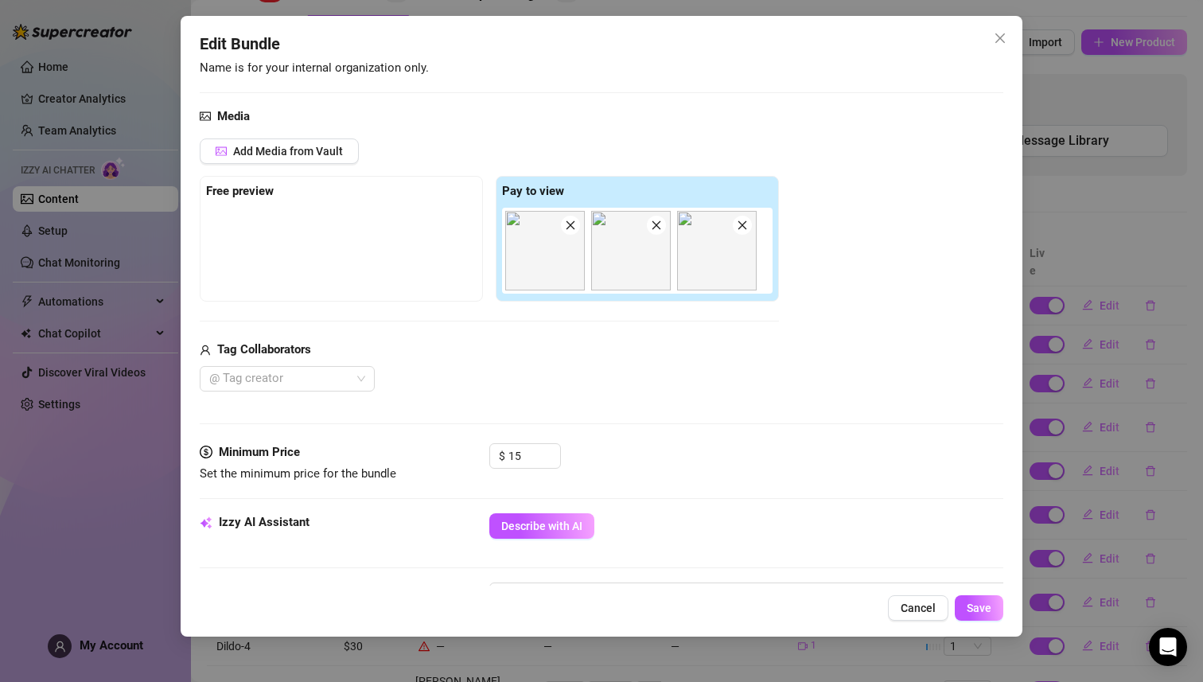
click at [750, 375] on div "@ Tag creator" at bounding box center [489, 378] width 579 height 25
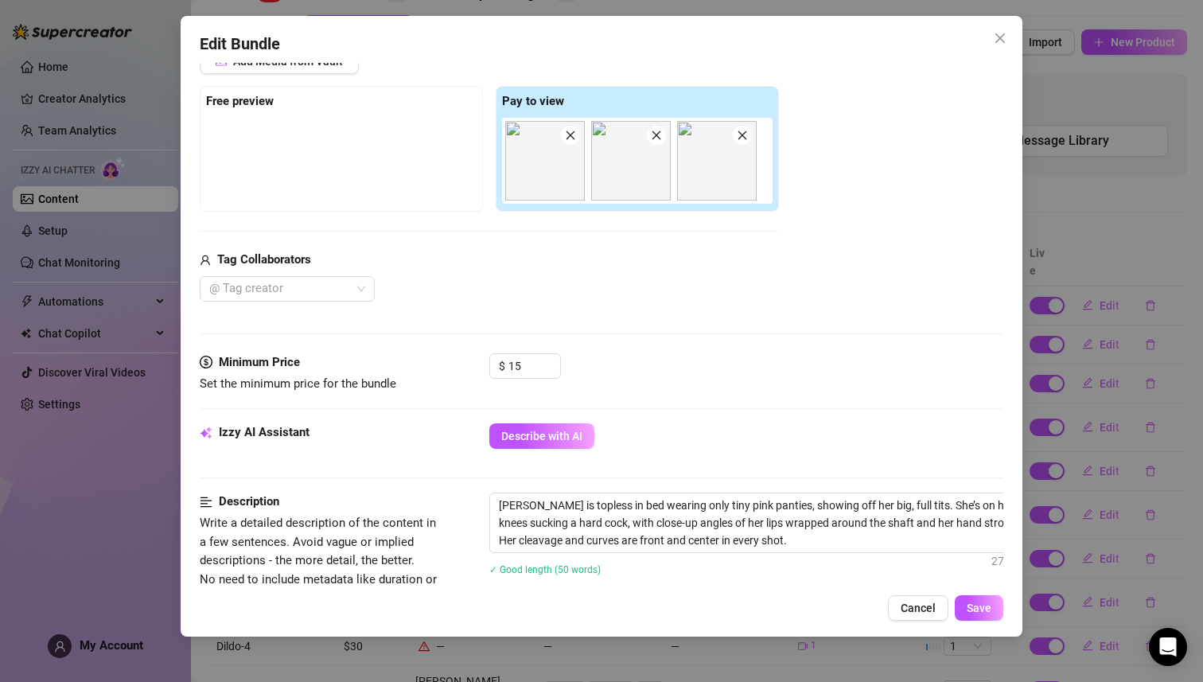
scroll to position [255, 0]
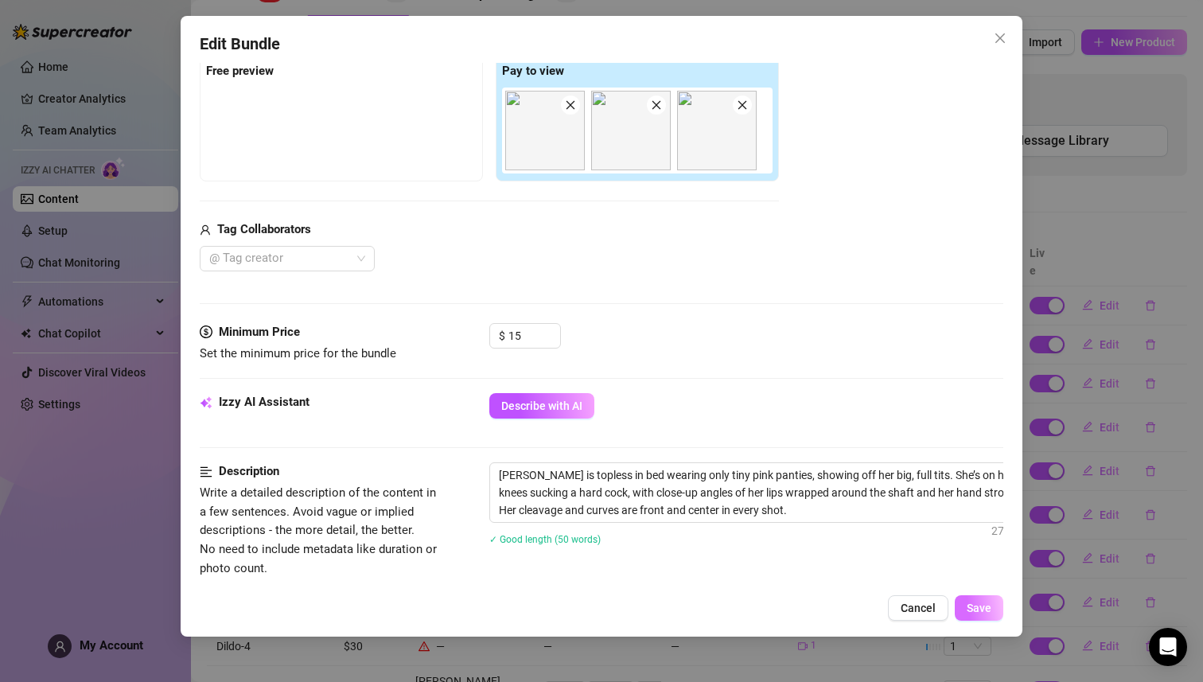
click at [982, 606] on span "Save" at bounding box center [979, 608] width 25 height 13
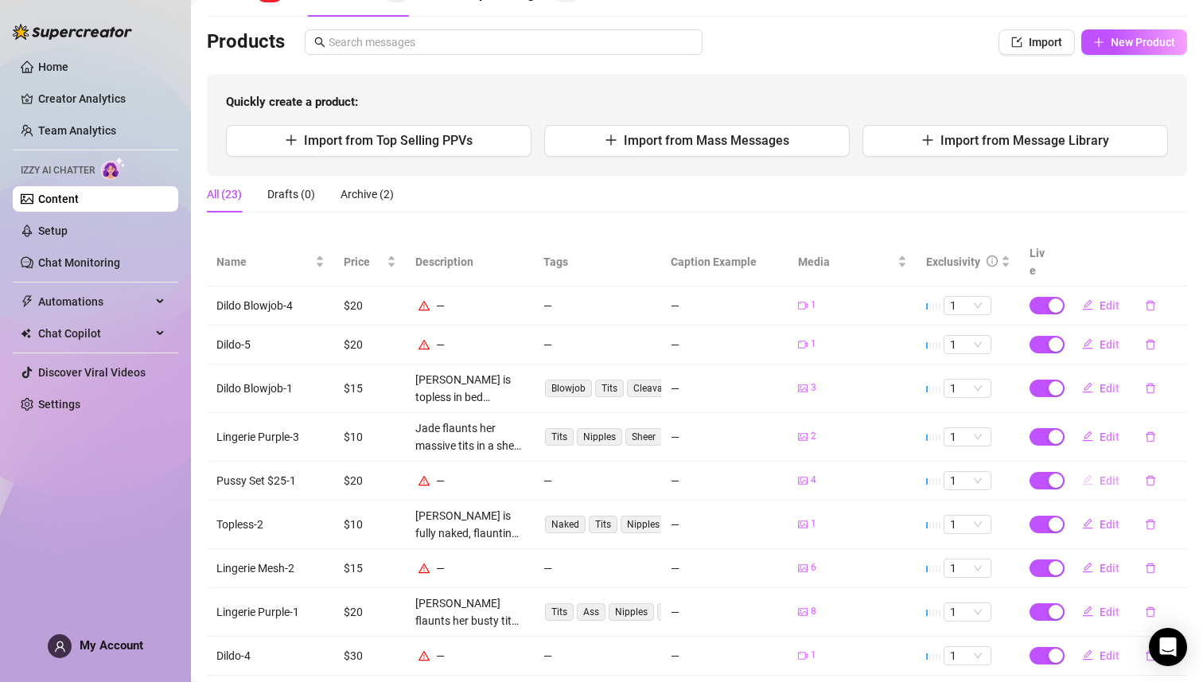
click at [1110, 474] on span "Edit" at bounding box center [1110, 480] width 20 height 13
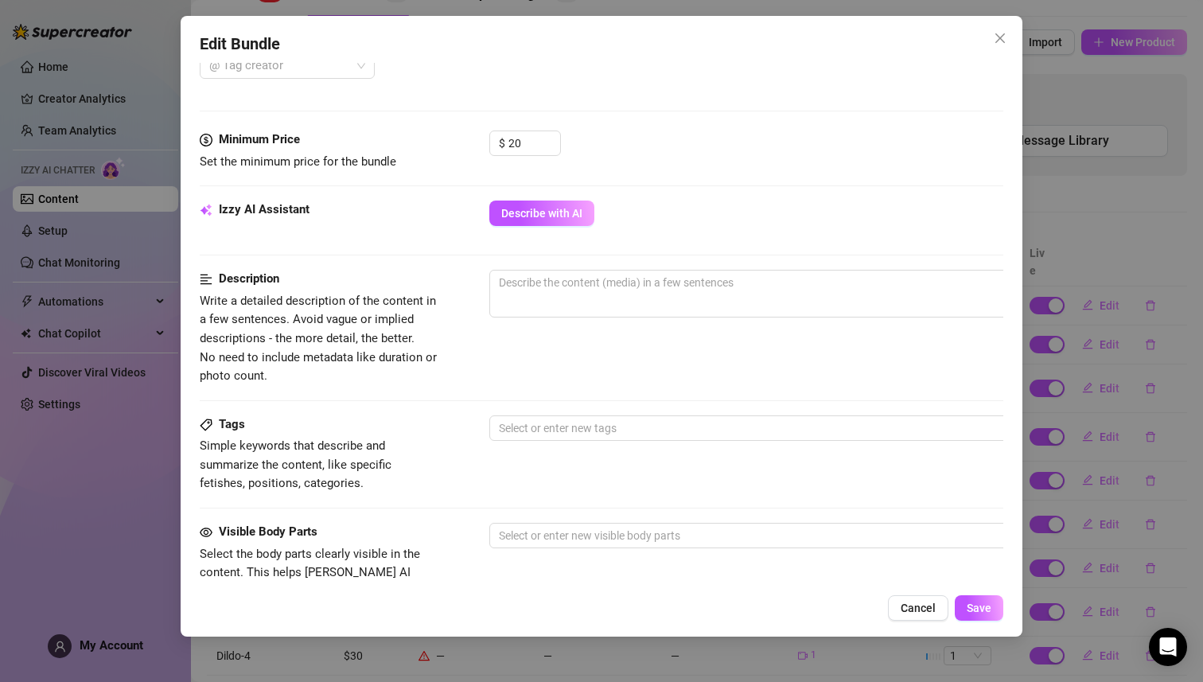
scroll to position [535, 0]
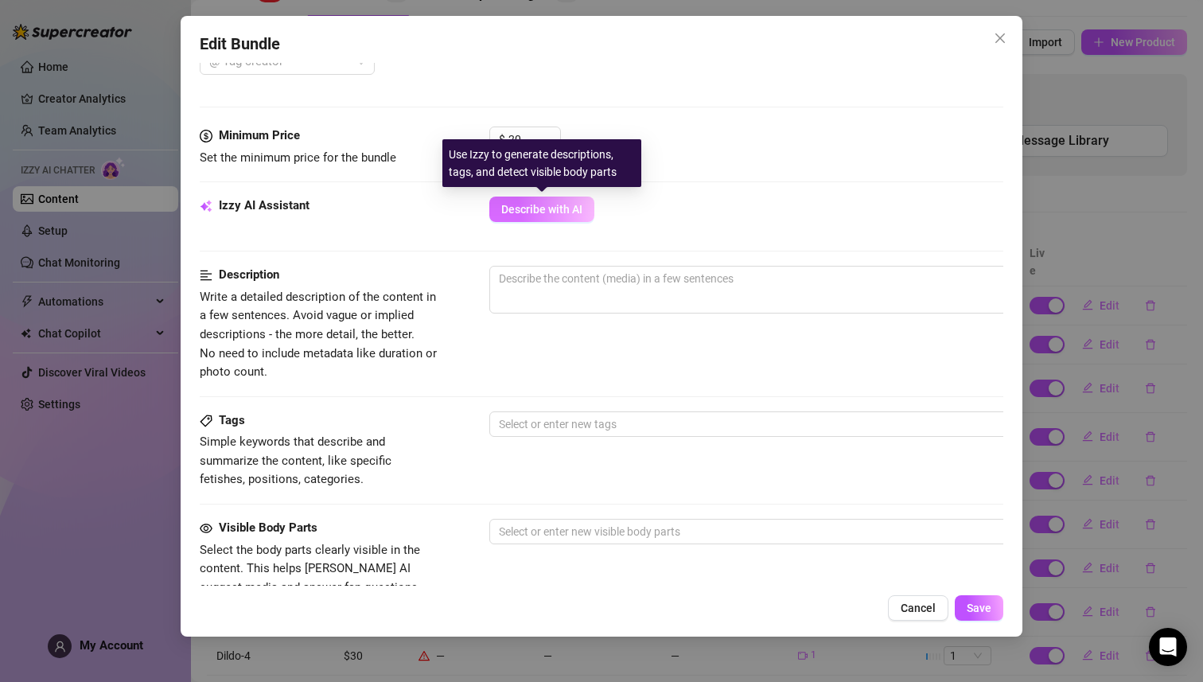
click at [563, 207] on span "Describe with AI" at bounding box center [541, 209] width 81 height 13
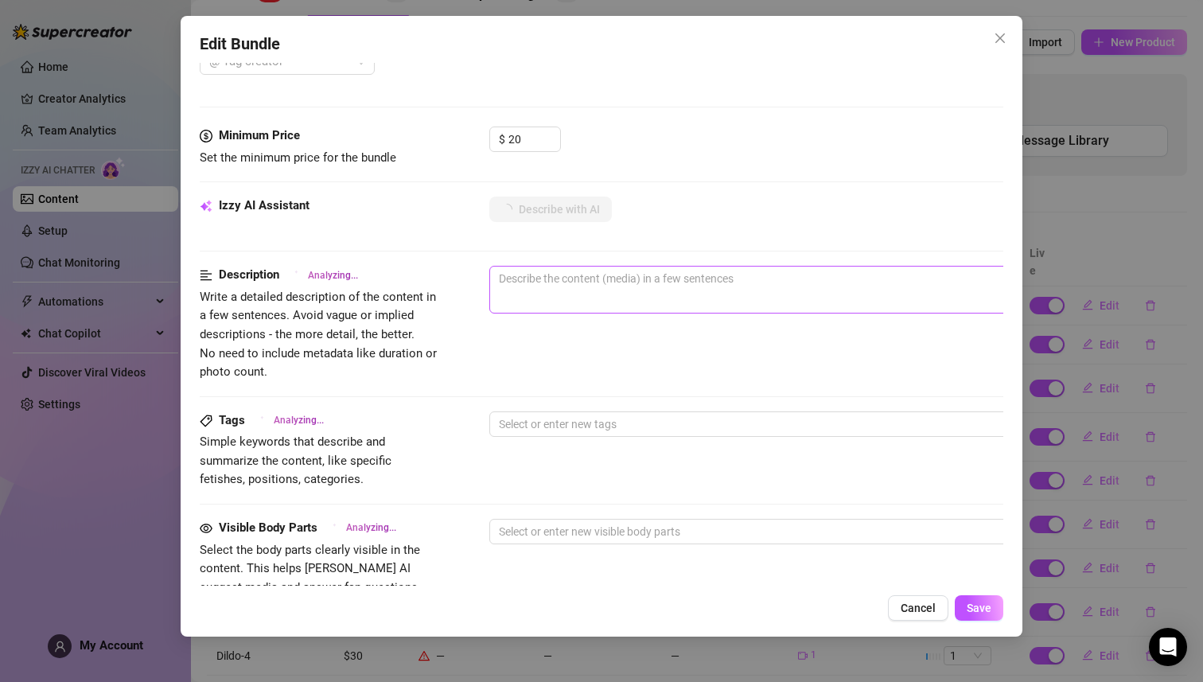
type textarea "[PERSON_NAME]"
type textarea "Jade teases"
type textarea "Jade teases in"
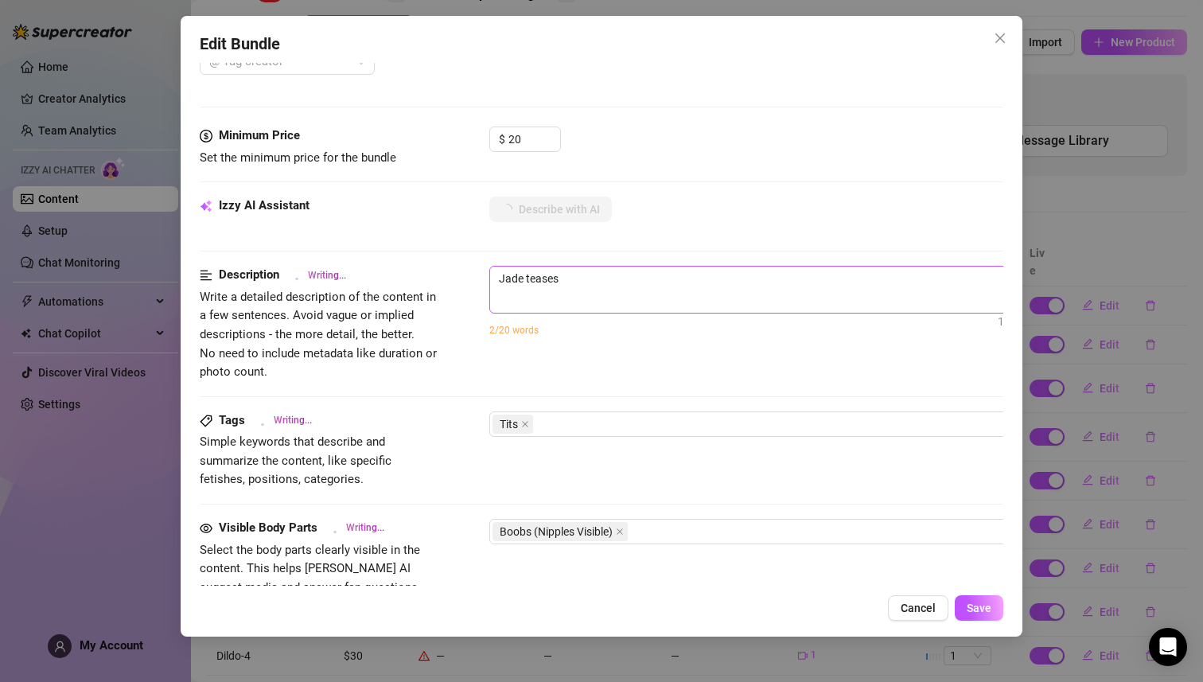
type textarea "Jade teases in"
type textarea "Jade teases in sheer"
type textarea "Jade teases in sheer blue"
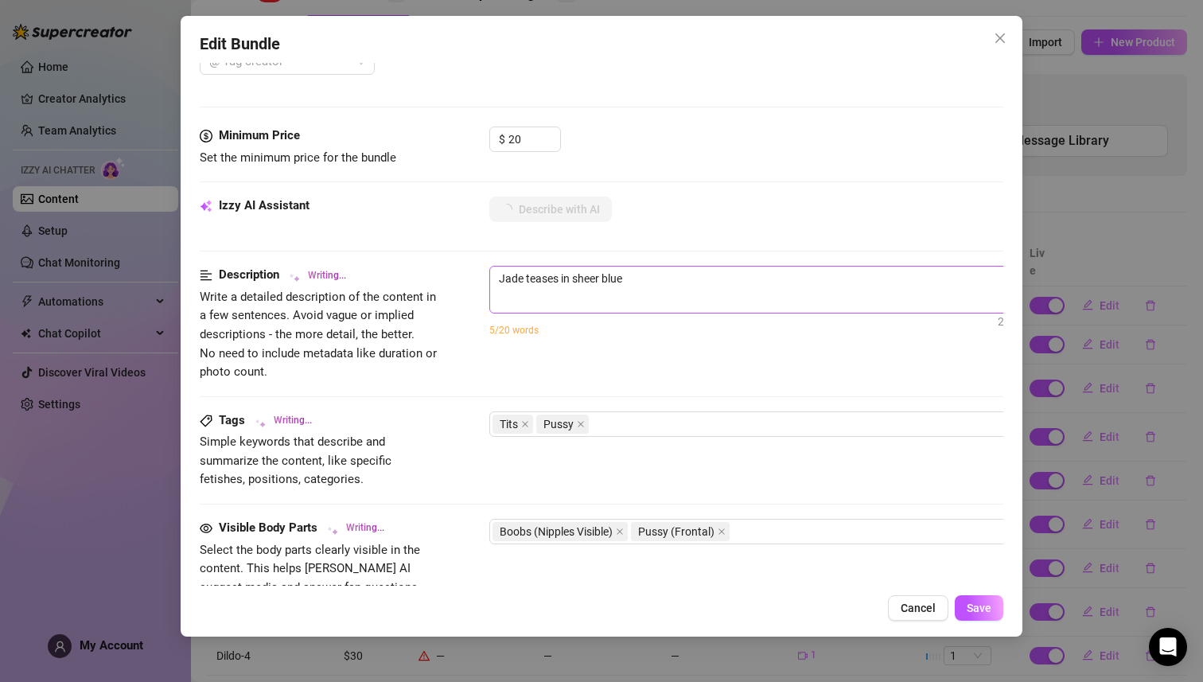
type textarea "Jade teases in sheer blue floral"
type textarea "Jade teases in sheer blue floral lingerie,"
type textarea "Jade teases in sheer blue floral lingerie, showing"
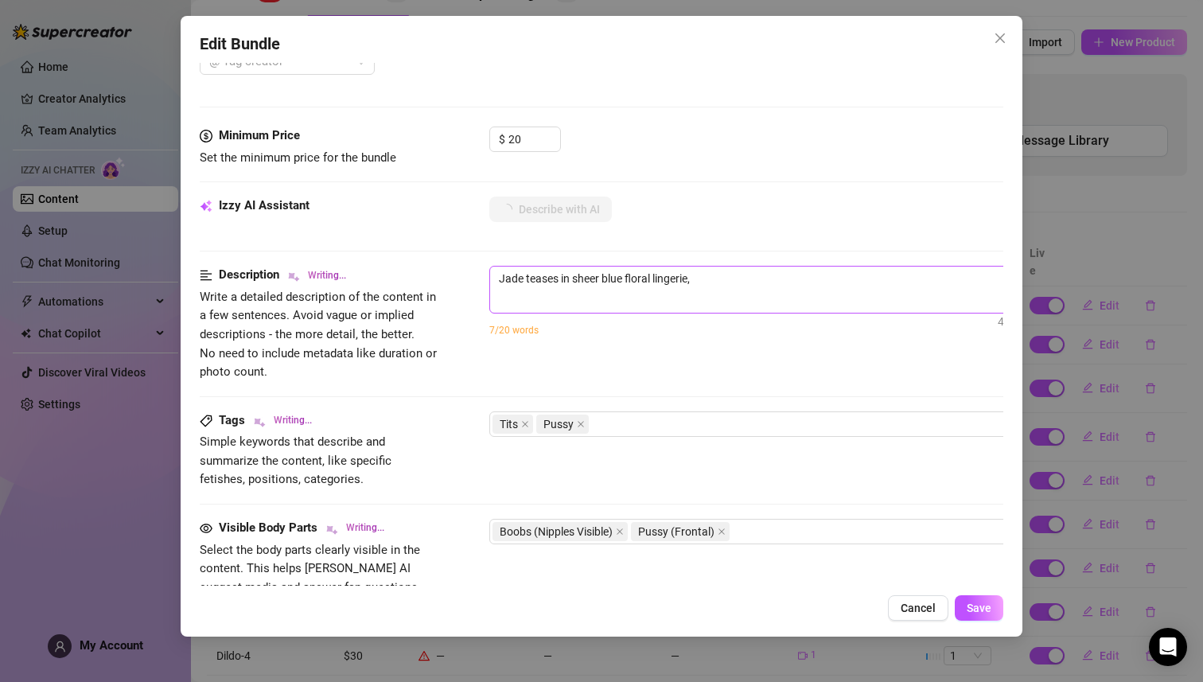
type textarea "Jade teases in sheer blue floral lingerie, showing"
type textarea "Jade teases in sheer blue floral lingerie, showing off"
type textarea "Jade teases in sheer blue floral lingerie, showing off her"
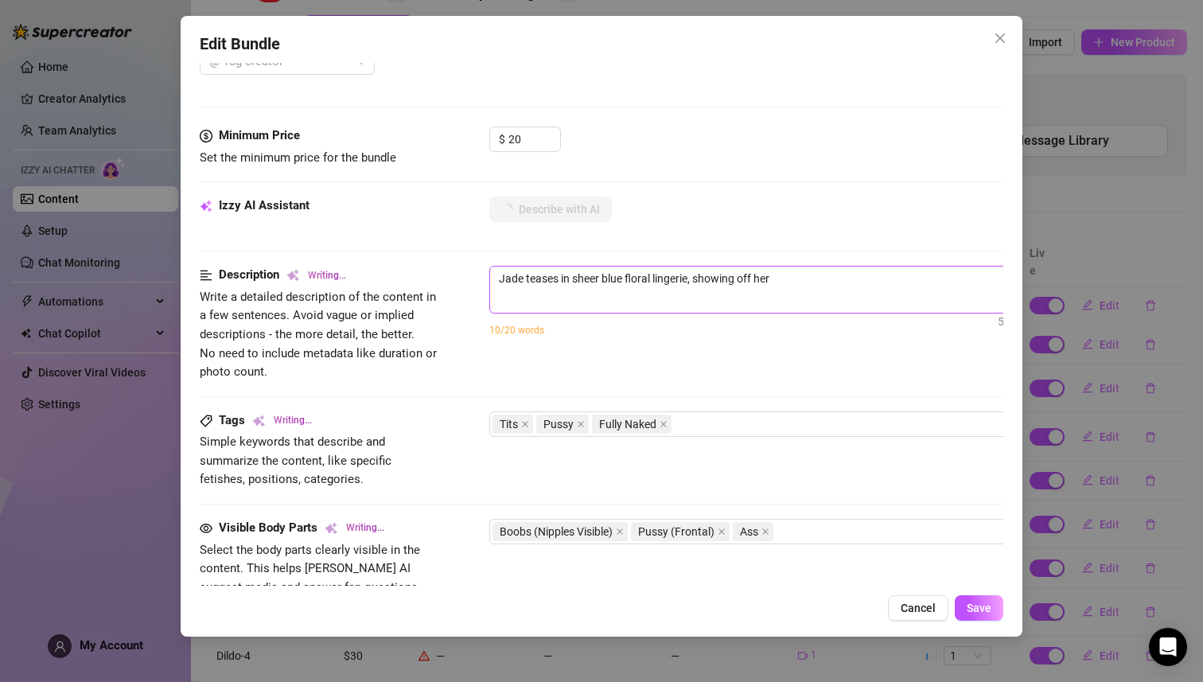
type textarea "Jade teases in sheer blue floral lingerie, showing off her big"
type textarea "Jade teases in sheer blue floral lingerie, showing off her big tits"
type textarea "Jade teases in sheer blue floral lingerie, showing off her big tits and"
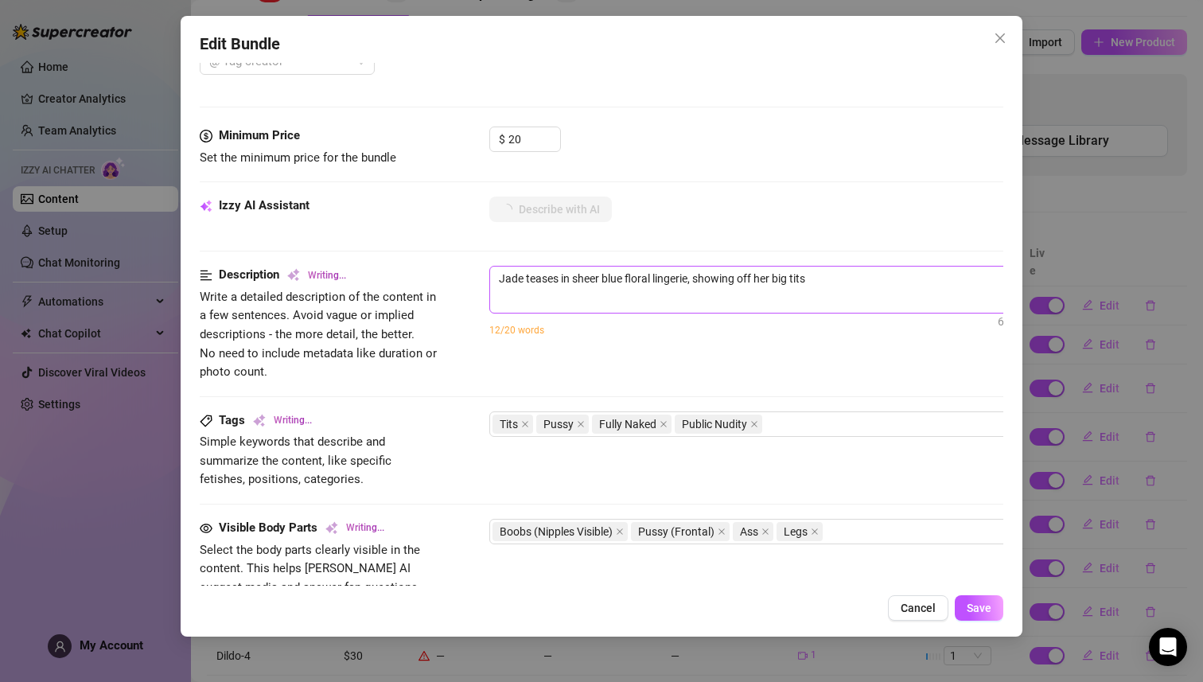
type textarea "Jade teases in sheer blue floral lingerie, showing off her big tits and"
type textarea "Jade teases in sheer blue floral lingerie, showing off her big tits and toned"
type textarea "Jade teases in sheer blue floral lingerie, showing off her big tits and toned t…"
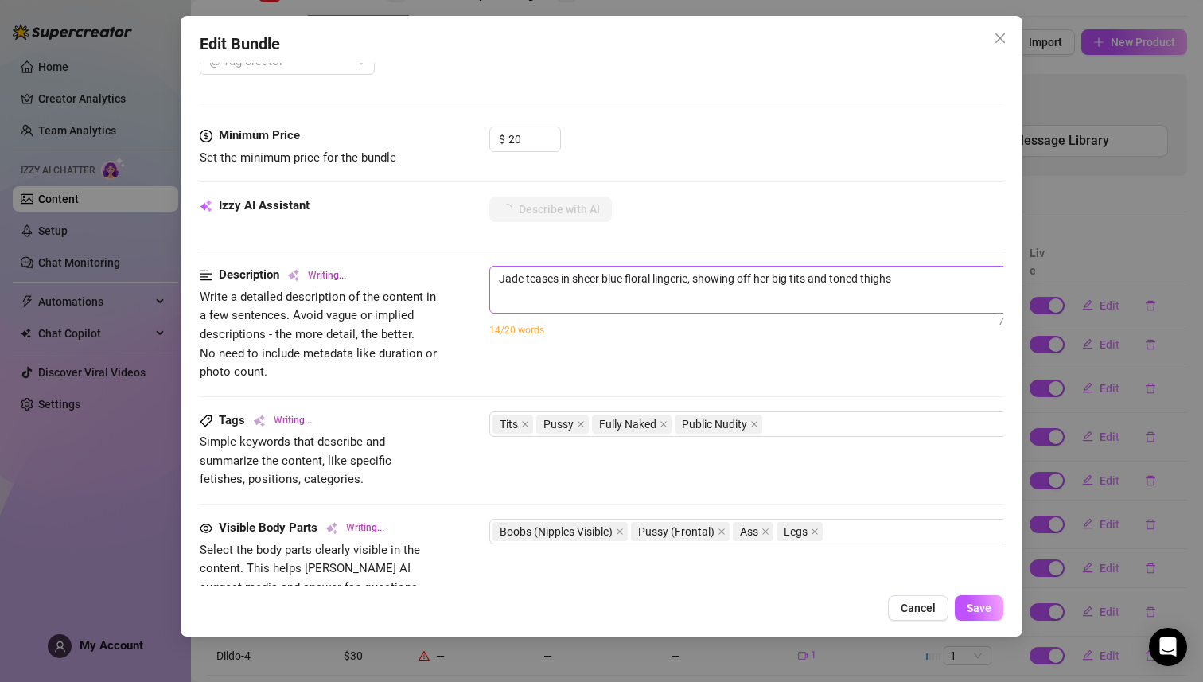
type textarea "Jade teases in sheer blue floral lingerie, showing off her big tits and toned t…"
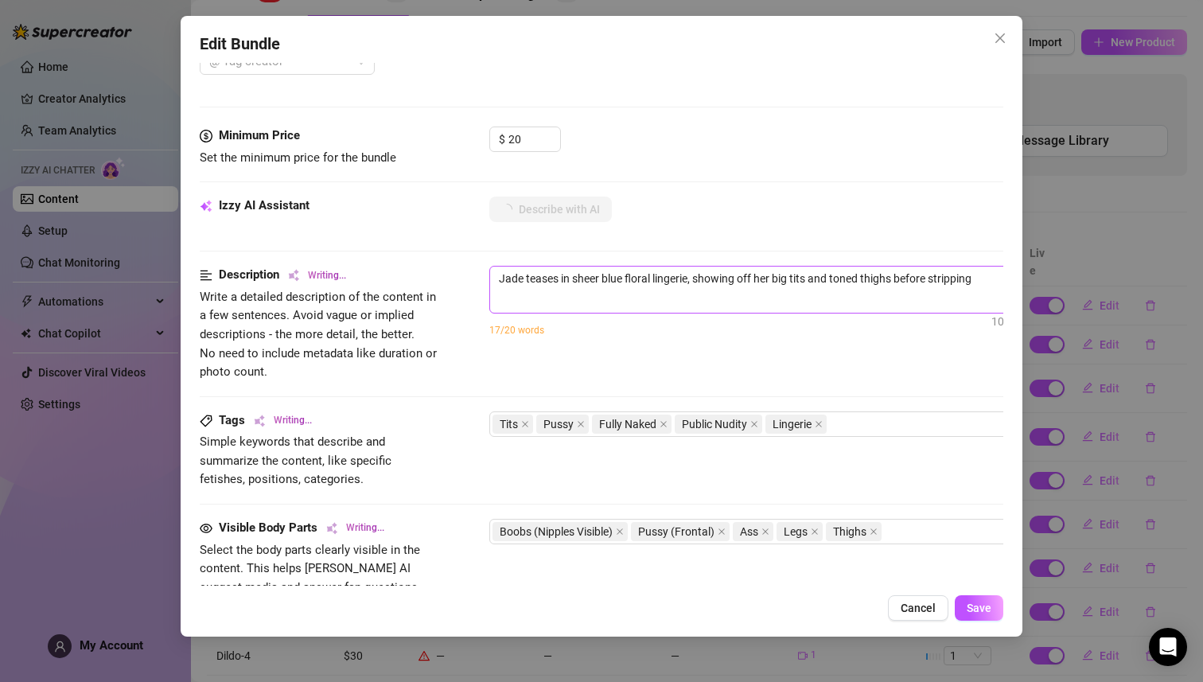
type textarea "Jade teases in sheer blue floral lingerie, showing off her big tits and toned t…"
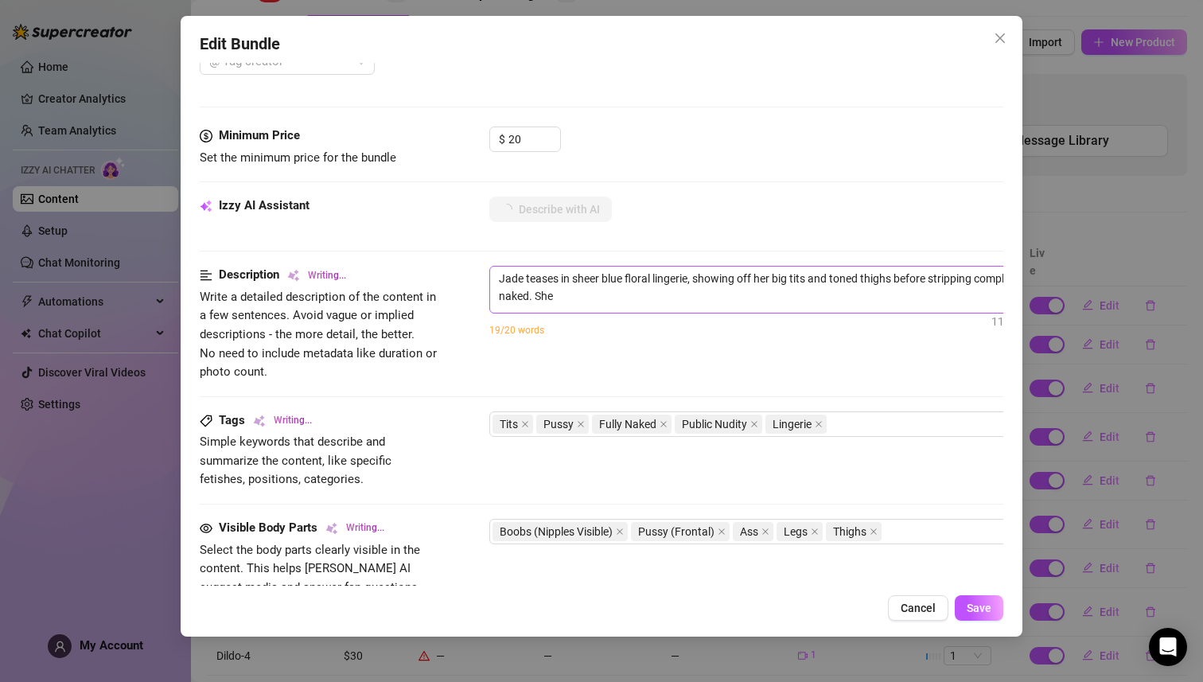
type textarea "Jade teases in sheer blue floral lingerie, showing off her big tits and toned t…"
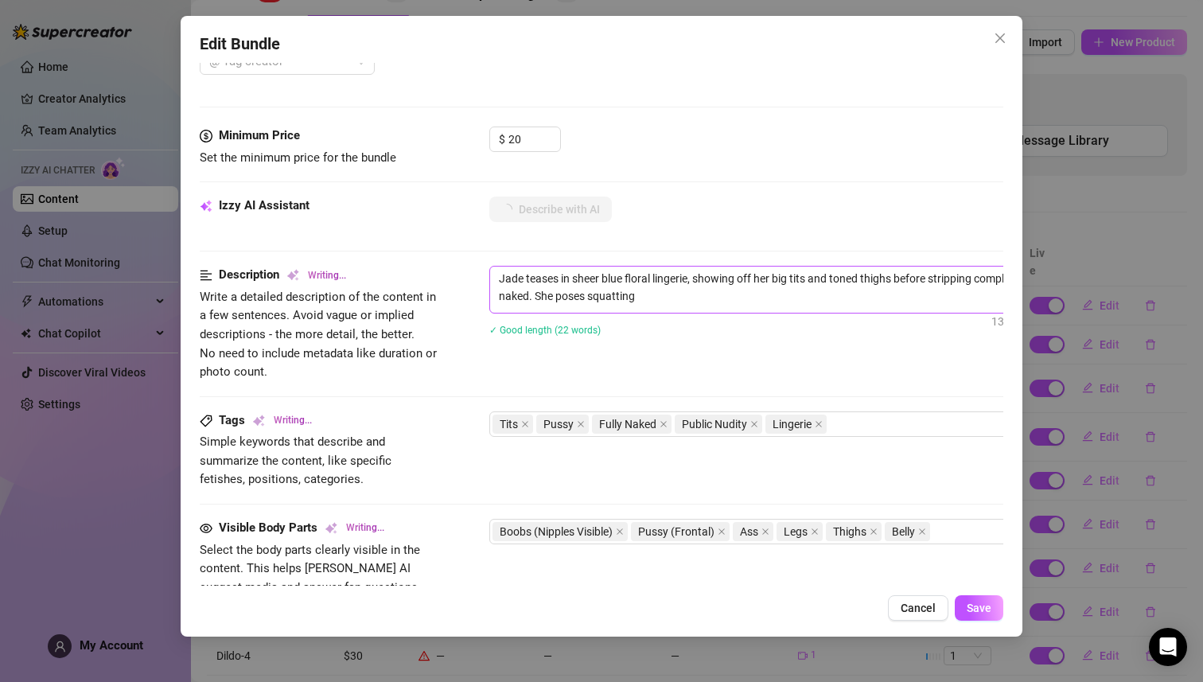
type textarea "Jade teases in sheer blue floral lingerie, showing off her big tits and toned t…"
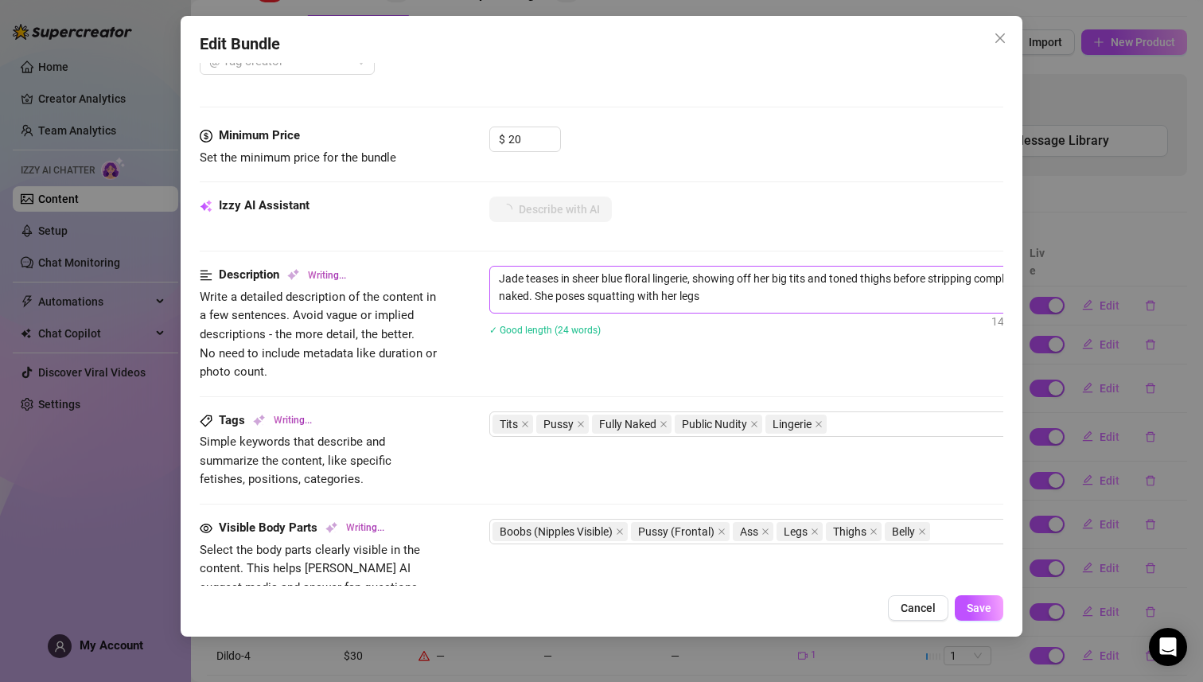
type textarea "Jade teases in sheer blue floral lingerie, showing off her big tits and toned t…"
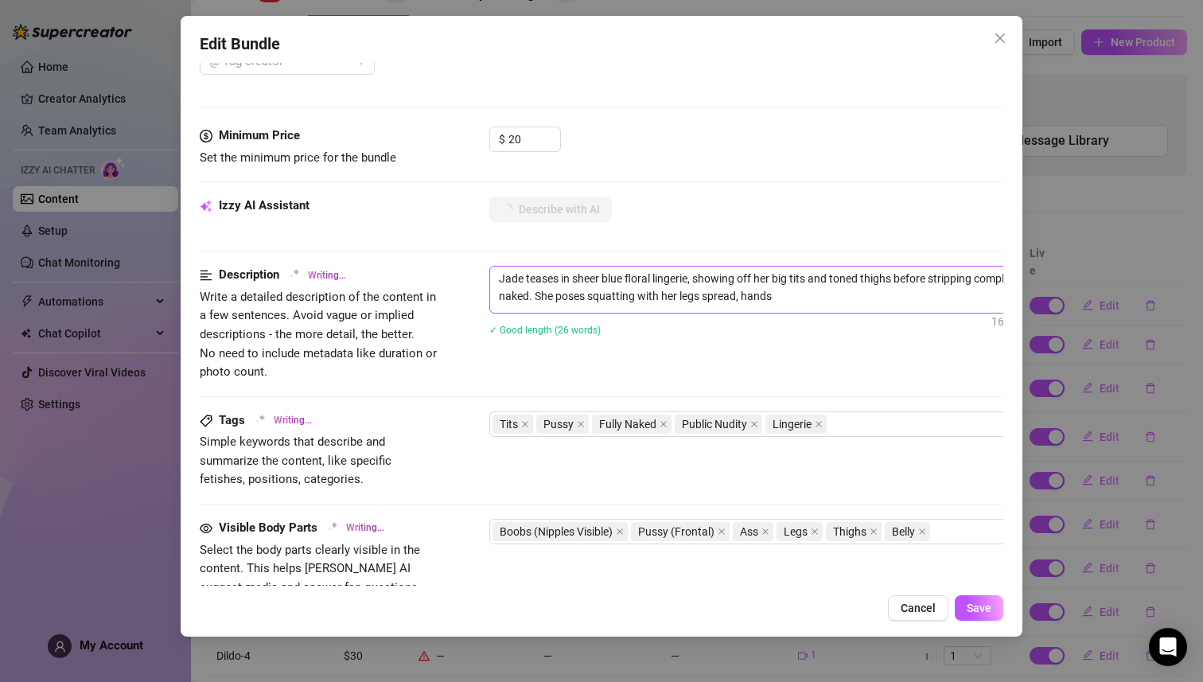
type textarea "Jade teases in sheer blue floral lingerie, showing off her big tits and toned t…"
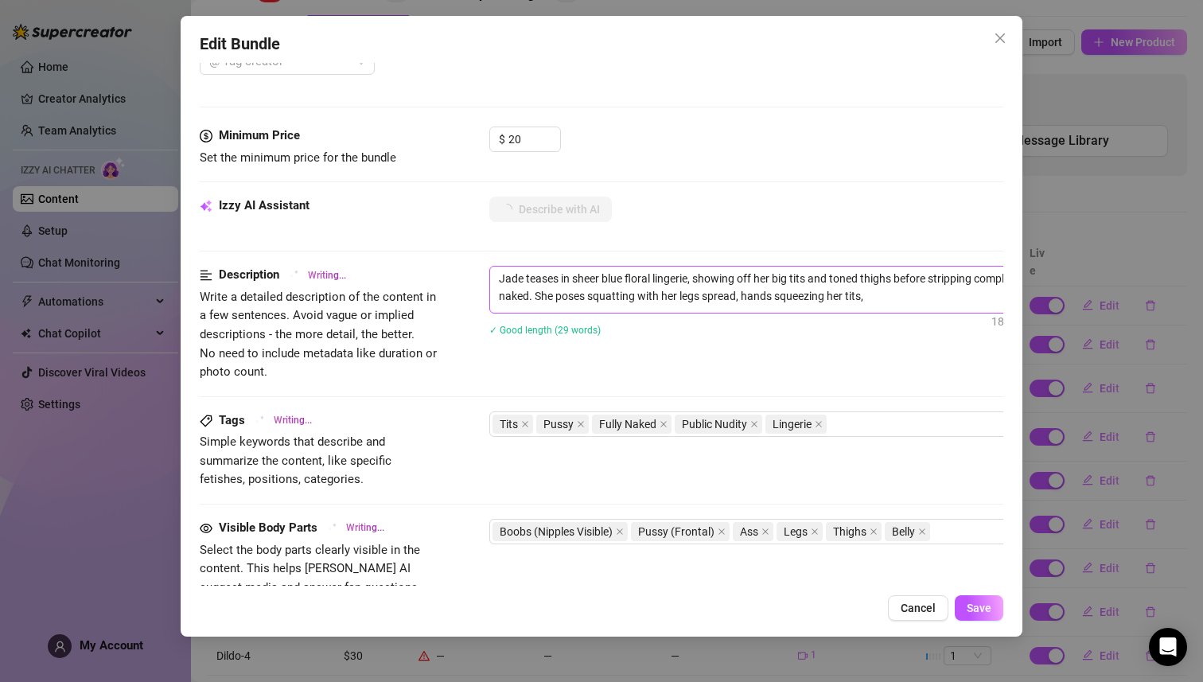
type textarea "Jade teases in sheer blue floral lingerie, showing off her big tits and toned t…"
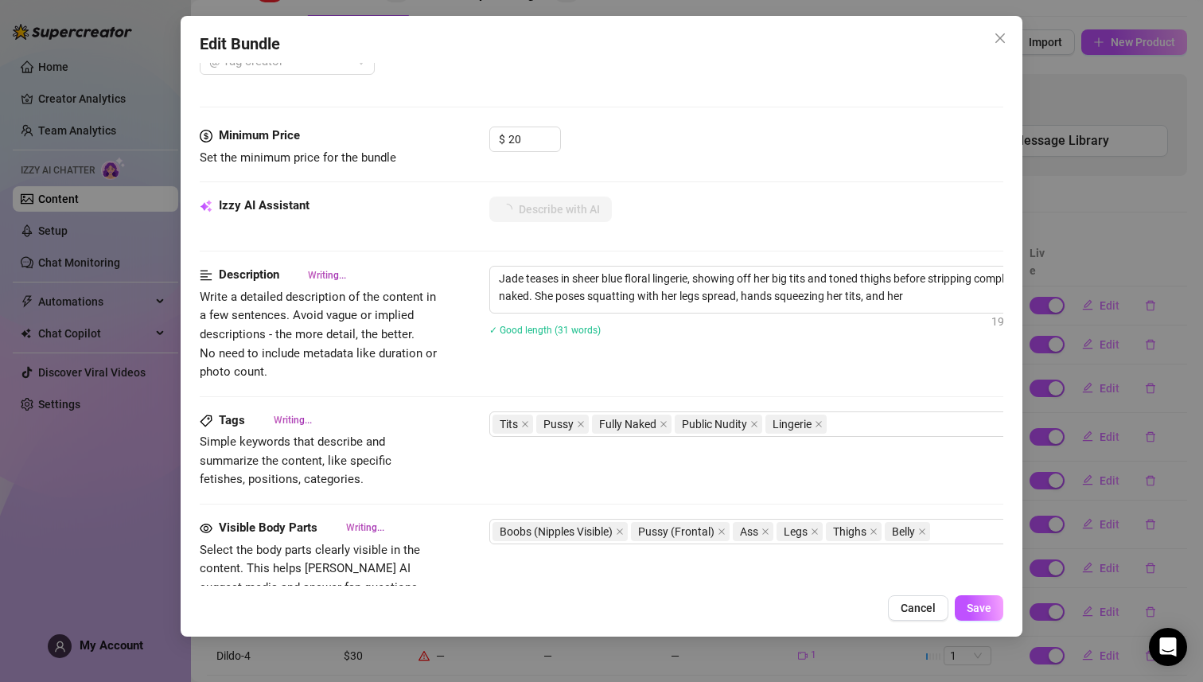
type textarea "Jade teases in sheer blue floral lingerie, showing off her big tits and toned t…"
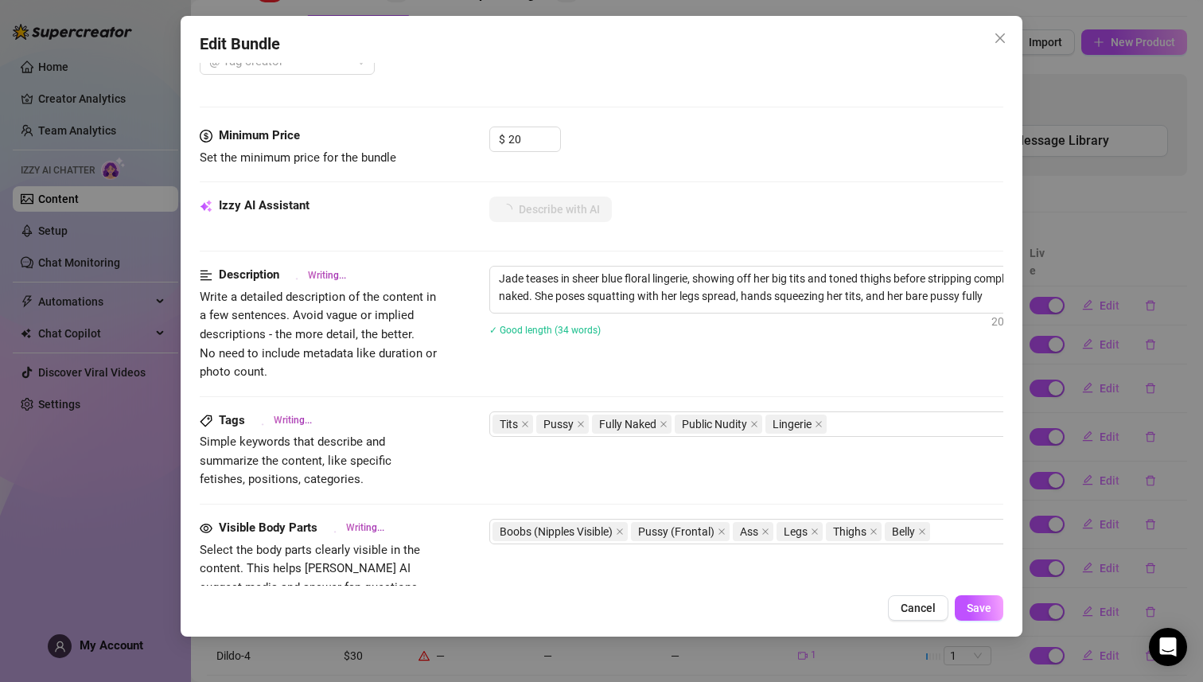
type textarea "Jade teases in sheer blue floral lingerie, showing off her big tits and toned t…"
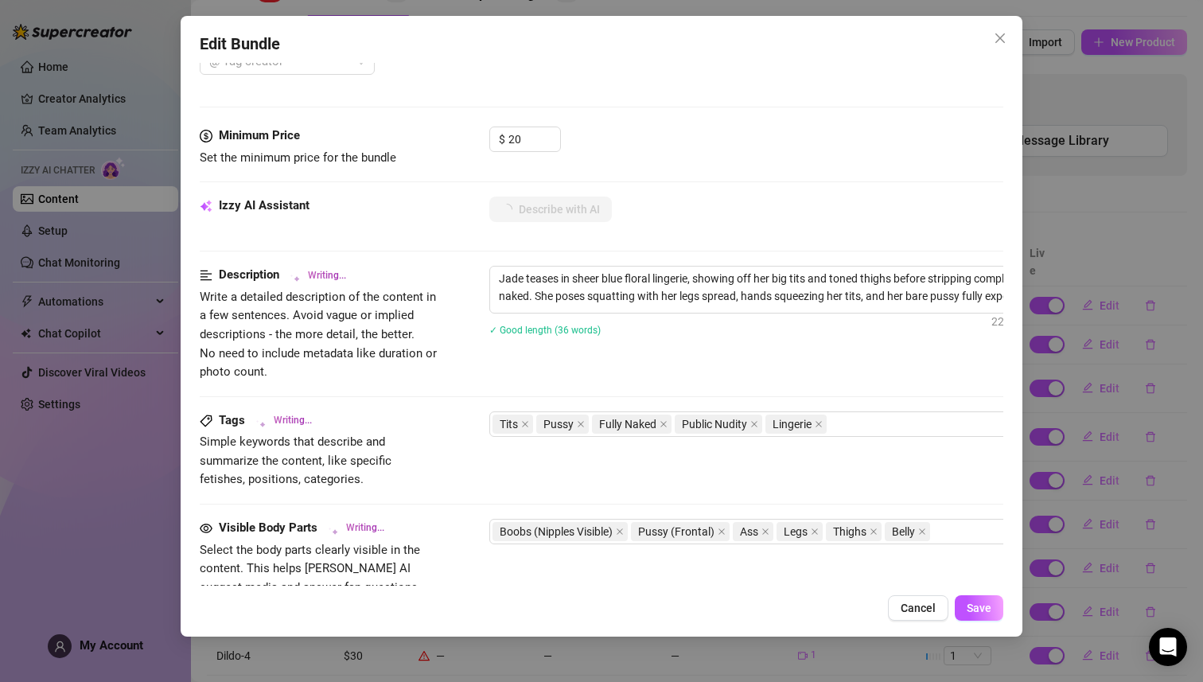
type textarea "Jade teases in sheer blue floral lingerie, showing off her big tits and toned t…"
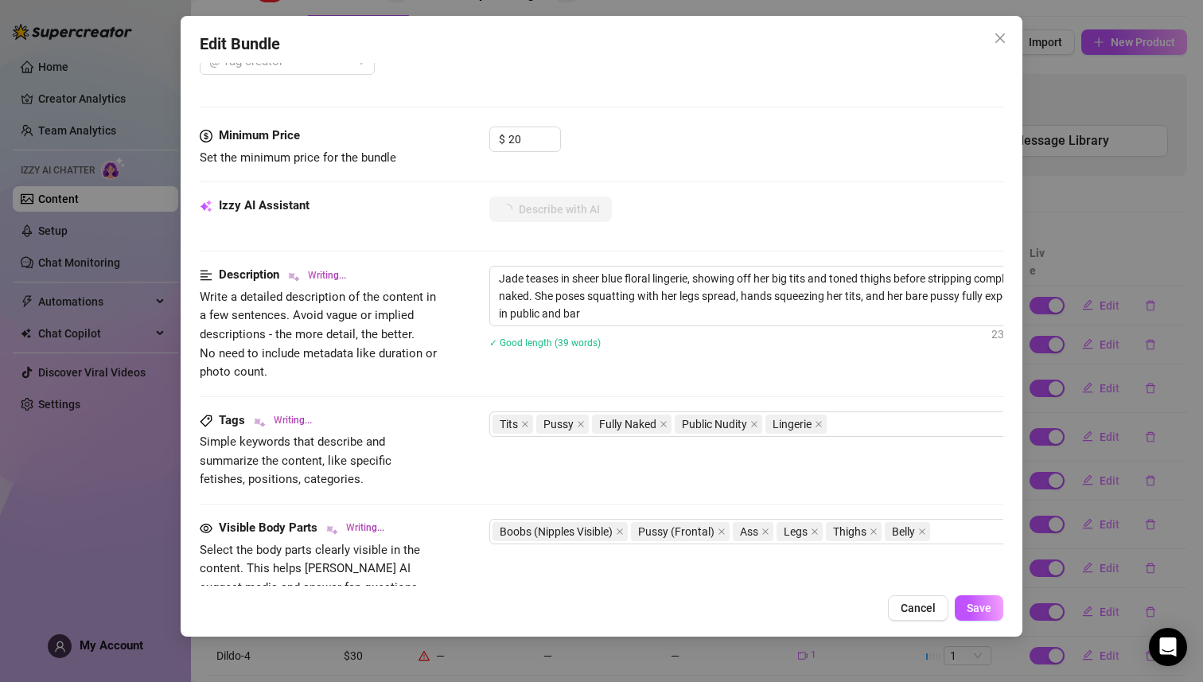
type textarea "Jade teases in sheer blue floral lingerie, showing off her big tits and toned t…"
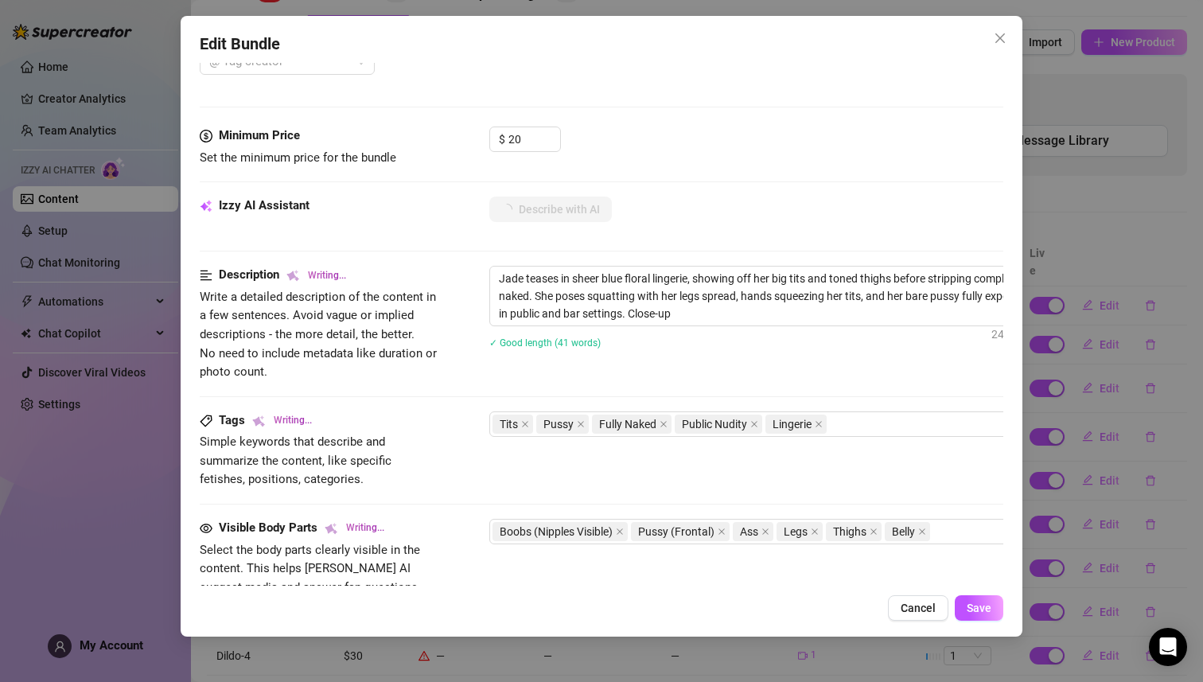
type textarea "Jade teases in sheer blue floral lingerie, showing off her big tits and toned t…"
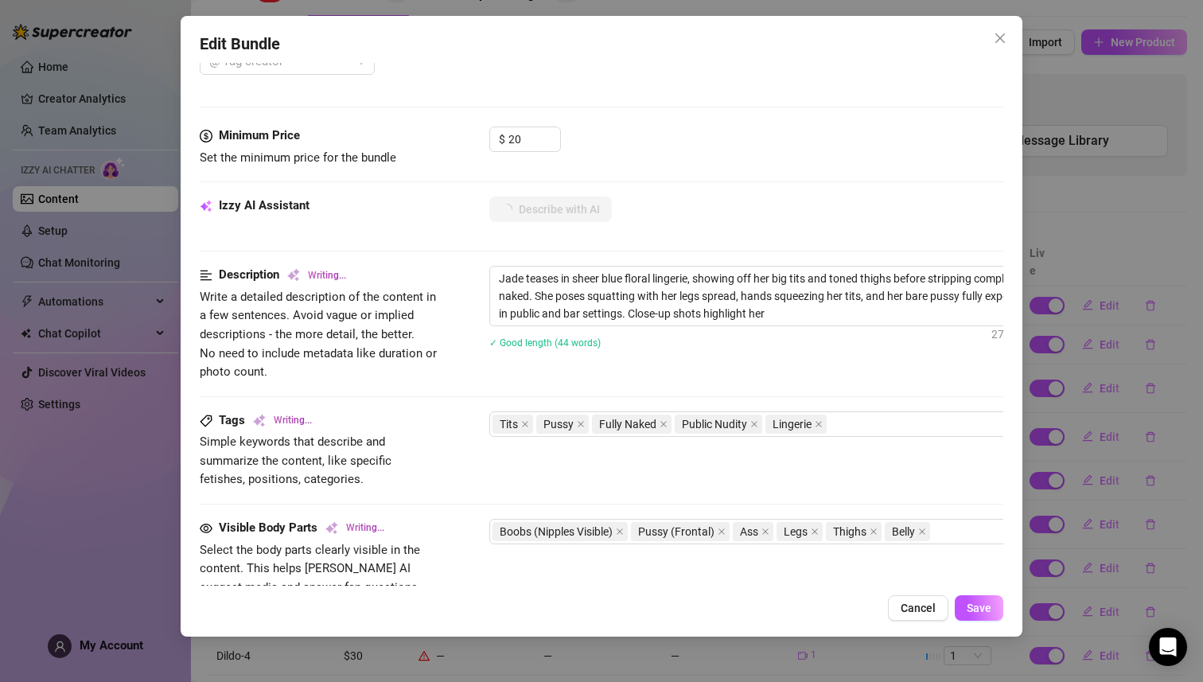
type textarea "Jade teases in sheer blue floral lingerie, showing off her big tits and toned t…"
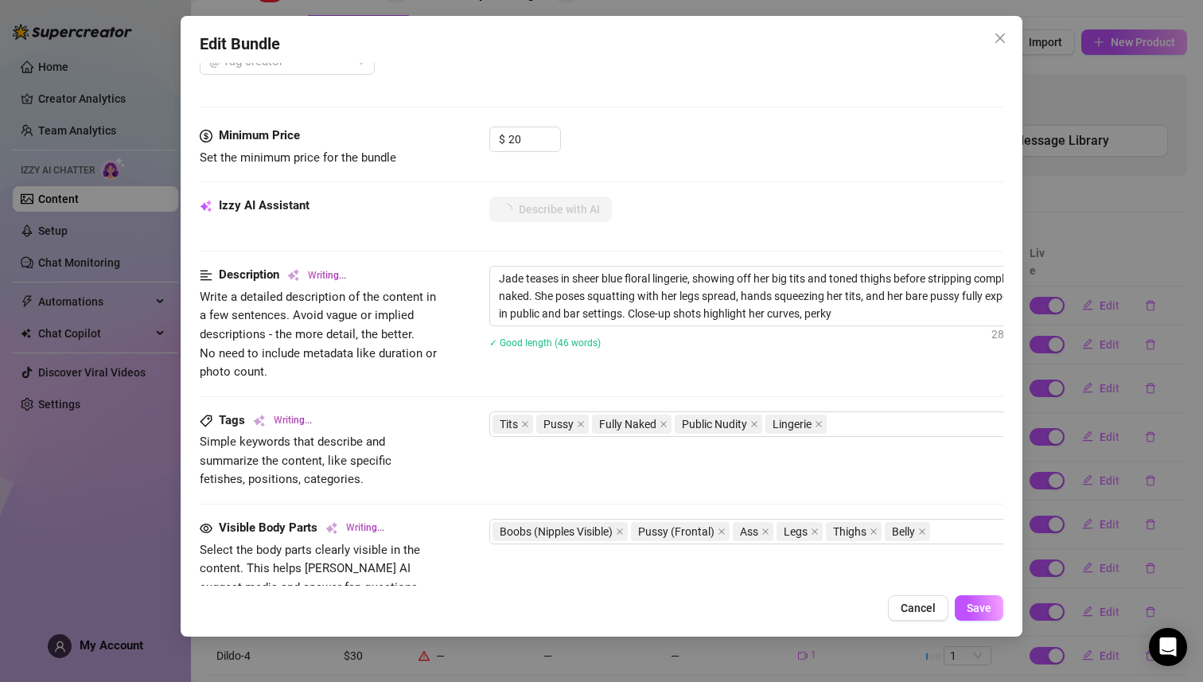
type textarea "Jade teases in sheer blue floral lingerie, showing off her big tits and toned t…"
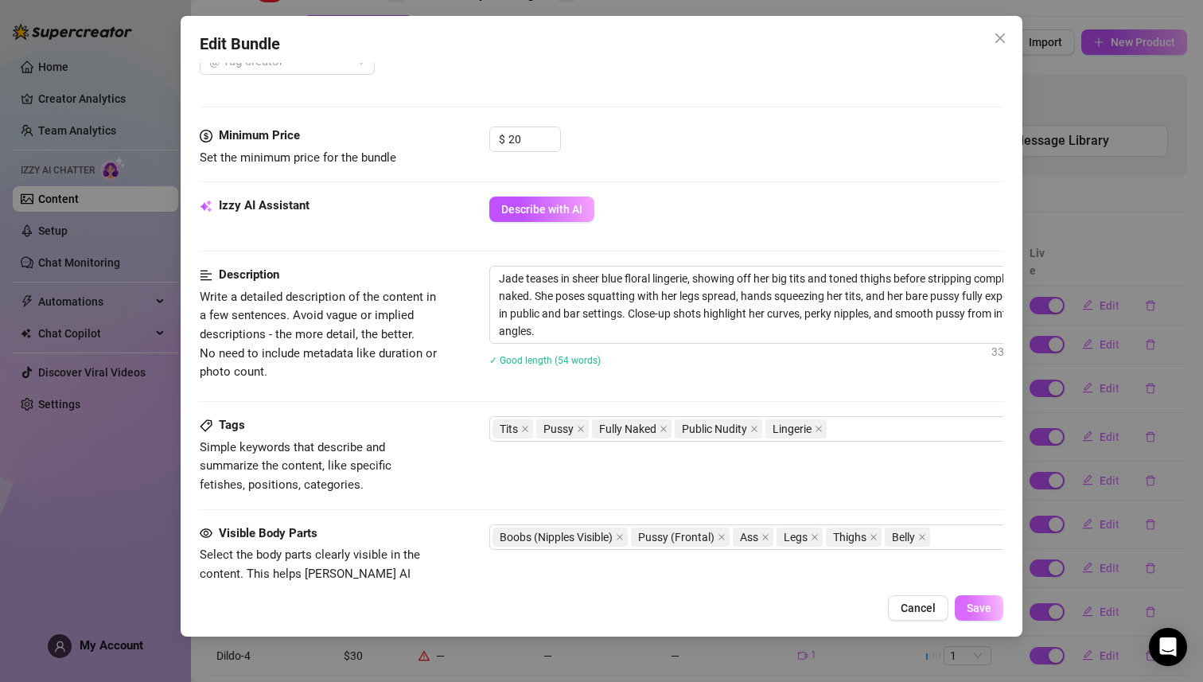
click at [983, 607] on span "Save" at bounding box center [979, 608] width 25 height 13
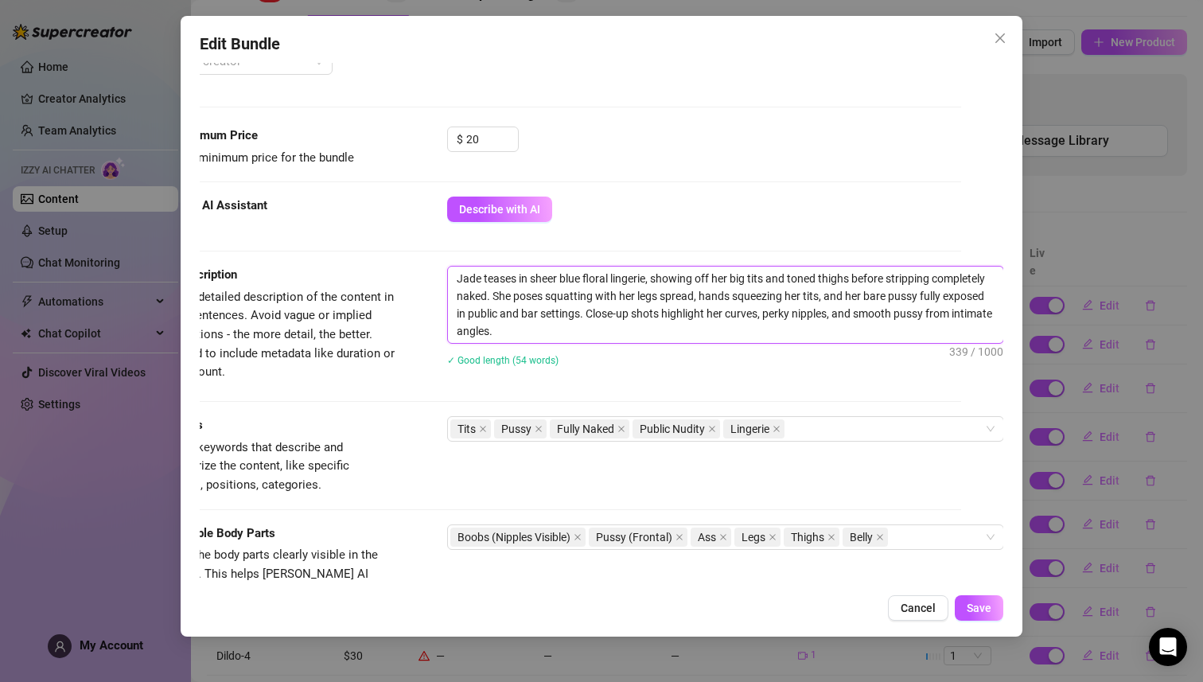
click at [462, 314] on textarea "Jade teases in sheer blue floral lingerie, showing off her big tits and toned t…" at bounding box center [725, 305] width 555 height 76
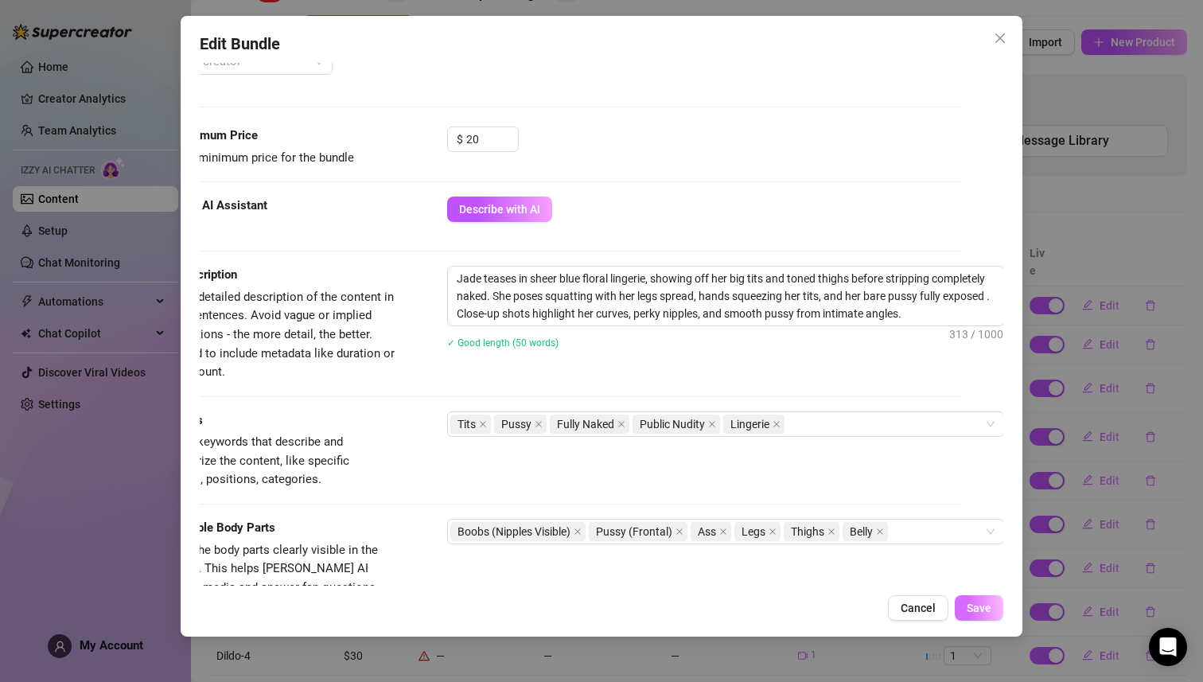
click at [993, 613] on button "Save" at bounding box center [979, 607] width 49 height 25
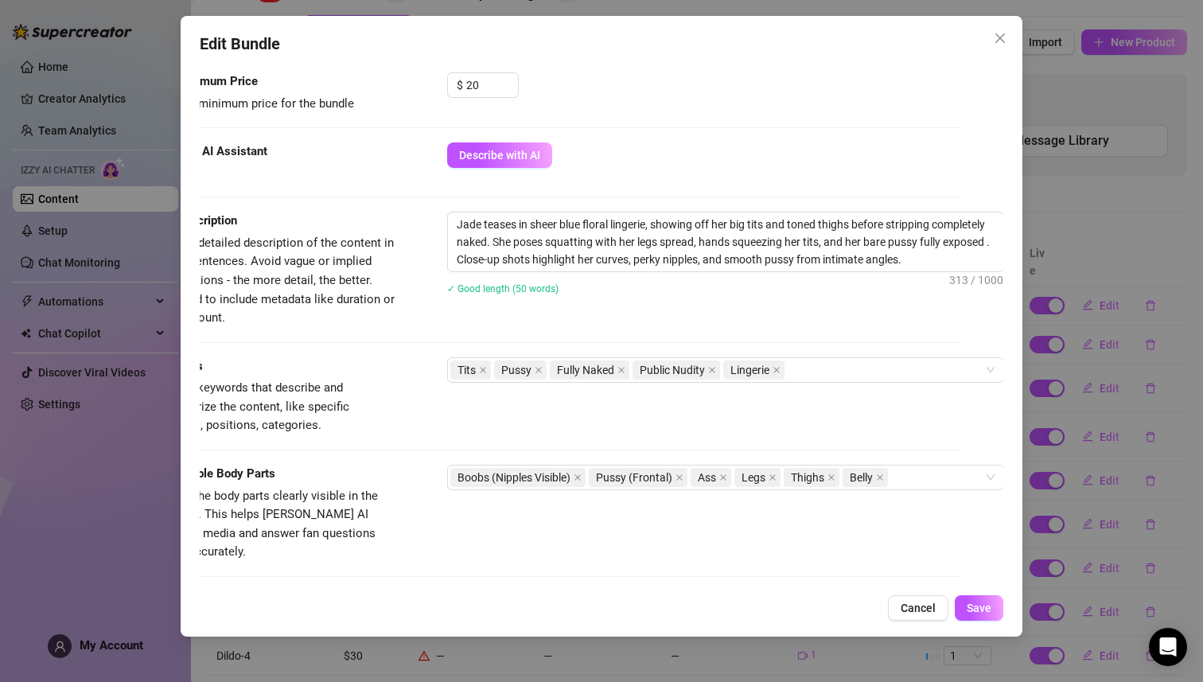
scroll to position [551, 42]
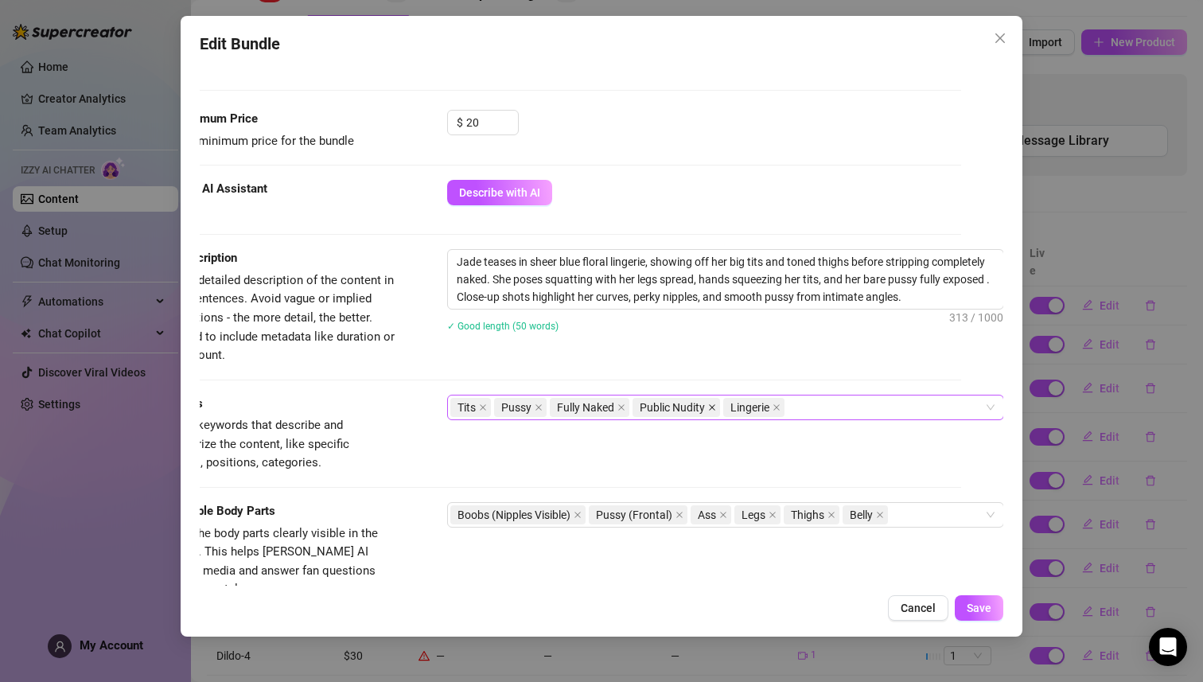
click at [711, 409] on icon "close" at bounding box center [712, 407] width 8 height 8
click at [987, 612] on span "Save" at bounding box center [979, 608] width 25 height 13
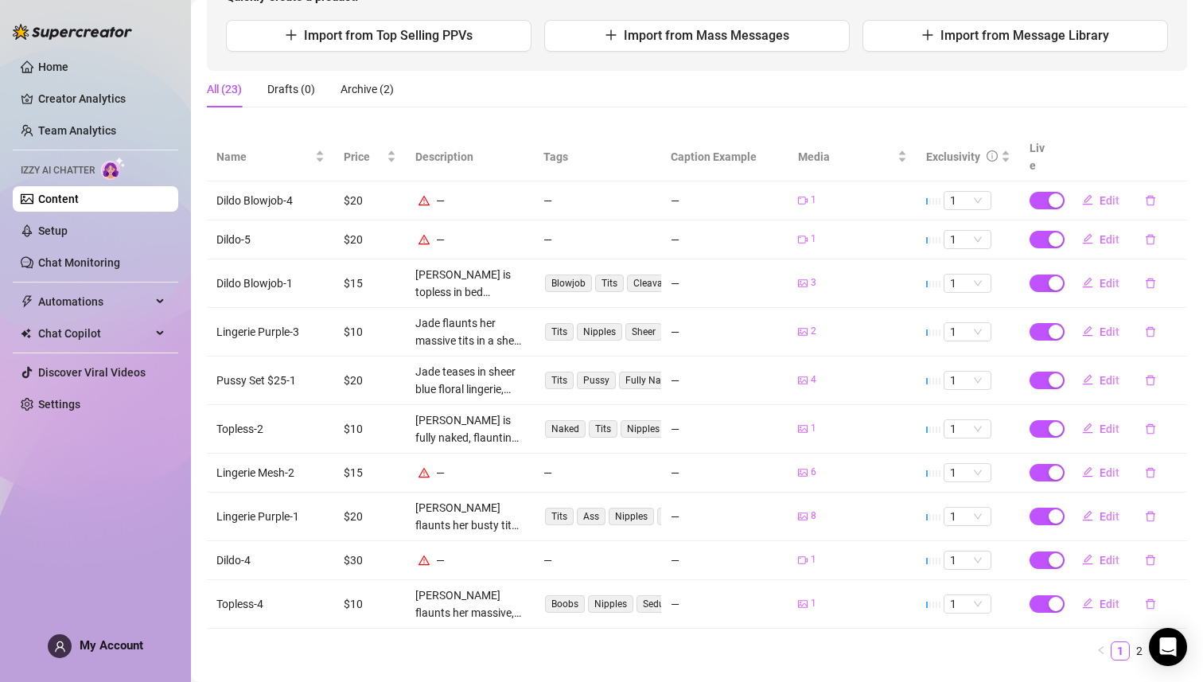
scroll to position [198, 0]
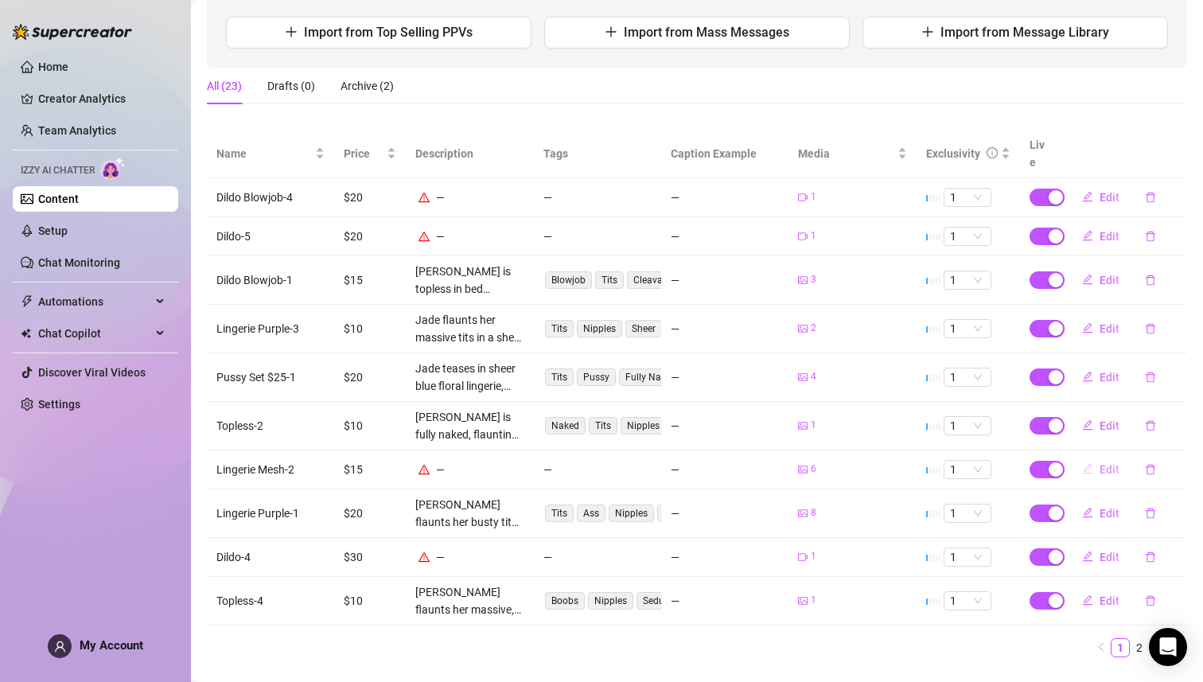
click at [1112, 463] on span "Edit" at bounding box center [1110, 469] width 20 height 13
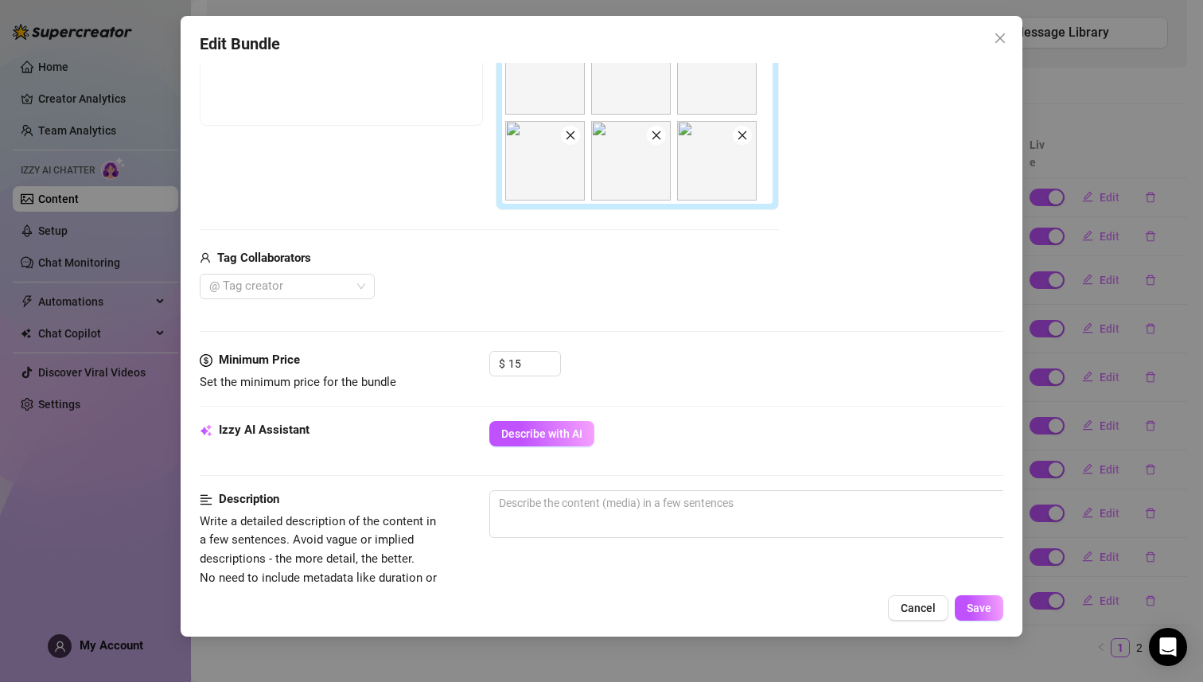
scroll to position [316, 0]
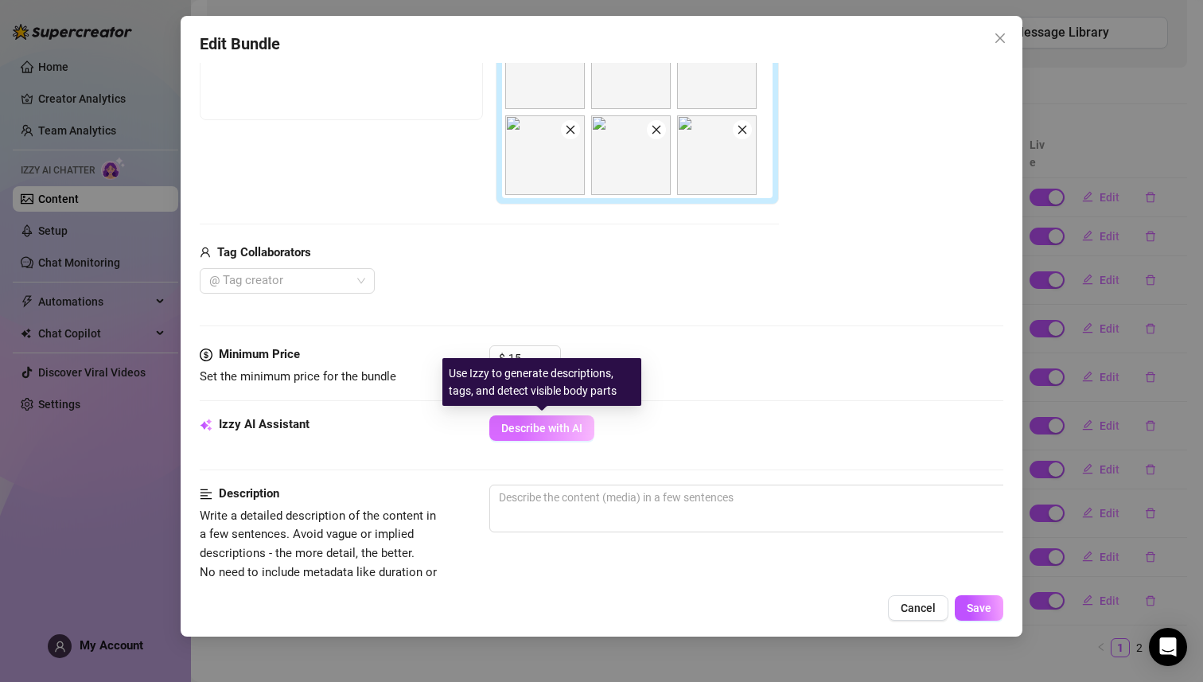
click at [578, 434] on button "Describe with AI" at bounding box center [541, 427] width 105 height 25
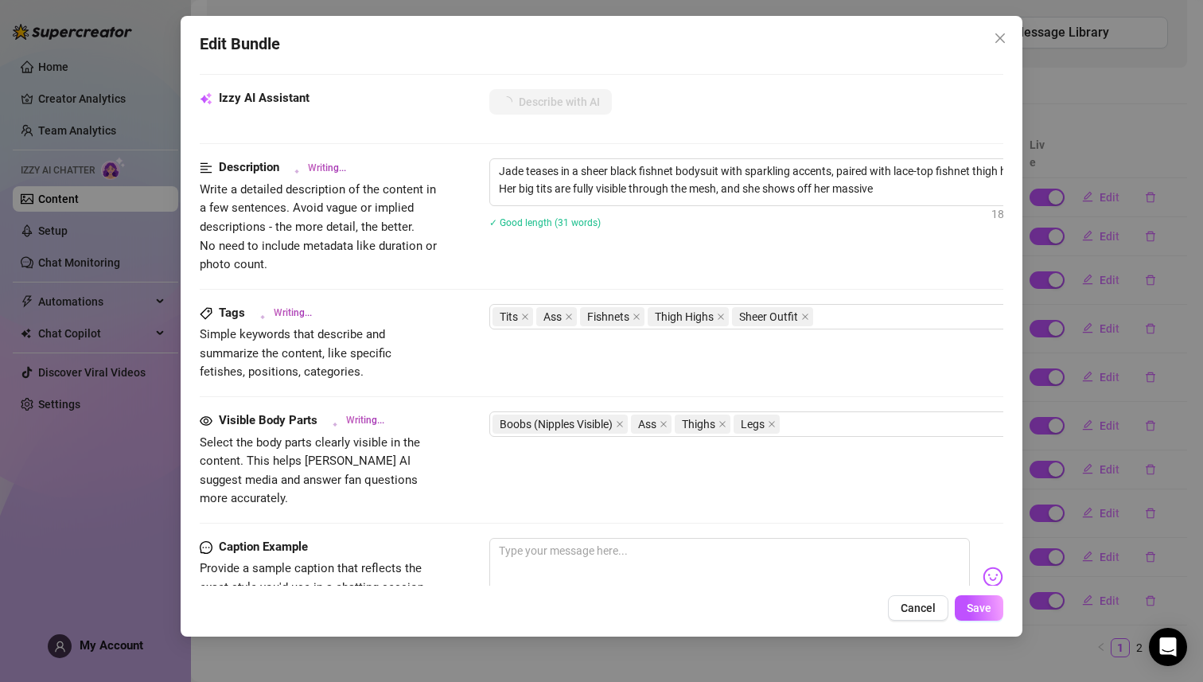
scroll to position [643, 0]
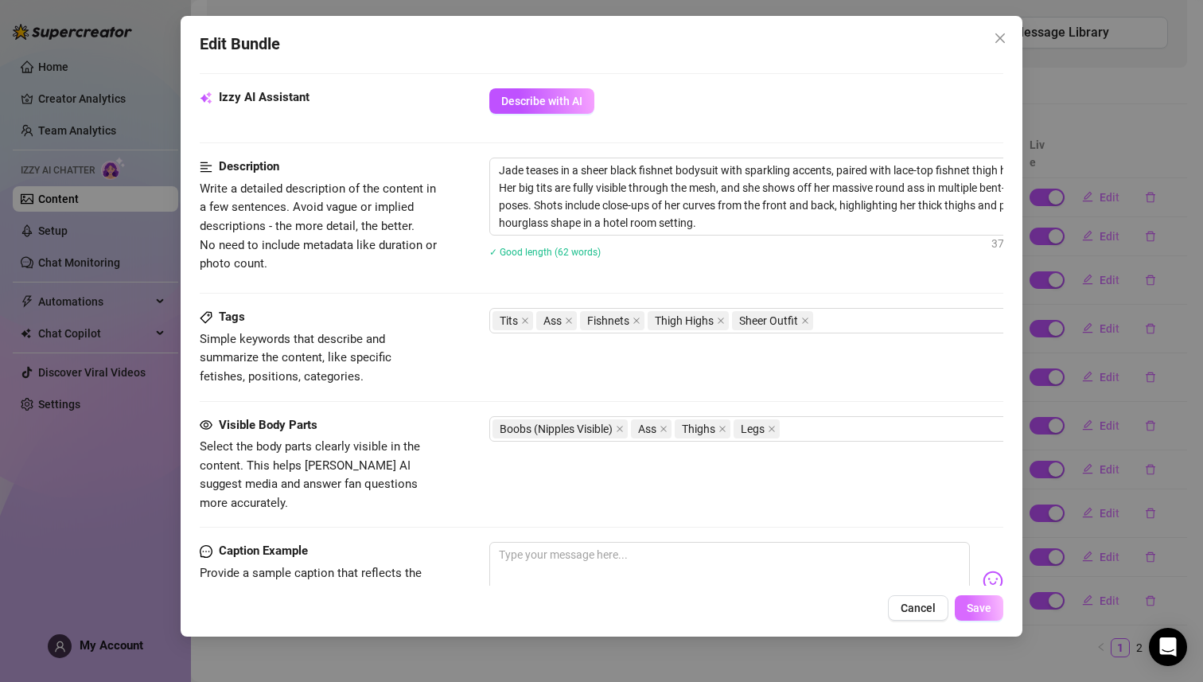
click at [978, 606] on span "Save" at bounding box center [979, 608] width 25 height 13
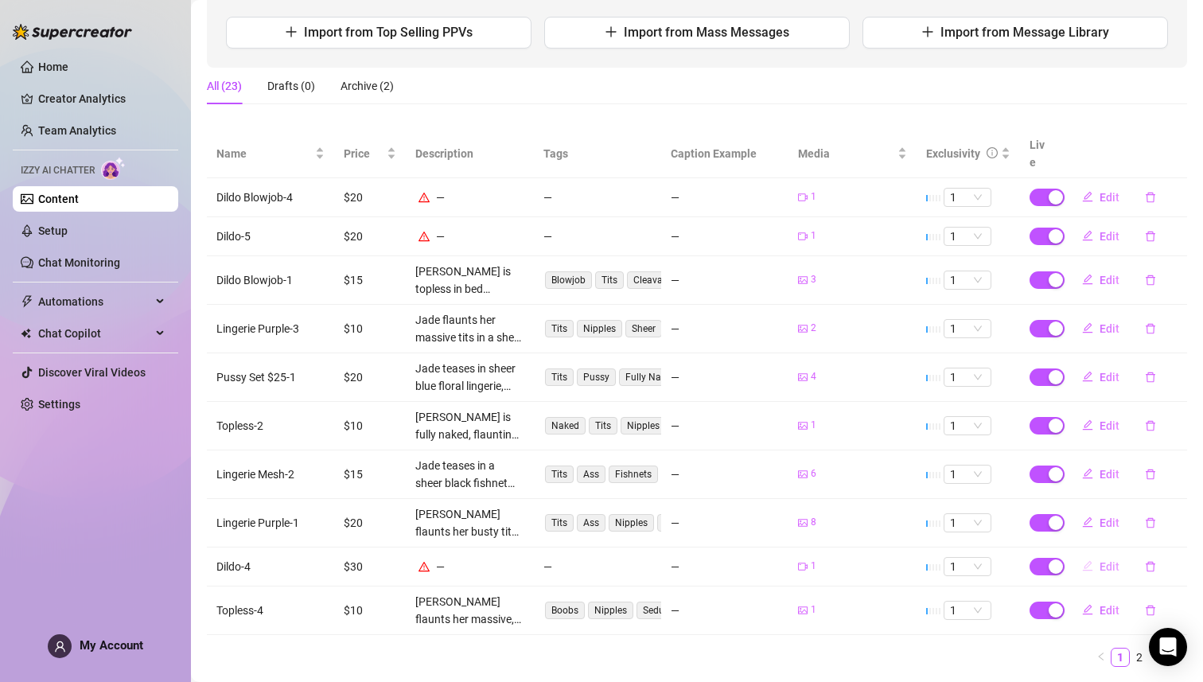
click at [1112, 560] on span "Edit" at bounding box center [1110, 566] width 20 height 13
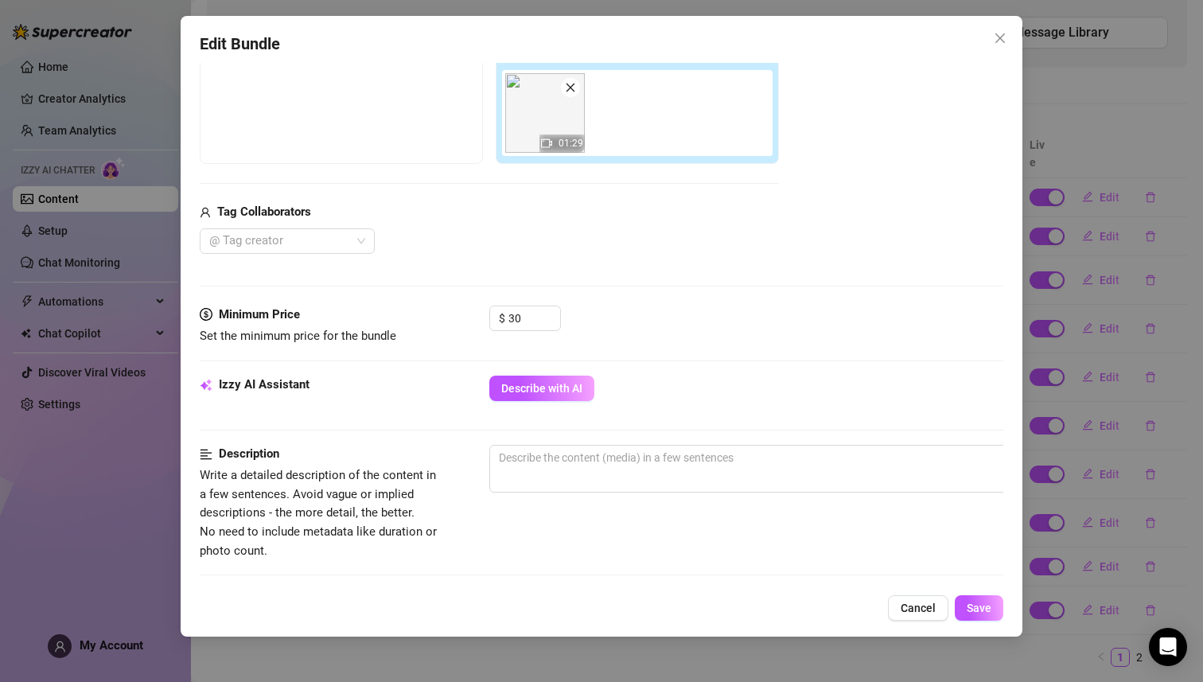
scroll to position [283, 0]
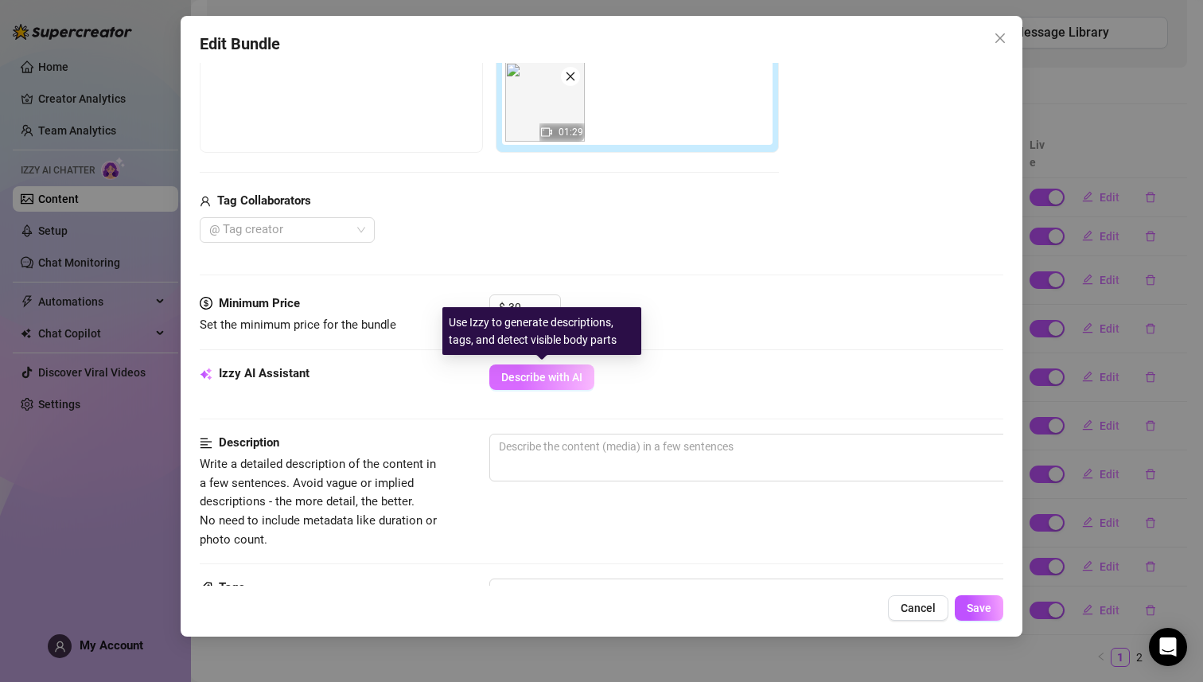
click at [554, 387] on button "Describe with AI" at bounding box center [541, 376] width 105 height 25
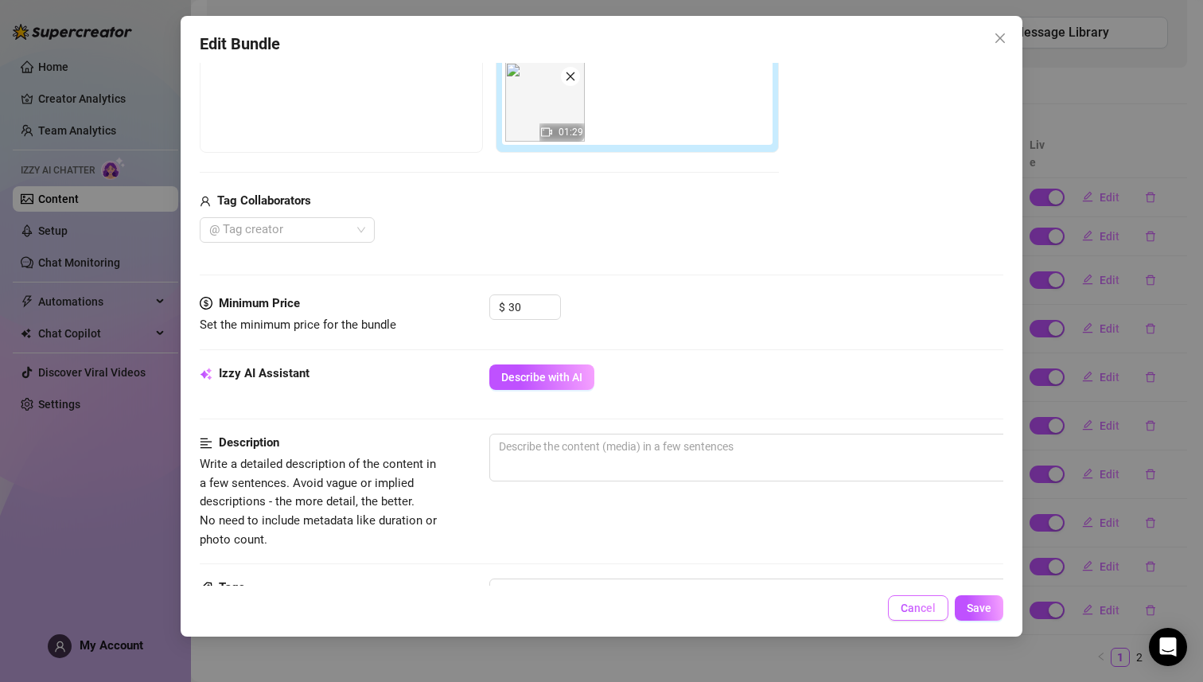
click at [927, 613] on span "Cancel" at bounding box center [918, 608] width 35 height 13
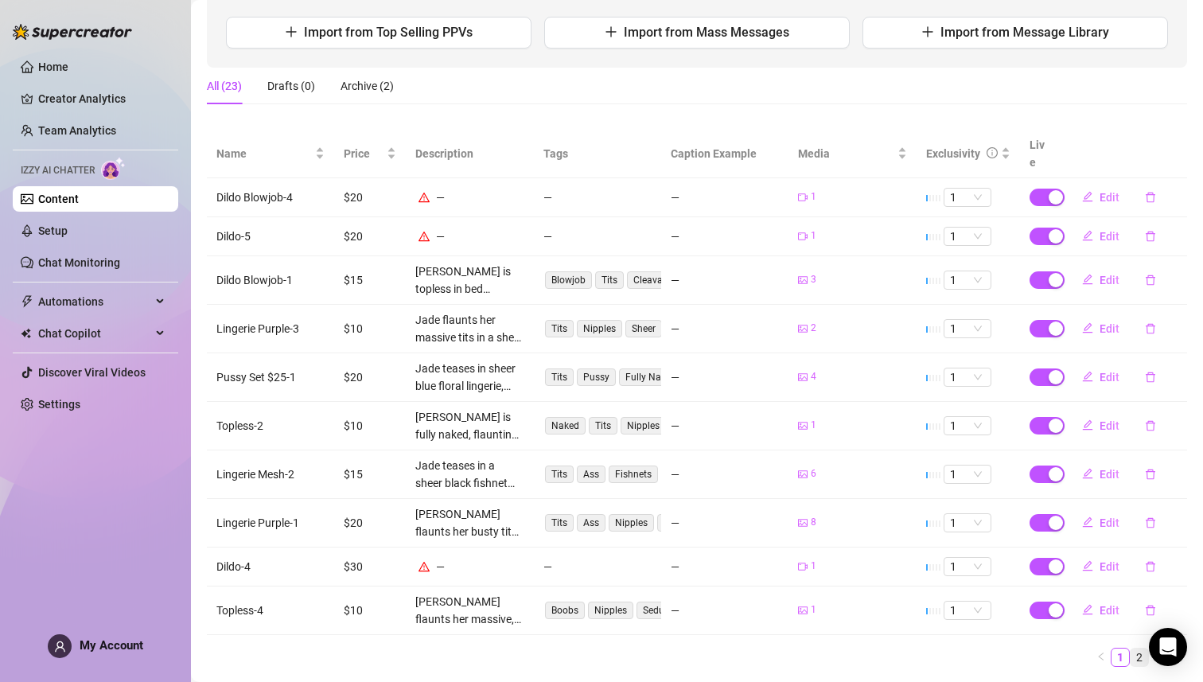
click at [1139, 649] on link "2" at bounding box center [1140, 658] width 18 height 18
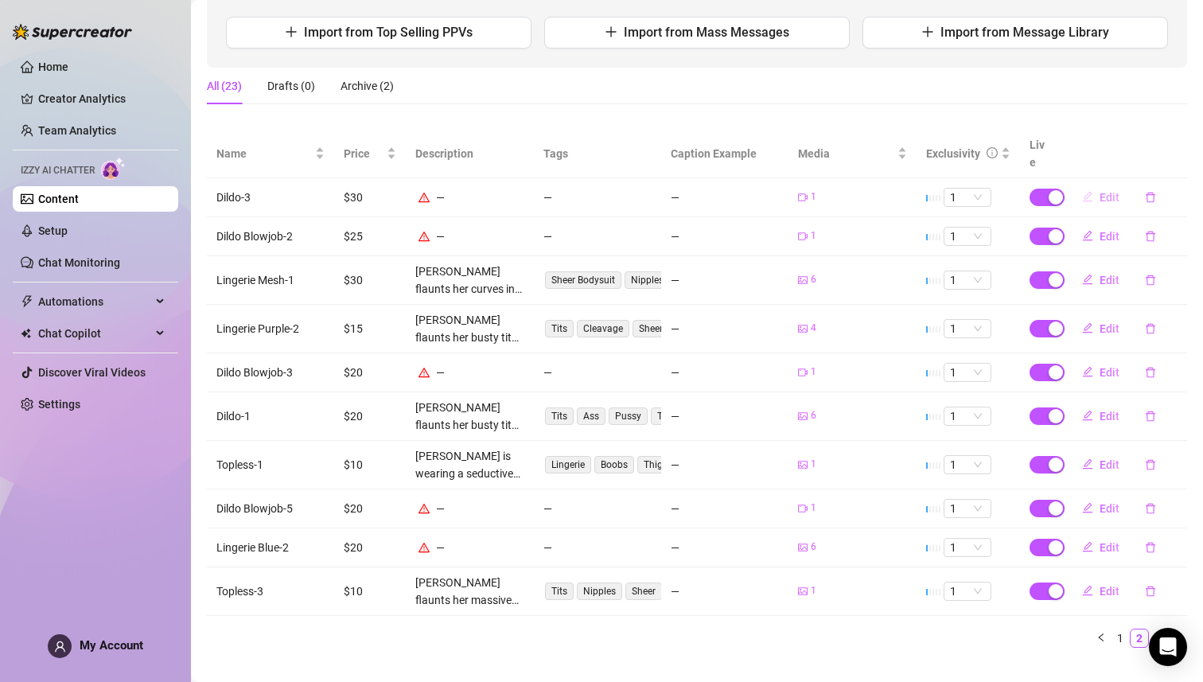
click at [1114, 191] on span "Edit" at bounding box center [1110, 197] width 20 height 13
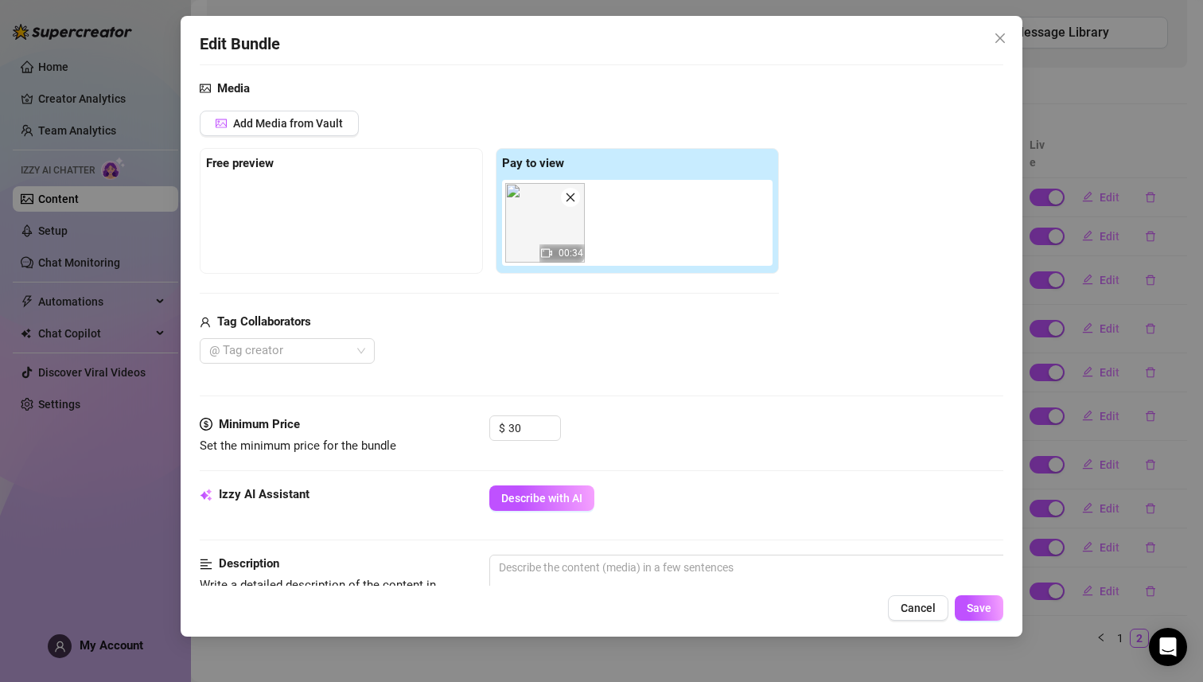
scroll to position [173, 0]
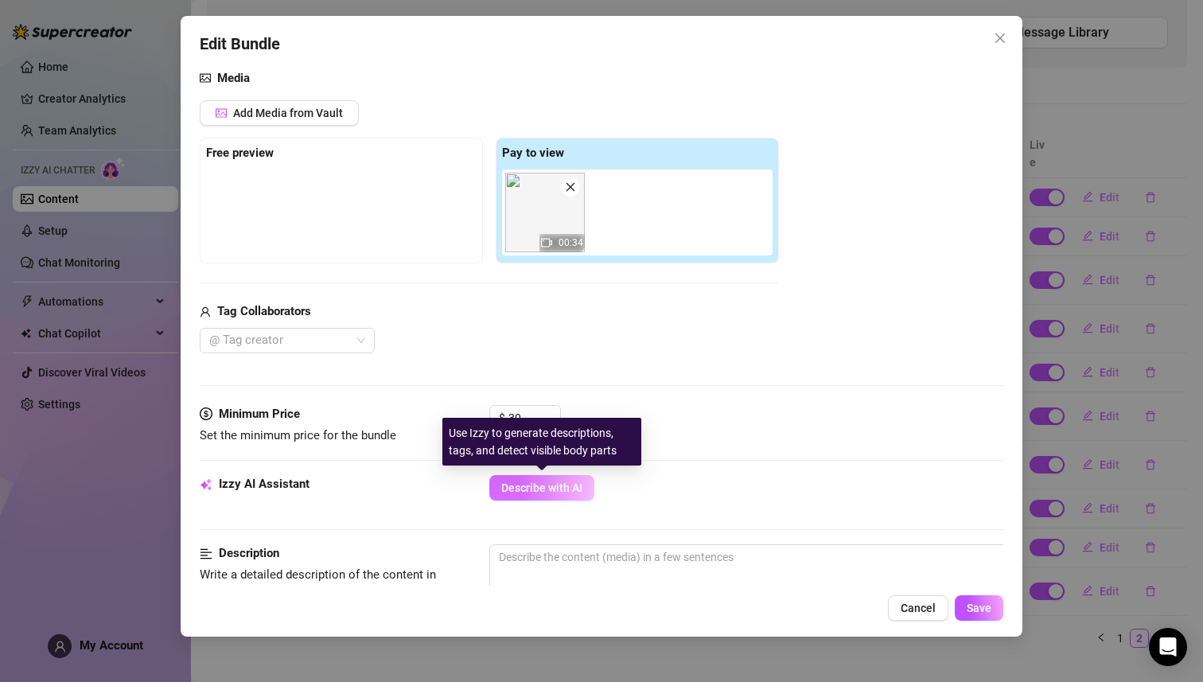
click at [572, 487] on span "Describe with AI" at bounding box center [541, 487] width 81 height 13
click at [572, 489] on span "Describe with AI" at bounding box center [541, 487] width 81 height 13
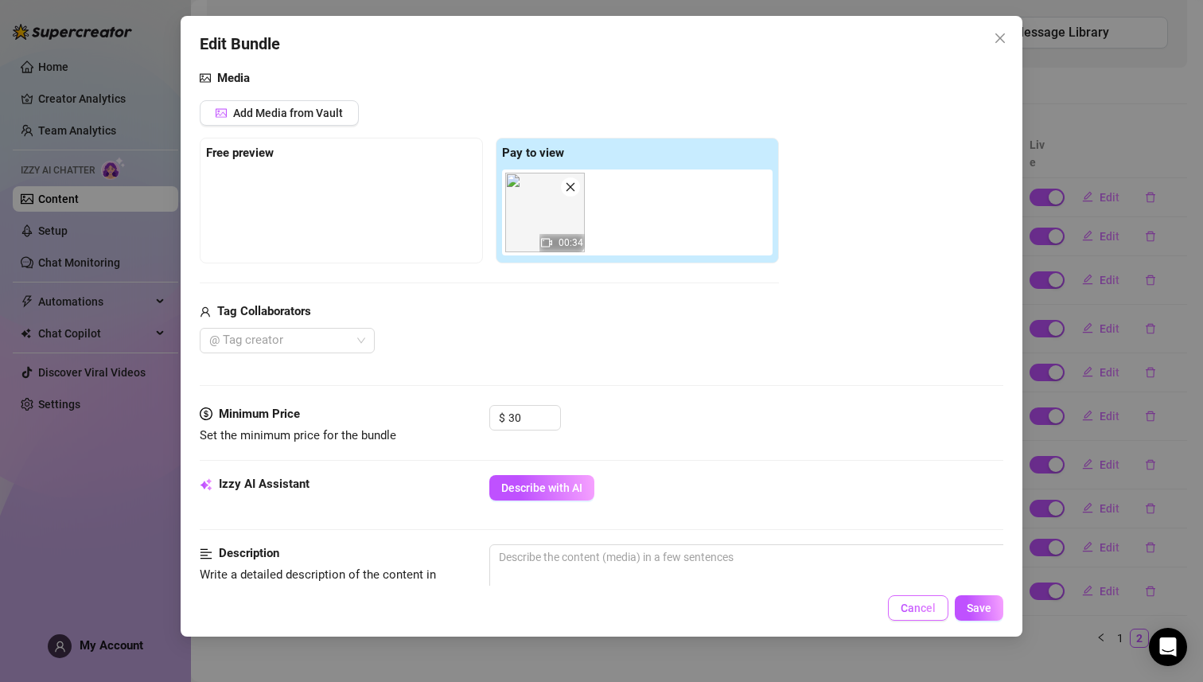
click at [923, 605] on span "Cancel" at bounding box center [918, 608] width 35 height 13
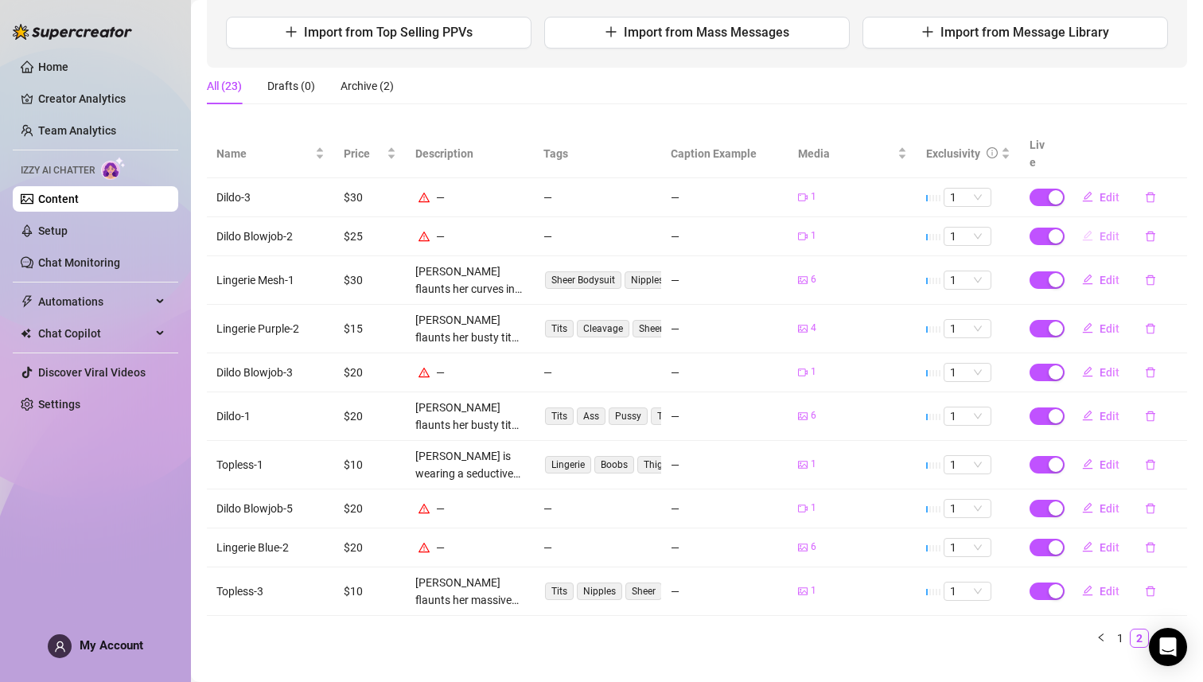
click at [1112, 230] on span "Edit" at bounding box center [1110, 236] width 20 height 13
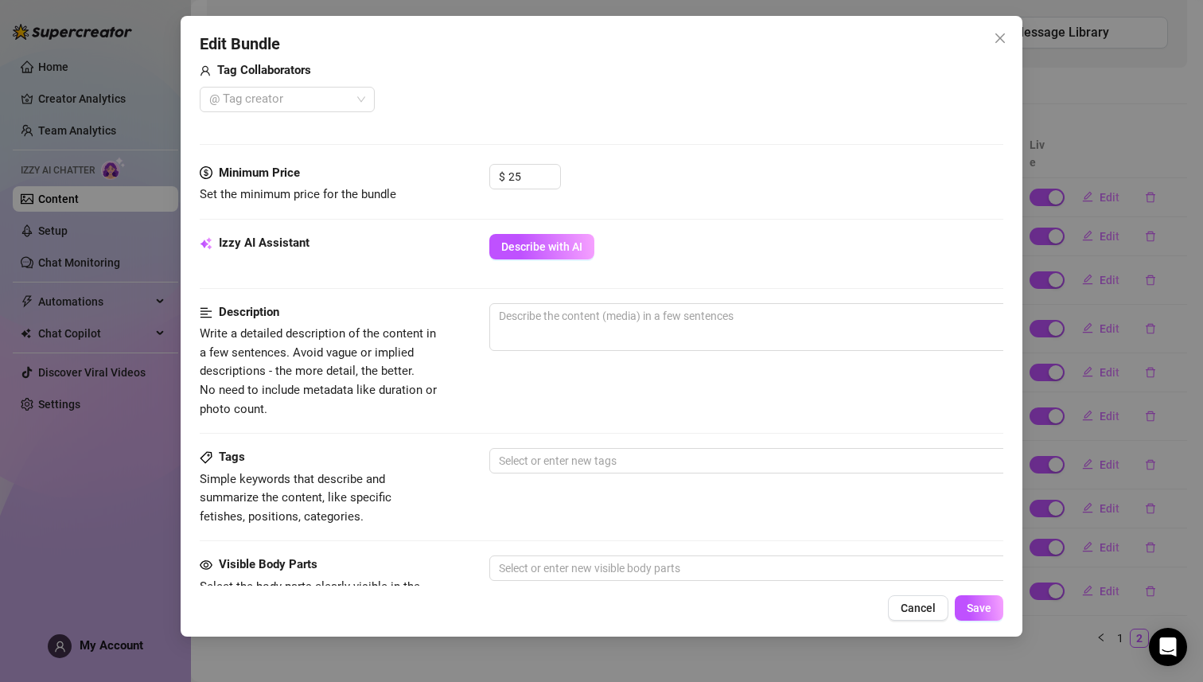
scroll to position [415, 0]
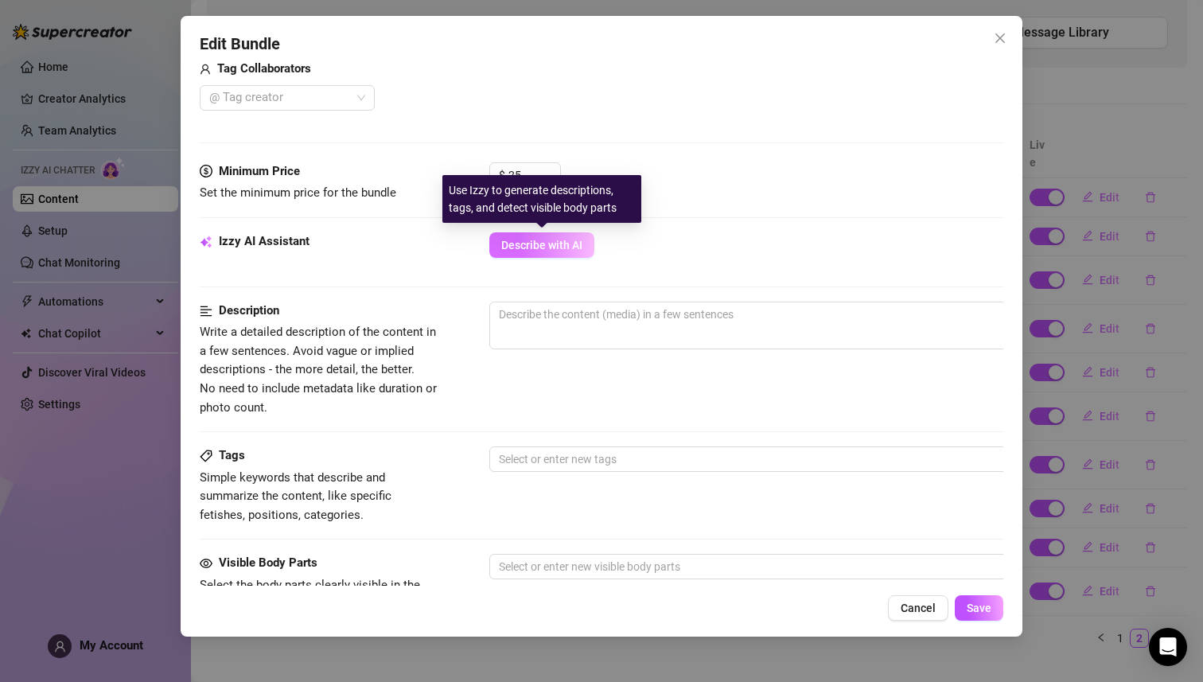
click at [573, 251] on span "Describe with AI" at bounding box center [541, 245] width 81 height 13
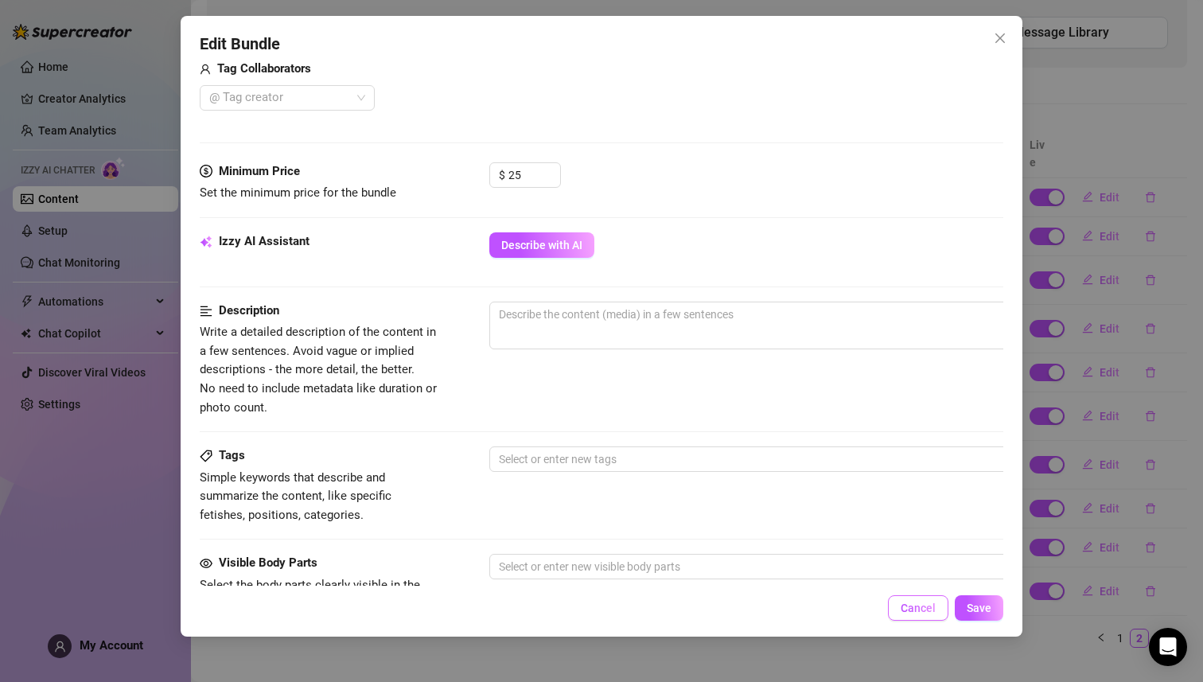
click at [925, 604] on span "Cancel" at bounding box center [918, 608] width 35 height 13
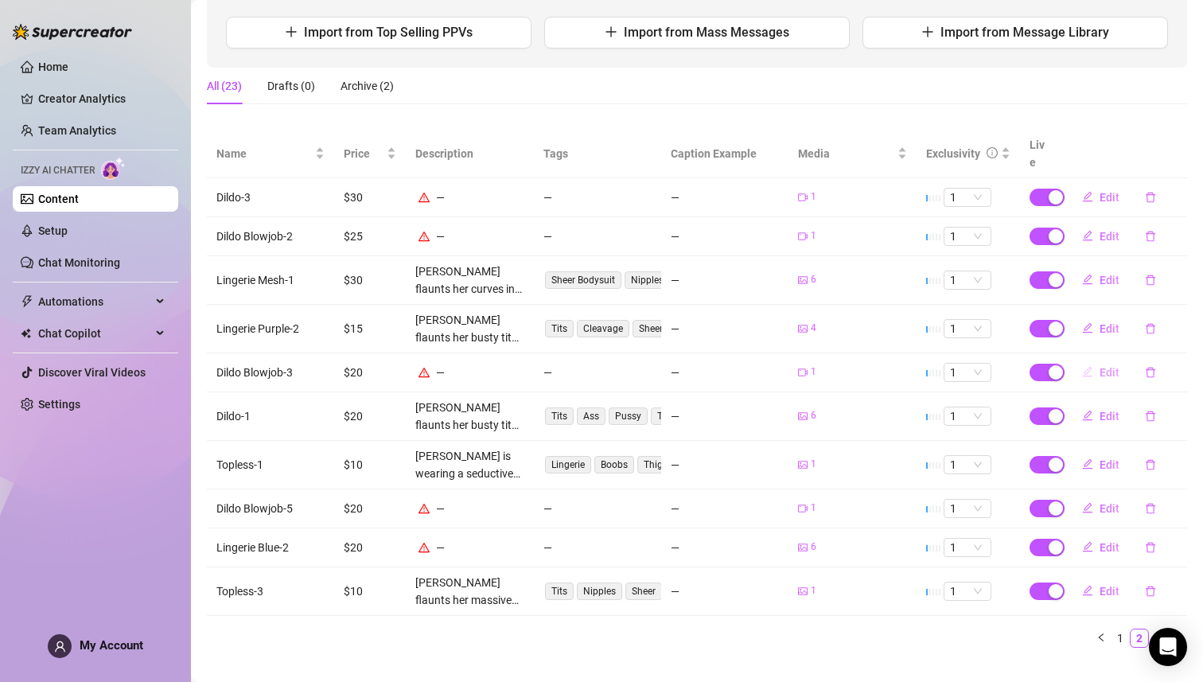
click at [1116, 366] on span "Edit" at bounding box center [1110, 372] width 20 height 13
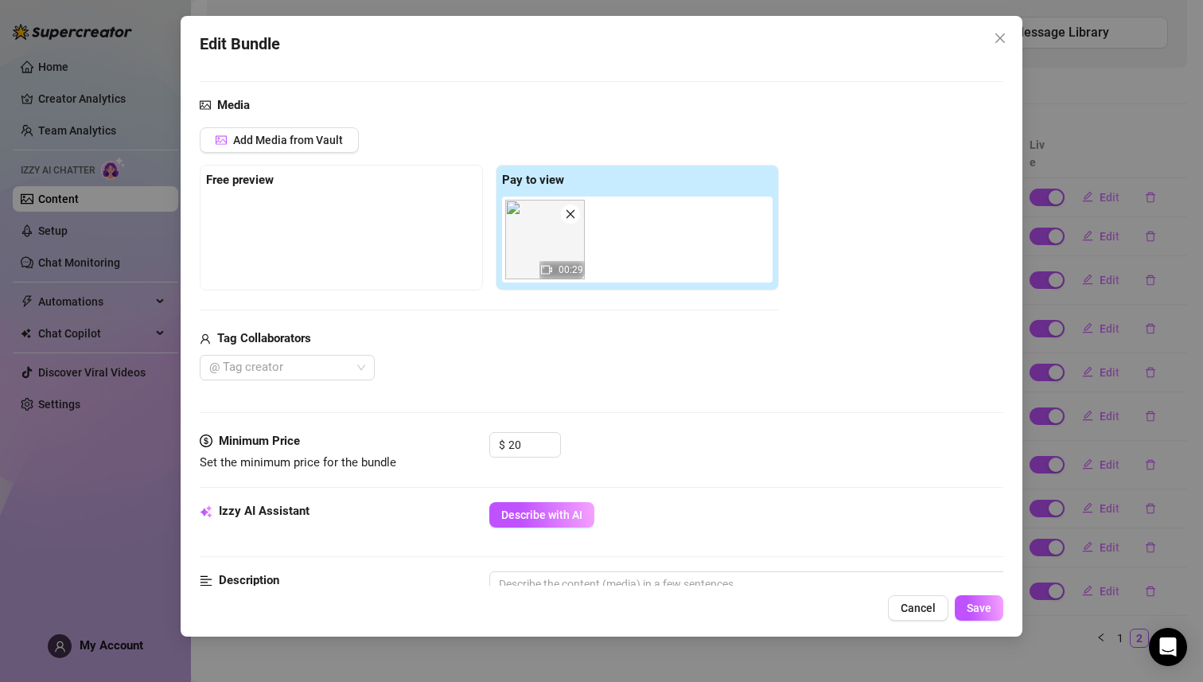
scroll to position [158, 0]
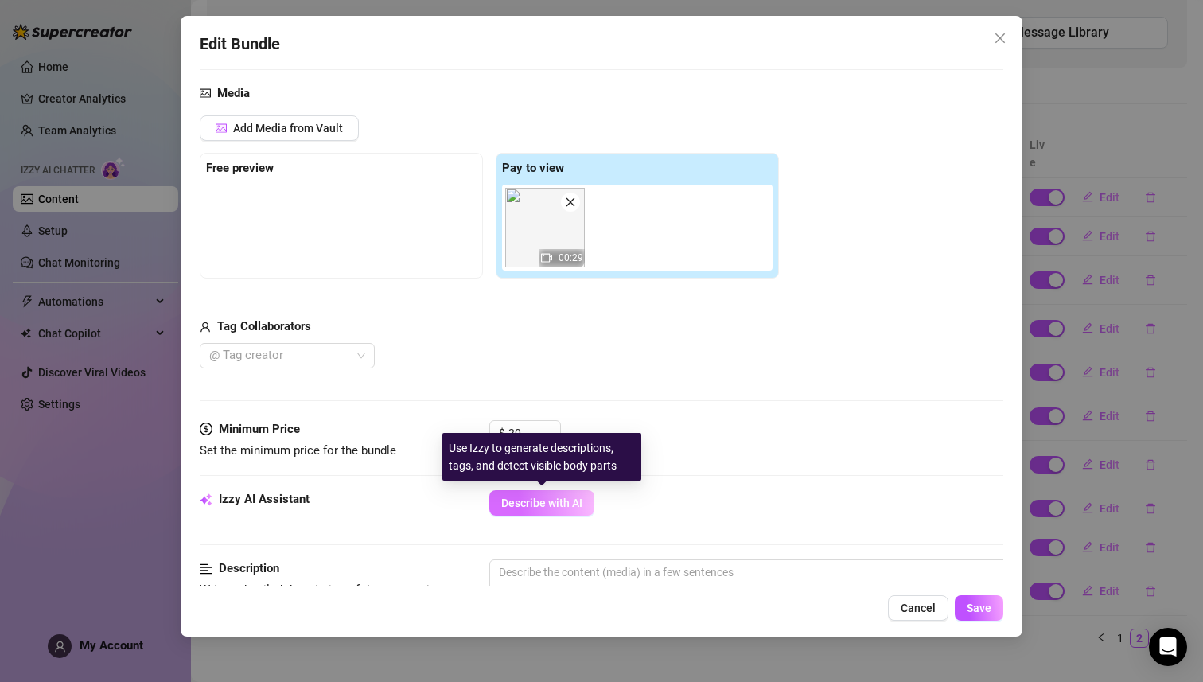
click at [559, 508] on span "Describe with AI" at bounding box center [541, 503] width 81 height 13
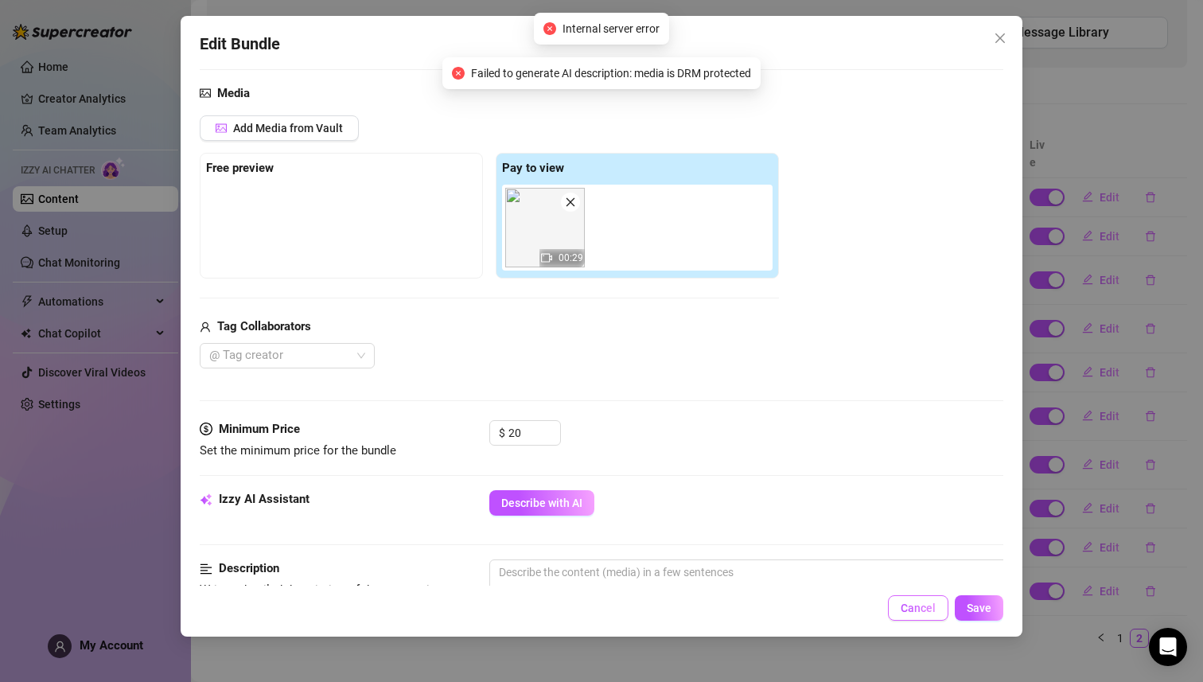
click at [917, 615] on button "Cancel" at bounding box center [918, 607] width 60 height 25
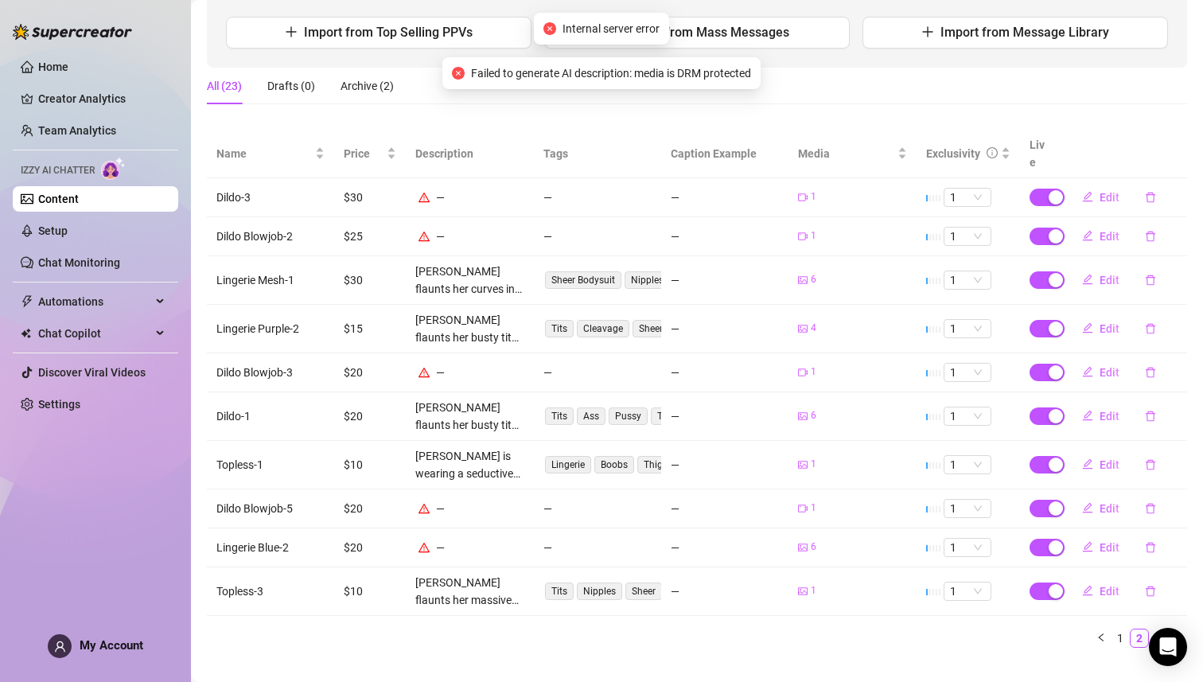
scroll to position [206, 0]
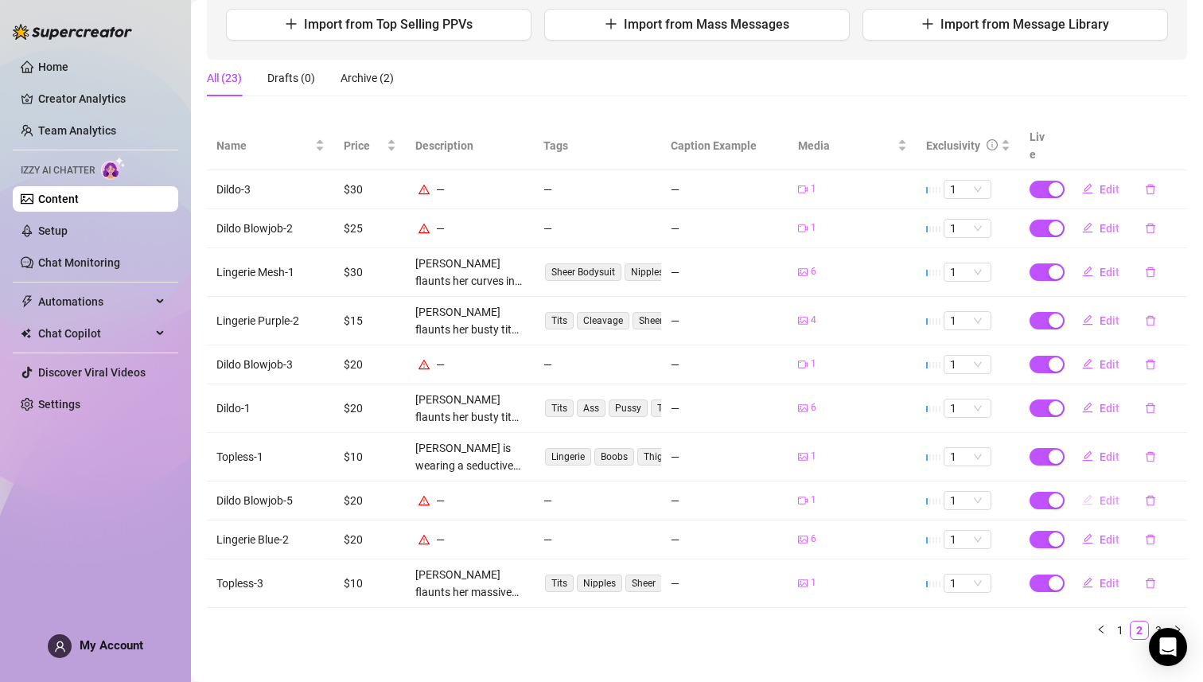
click at [1113, 494] on span "Edit" at bounding box center [1110, 500] width 20 height 13
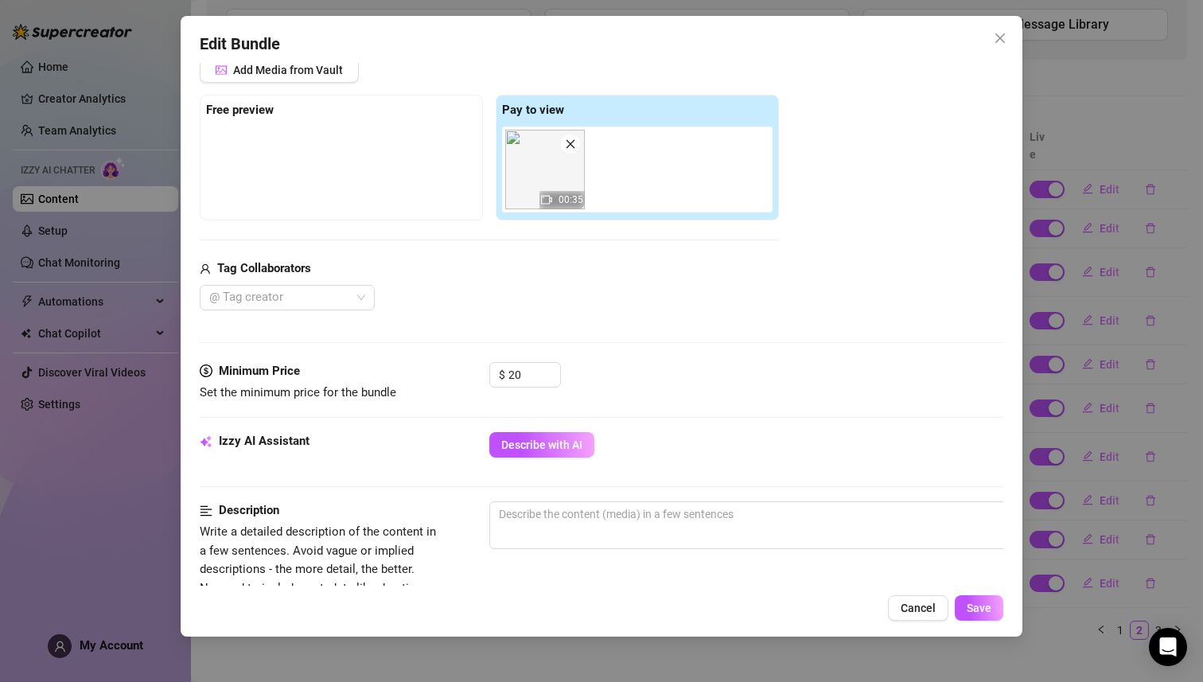
scroll to position [257, 0]
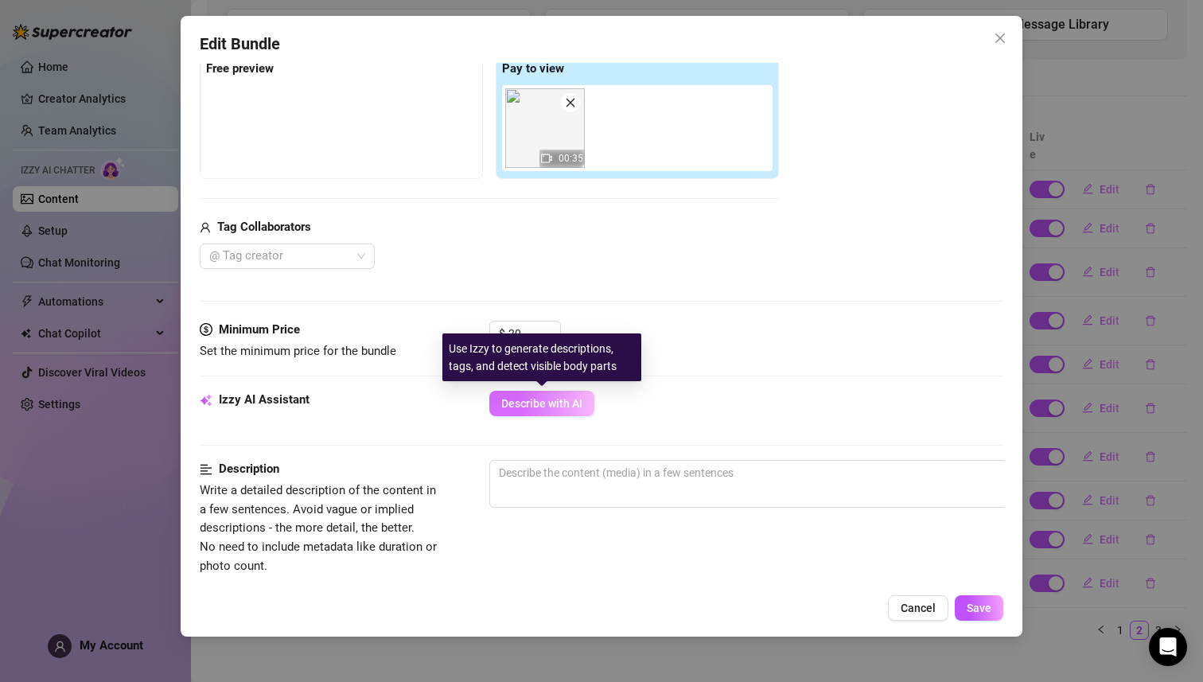
click at [539, 406] on span "Describe with AI" at bounding box center [541, 403] width 81 height 13
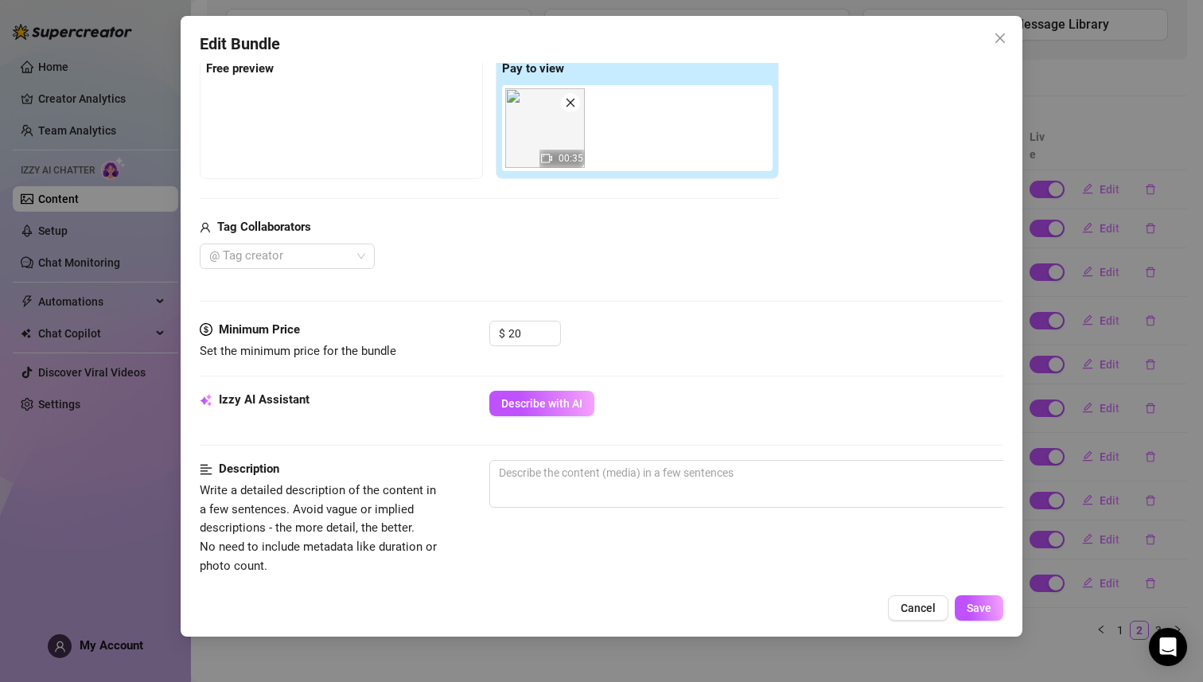
click at [740, 317] on div "Media Add Media from Vault Free preview Pay to view 00:35 Tag Collaborators @ T…" at bounding box center [602, 153] width 804 height 336
click at [750, 376] on div "Minimum Price Set the minimum price for the bundle $ 20" at bounding box center [602, 356] width 804 height 70
click at [931, 605] on span "Cancel" at bounding box center [918, 608] width 35 height 13
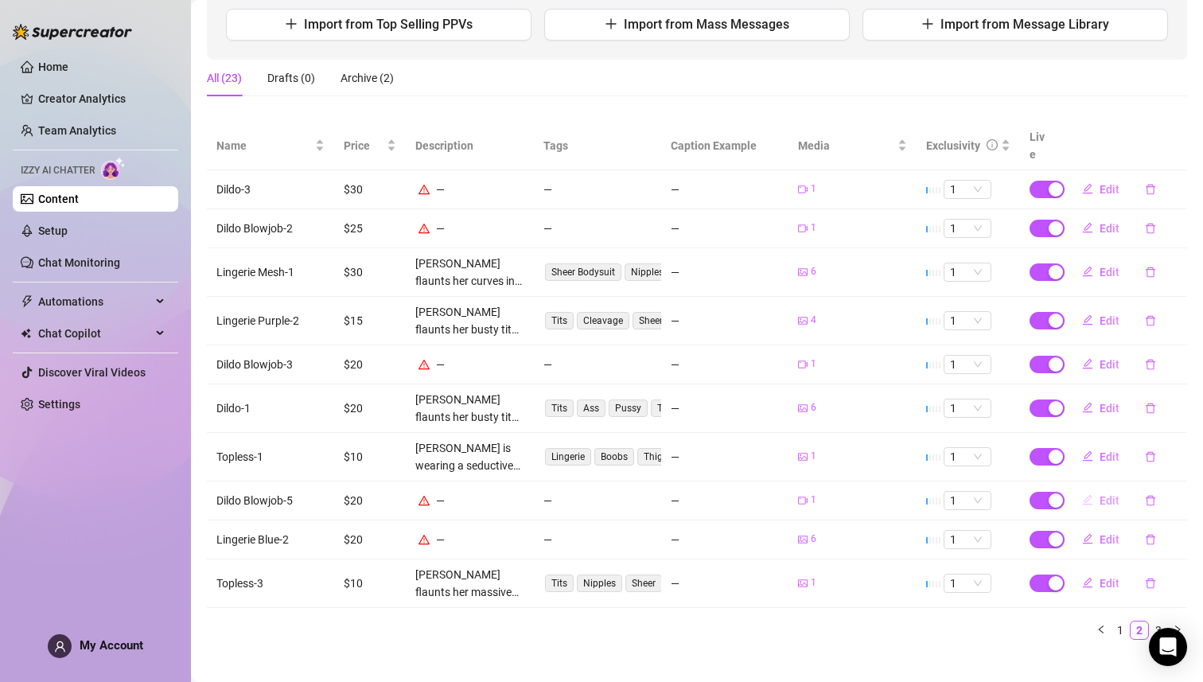
click at [1109, 494] on span "Edit" at bounding box center [1110, 500] width 20 height 13
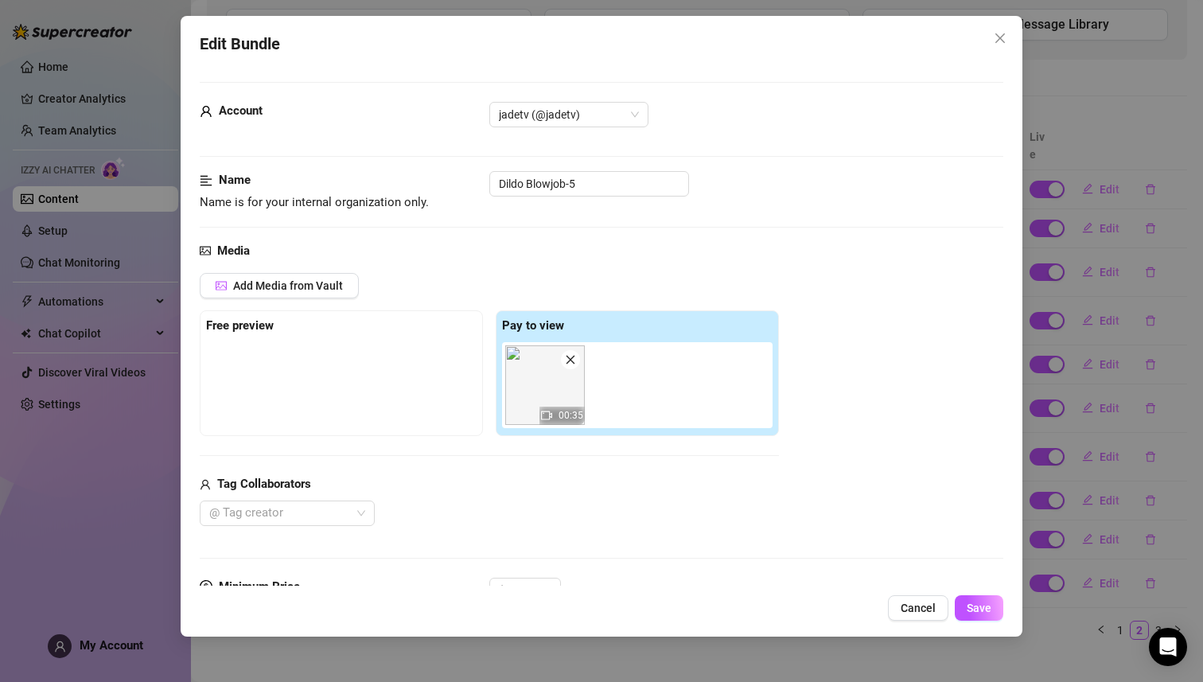
click at [551, 513] on div "@ Tag creator" at bounding box center [489, 513] width 579 height 25
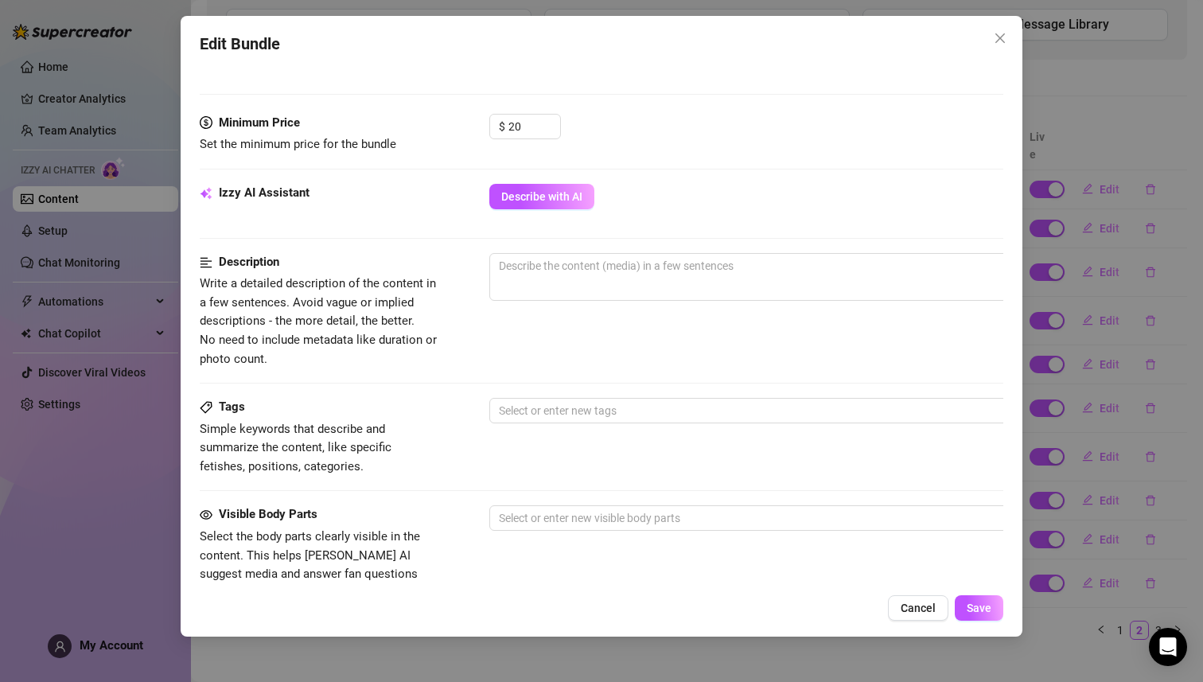
scroll to position [426, 0]
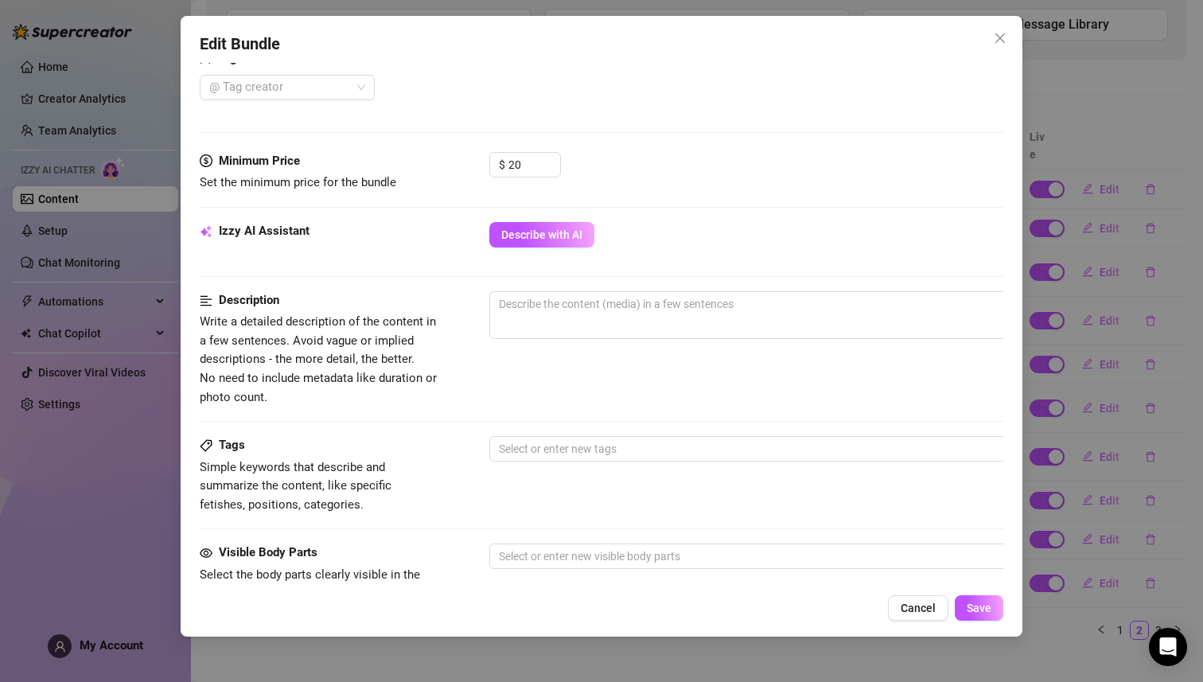
click at [547, 247] on div "Izzy AI Assistant Describe with AI" at bounding box center [602, 242] width 804 height 40
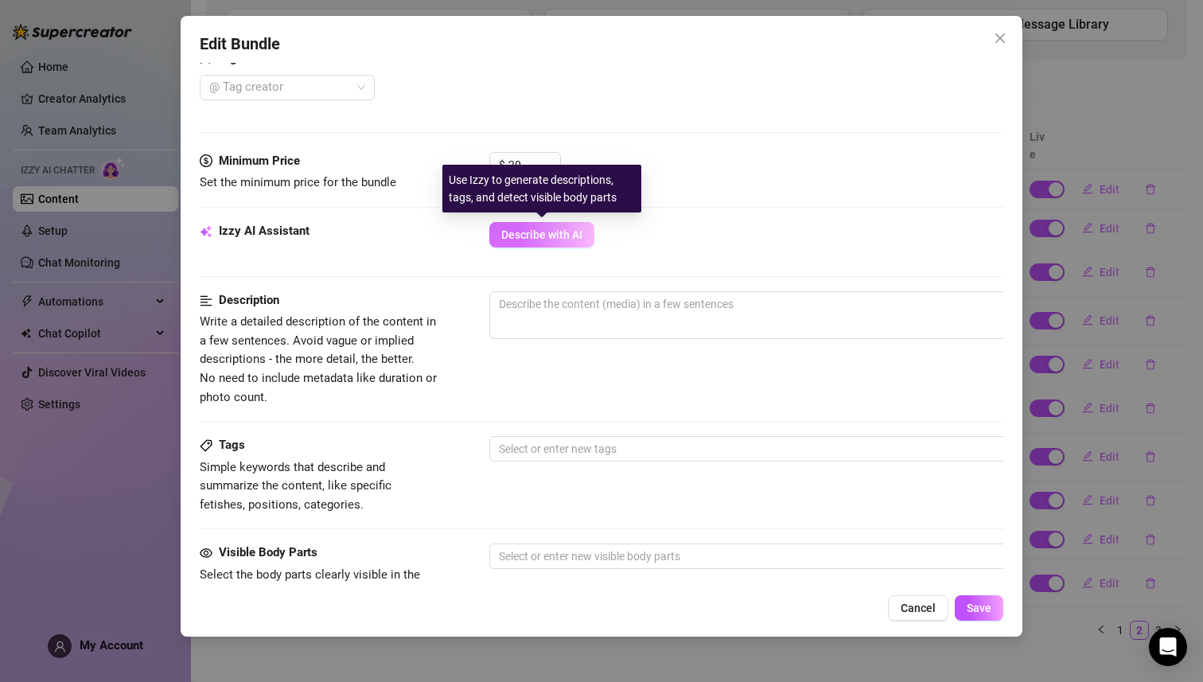
click at [555, 240] on span "Describe with AI" at bounding box center [541, 234] width 81 height 13
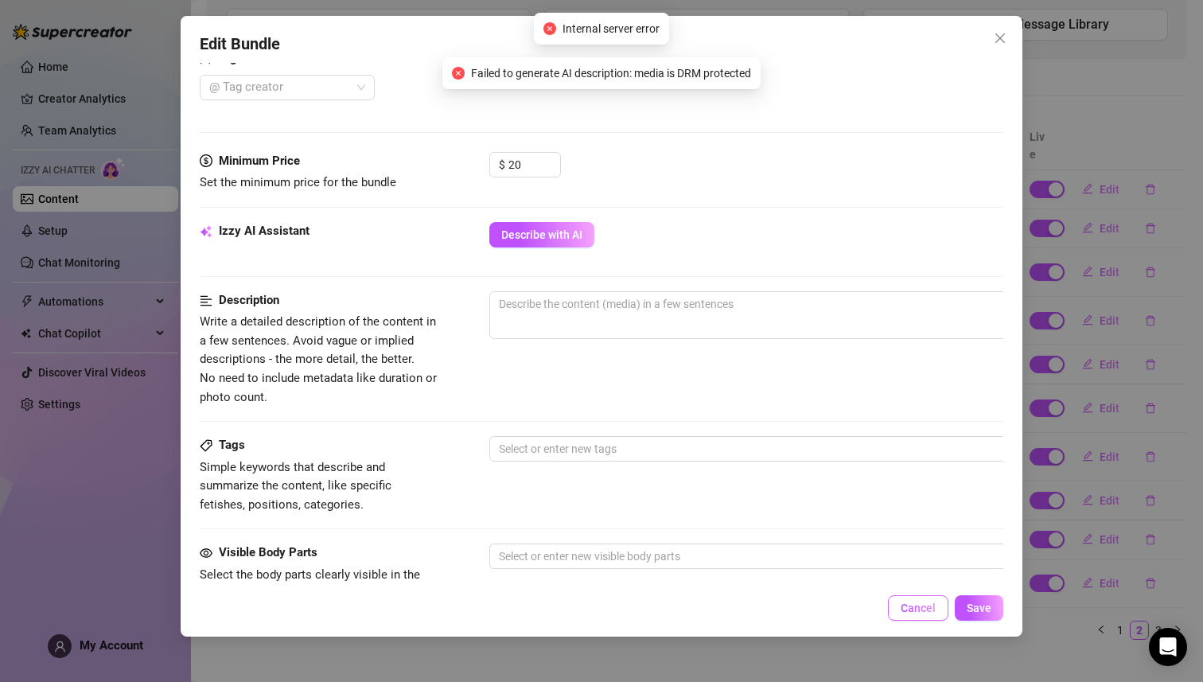
click at [924, 614] on span "Cancel" at bounding box center [918, 608] width 35 height 13
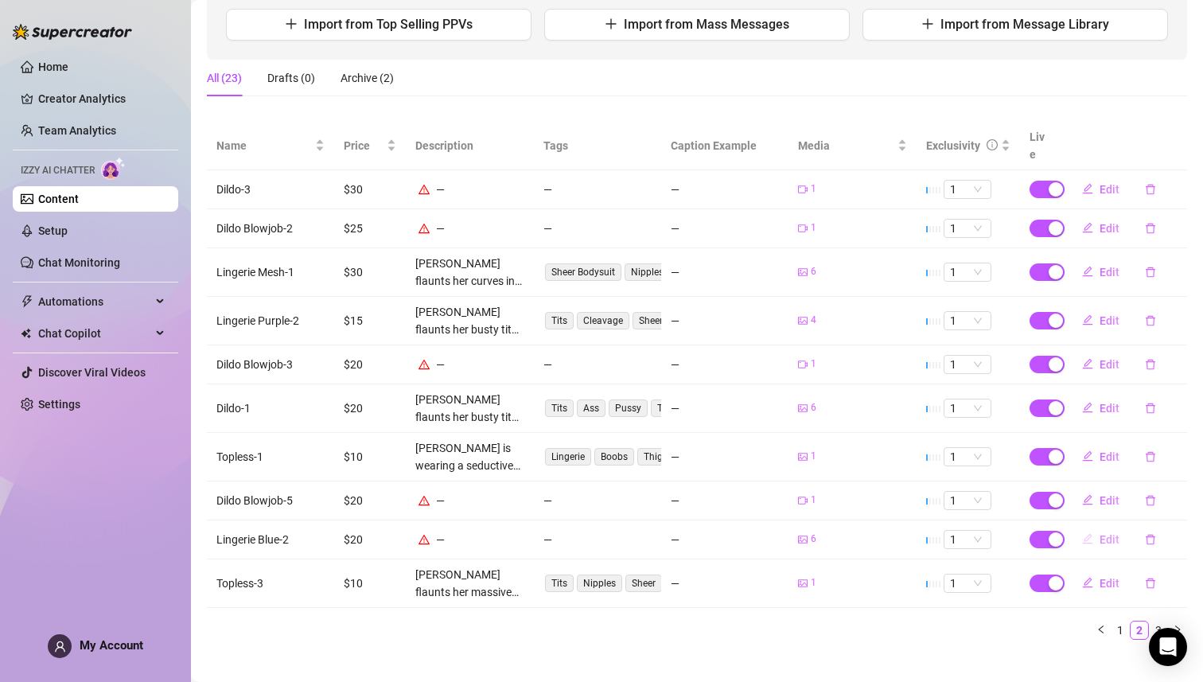
click at [1109, 533] on span "Edit" at bounding box center [1110, 539] width 20 height 13
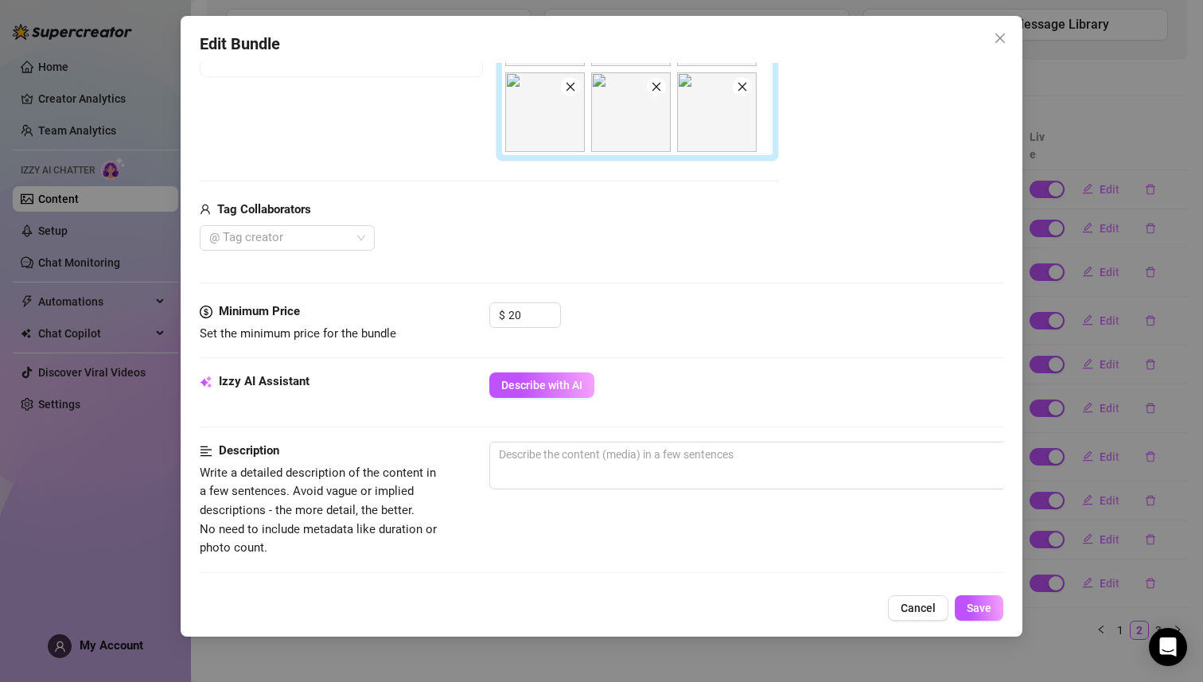
scroll to position [360, 0]
click at [563, 379] on span "Describe with AI" at bounding box center [541, 383] width 81 height 13
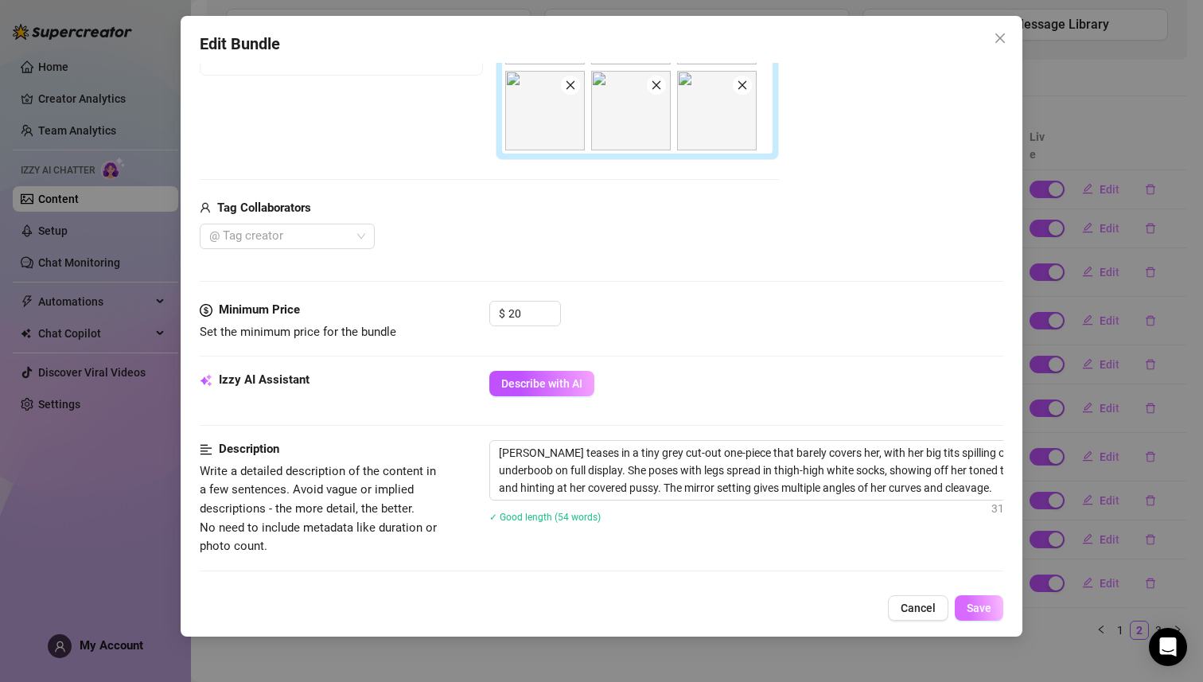
click at [979, 600] on button "Save" at bounding box center [979, 607] width 49 height 25
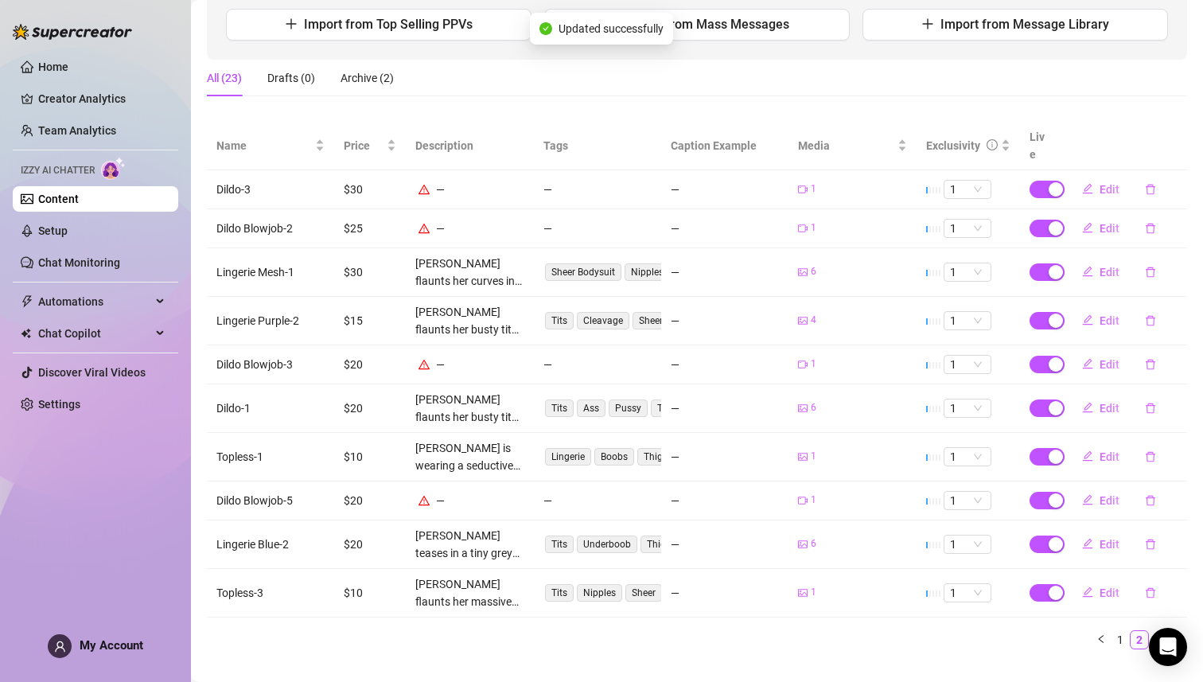
click at [606, 630] on ul "1 2 3" at bounding box center [697, 639] width 980 height 19
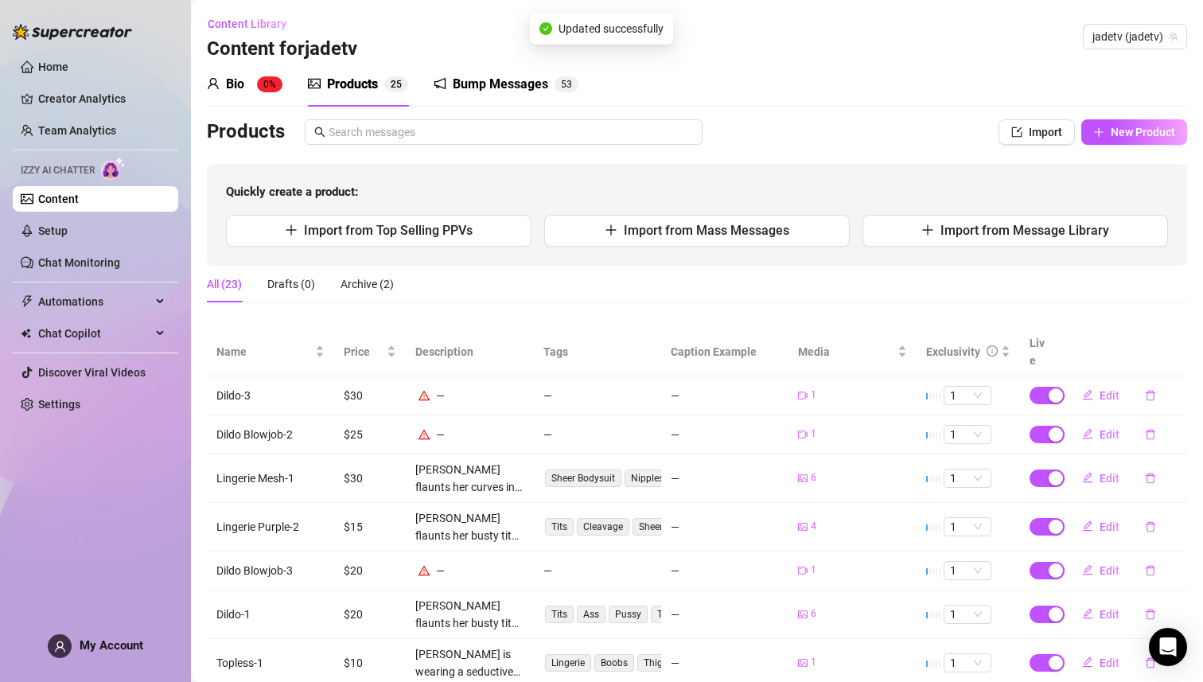
scroll to position [0, 0]
click at [240, 80] on div "Bio" at bounding box center [235, 84] width 18 height 19
